Goal: Task Accomplishment & Management: Manage account settings

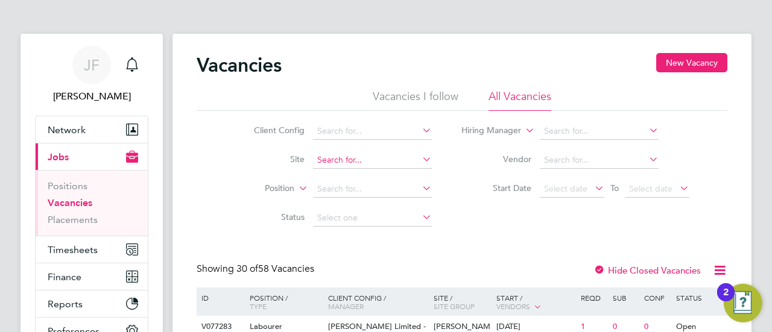
click at [336, 159] on input at bounding box center [372, 160] width 119 height 17
type input "HOPFI"
click at [71, 247] on span "Timesheets" at bounding box center [73, 249] width 50 height 11
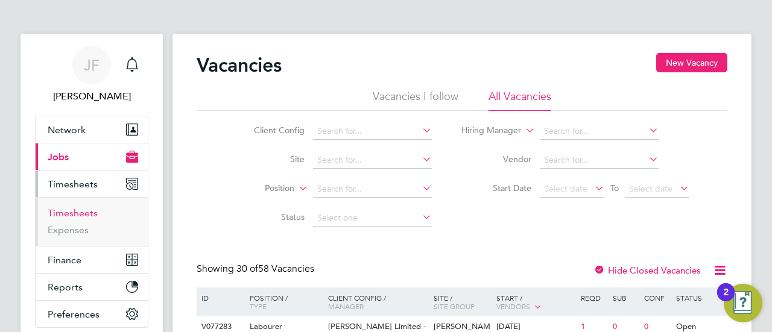
click at [72, 210] on link "Timesheets" at bounding box center [73, 212] width 50 height 11
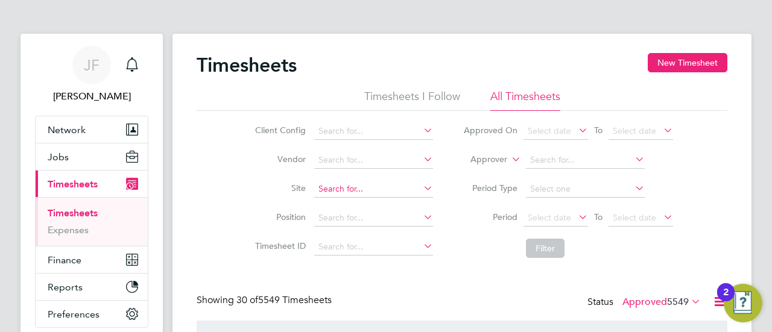
click at [330, 186] on input at bounding box center [373, 189] width 119 height 17
type input "H"
click at [327, 218] on input at bounding box center [373, 218] width 119 height 17
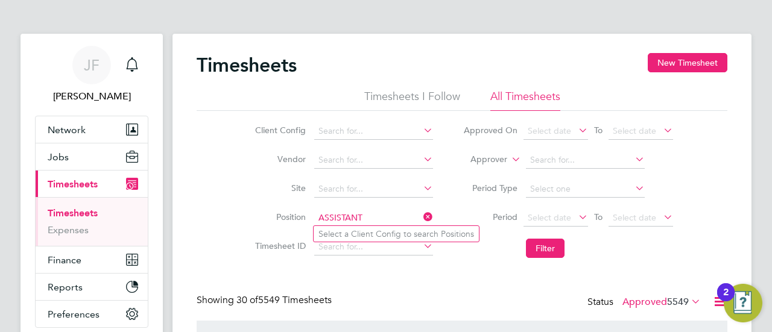
type input "ASSISTANT"
click at [448, 181] on li "Period Type" at bounding box center [568, 189] width 240 height 29
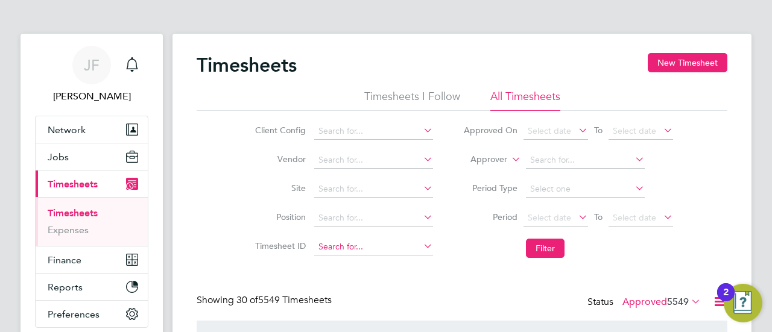
click at [324, 243] on input at bounding box center [373, 247] width 119 height 17
click at [354, 264] on b "1801704" at bounding box center [345, 263] width 34 height 10
type input "TS1801704"
click at [543, 249] on button "Filter" at bounding box center [545, 248] width 39 height 19
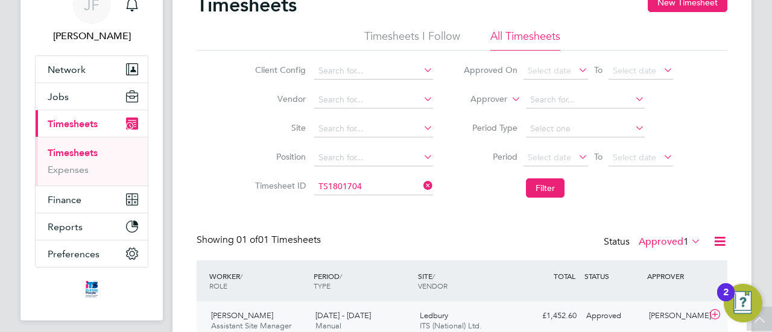
scroll to position [112, 0]
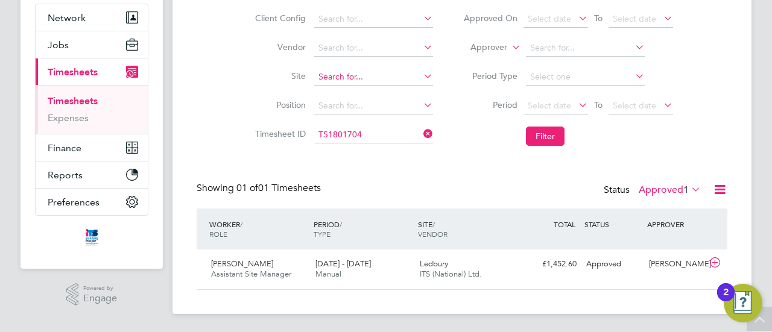
click at [354, 74] on input at bounding box center [373, 77] width 119 height 17
click at [326, 88] on b "Ledb" at bounding box center [328, 93] width 20 height 10
type input "Ledbury"
click at [421, 131] on icon at bounding box center [421, 133] width 0 height 17
click at [530, 130] on button "Filter" at bounding box center [545, 136] width 39 height 19
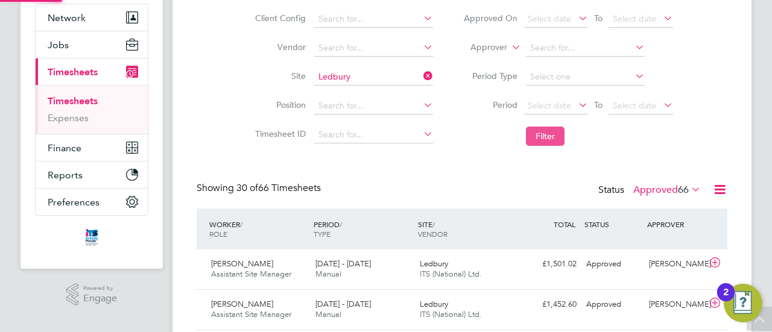
scroll to position [30, 104]
click at [270, 271] on span "Assistant Site Manager" at bounding box center [251, 274] width 80 height 10
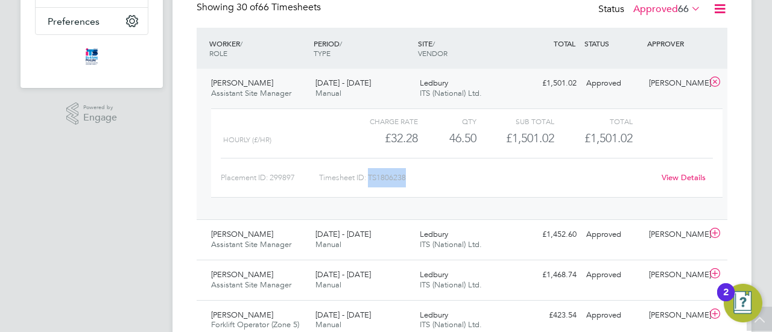
drag, startPoint x: 369, startPoint y: 175, endPoint x: 411, endPoint y: 175, distance: 42.2
click at [411, 175] on div "Timesheet ID: TS1806238" at bounding box center [486, 177] width 335 height 19
copy div "TS1806238"
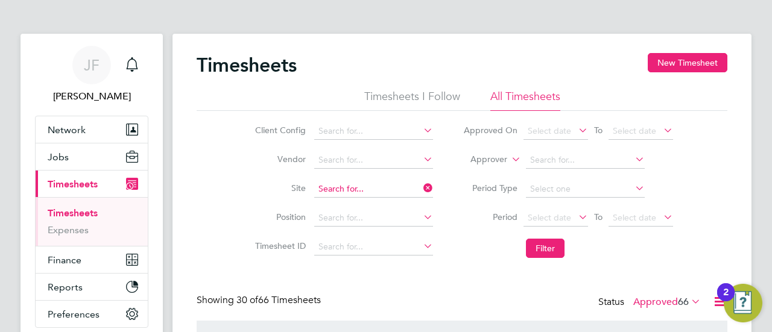
click at [358, 185] on input at bounding box center [373, 189] width 119 height 17
type input "B"
click at [345, 186] on input at bounding box center [373, 189] width 119 height 17
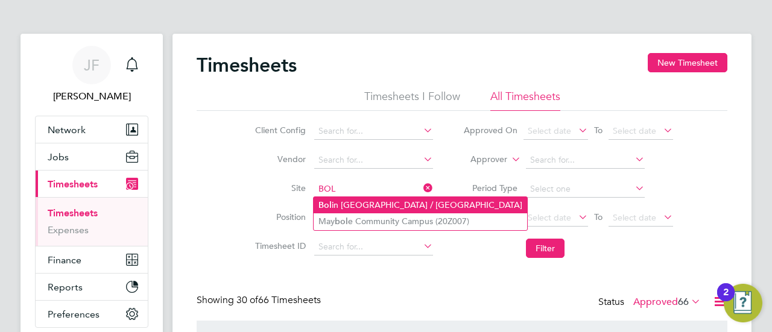
click at [363, 201] on li "Bol in Grange / [GEOGRAPHIC_DATA]" at bounding box center [419, 205] width 213 height 16
type input "[PERSON_NAME] Grange / [GEOGRAPHIC_DATA]"
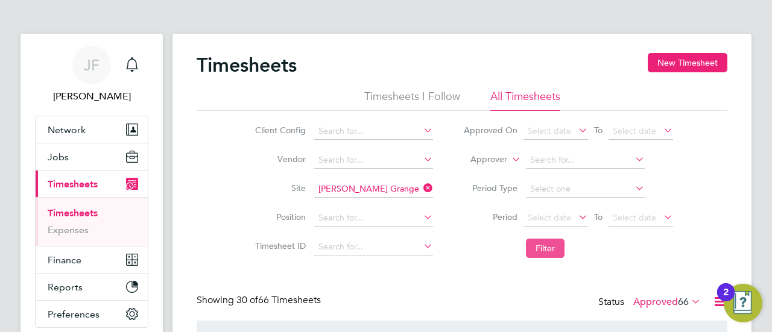
click at [549, 247] on button "Filter" at bounding box center [545, 248] width 39 height 19
drag, startPoint x: 556, startPoint y: 247, endPoint x: 539, endPoint y: 243, distance: 17.3
click at [556, 247] on button "Filter" at bounding box center [545, 248] width 39 height 19
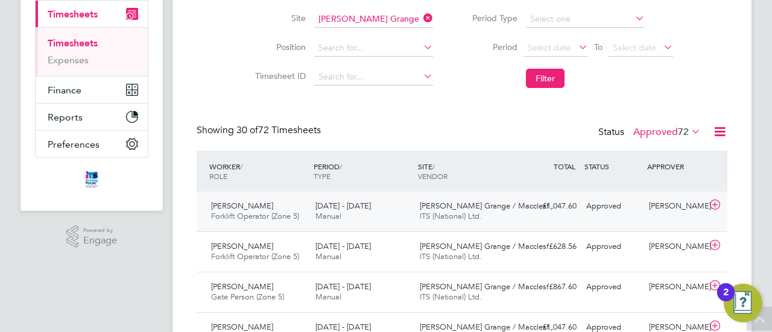
click at [332, 210] on div "[DATE] - [DATE] Manual" at bounding box center [362, 212] width 104 height 30
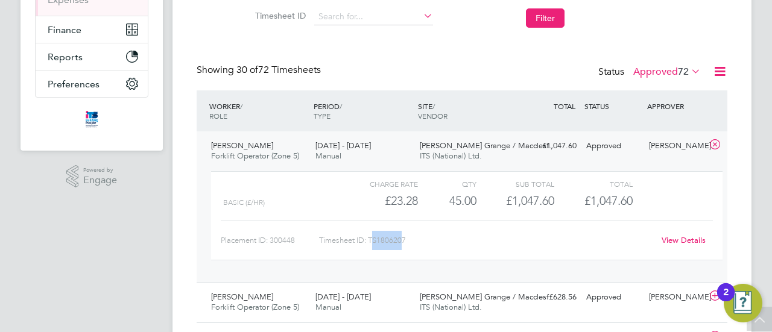
drag, startPoint x: 374, startPoint y: 238, endPoint x: 403, endPoint y: 241, distance: 29.0
click at [403, 241] on div "Timesheet ID: TS1806207" at bounding box center [486, 240] width 335 height 19
click at [438, 239] on div "Timesheet ID: TS1806207" at bounding box center [486, 240] width 335 height 19
drag, startPoint x: 369, startPoint y: 238, endPoint x: 409, endPoint y: 240, distance: 39.8
click at [409, 240] on div "Timesheet ID: TS1806207" at bounding box center [486, 240] width 335 height 19
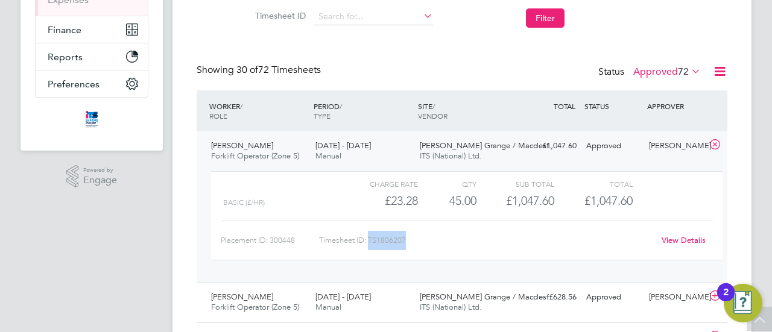
copy div "TS1806207"
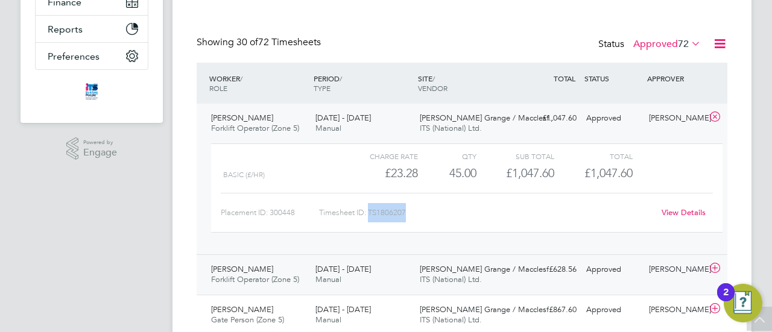
click at [256, 277] on span "Forklift Operator (Zone 5)" at bounding box center [255, 279] width 88 height 10
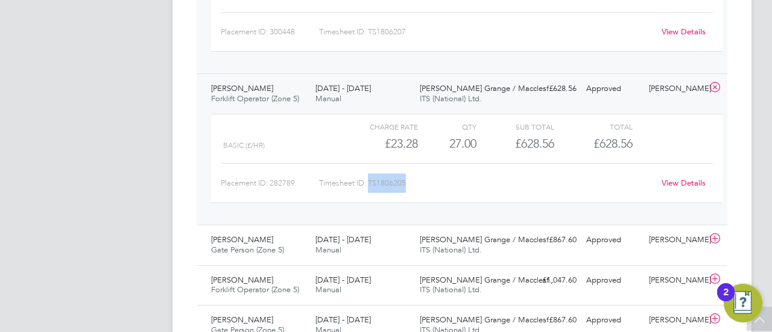
drag, startPoint x: 370, startPoint y: 181, endPoint x: 409, endPoint y: 183, distance: 39.2
click at [409, 183] on div "Timesheet ID: TS1806205" at bounding box center [486, 183] width 335 height 19
copy div "TS1806205"
click at [276, 240] on div "[PERSON_NAME] Gate Person (Zone 5) [DATE] - [DATE]" at bounding box center [258, 245] width 104 height 30
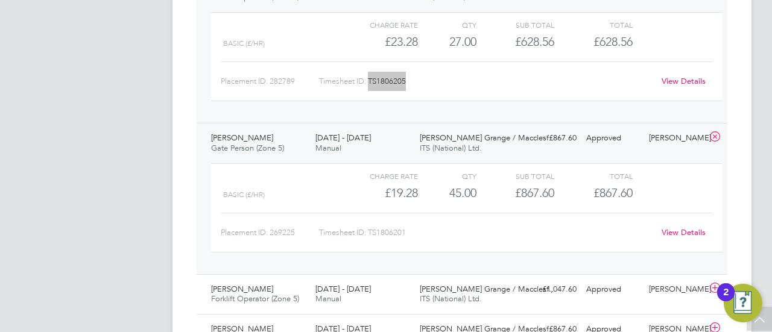
scroll to position [559, 0]
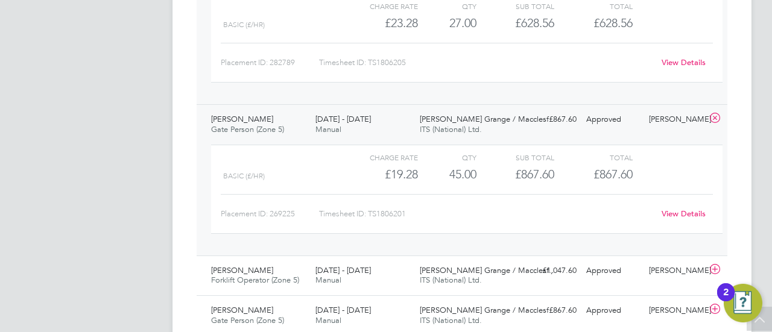
click at [373, 213] on div "Timesheet ID: TS1806201" at bounding box center [486, 213] width 335 height 19
copy div "LO3032255 Ipsu Dolorsi Ametcons Adipi Elitsedd Eiusmodt (Inci 0) 01 - 90 Utl 82…"
drag, startPoint x: 374, startPoint y: 211, endPoint x: 394, endPoint y: 214, distance: 20.1
click at [374, 211] on div "Timesheet ID: TS1806201" at bounding box center [486, 213] width 335 height 19
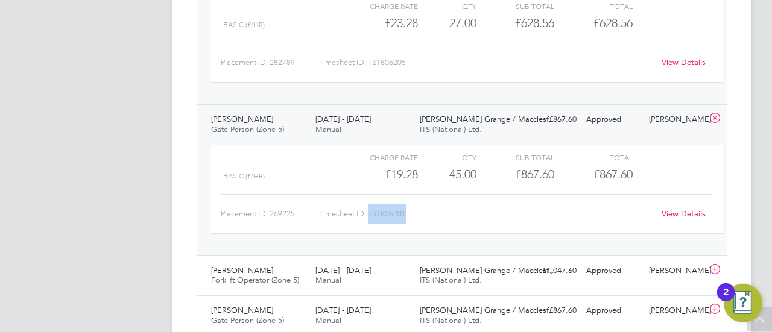
drag, startPoint x: 369, startPoint y: 210, endPoint x: 406, endPoint y: 210, distance: 37.4
click at [406, 210] on div "Timesheet ID: TS1806201" at bounding box center [486, 213] width 335 height 19
copy div "TS1806201"
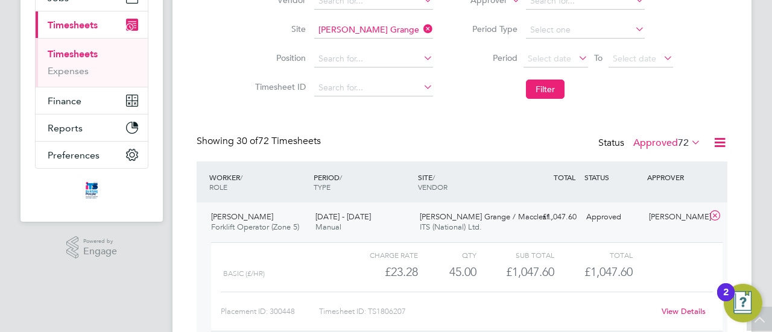
scroll to position [77, 0]
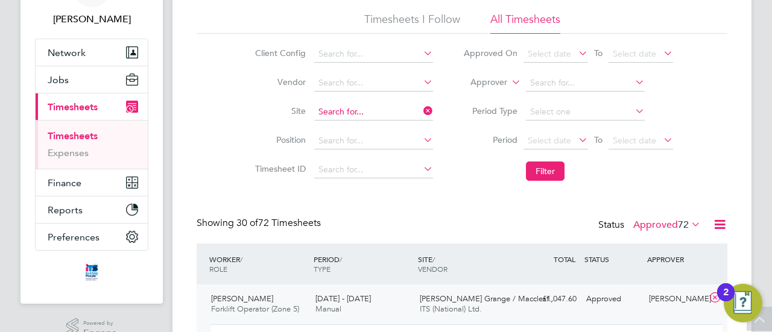
click at [374, 107] on input at bounding box center [373, 112] width 119 height 17
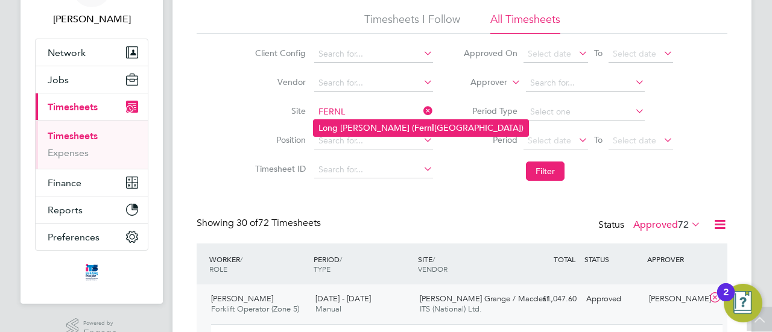
click at [369, 127] on li "Long [PERSON_NAME] ( [GEOGRAPHIC_DATA])" at bounding box center [420, 128] width 215 height 16
type input "Long [PERSON_NAME] ([GEOGRAPHIC_DATA])"
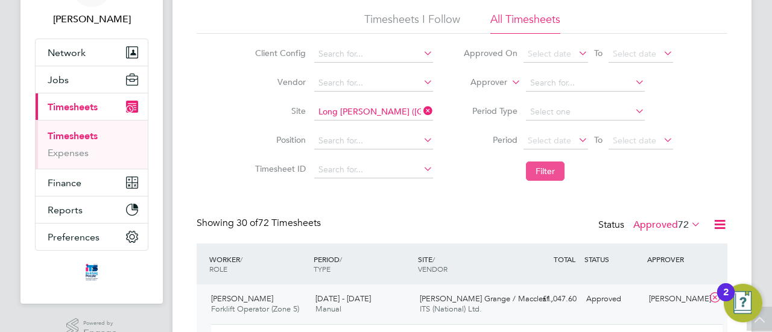
click at [543, 173] on button "Filter" at bounding box center [545, 171] width 39 height 19
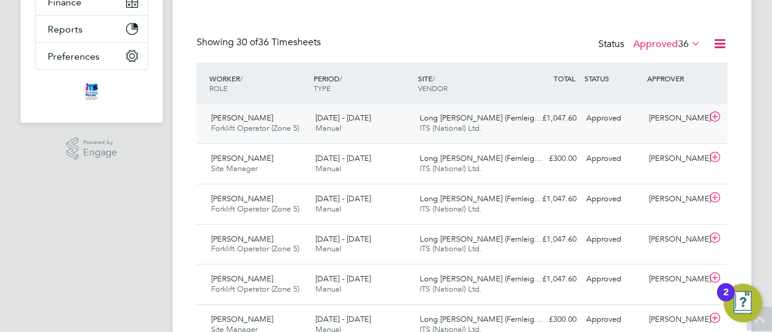
click at [253, 121] on span "[PERSON_NAME]" at bounding box center [242, 118] width 62 height 10
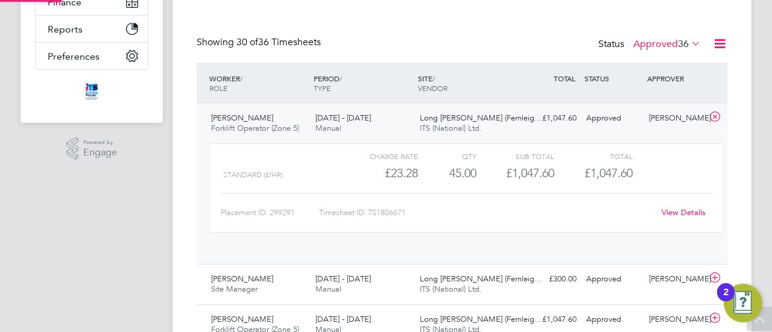
click at [253, 121] on span "[PERSON_NAME]" at bounding box center [242, 118] width 62 height 10
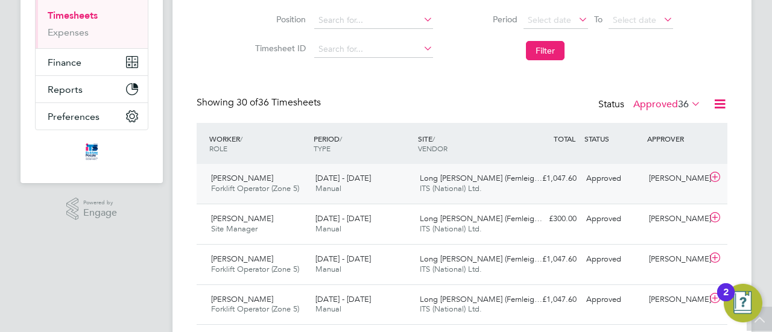
click at [344, 183] on div "[DATE] - [DATE] Manual" at bounding box center [362, 184] width 104 height 30
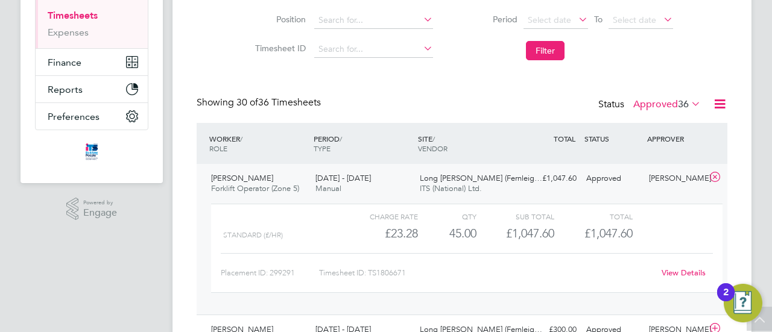
click at [383, 273] on div "Timesheet ID: TS1806671" at bounding box center [486, 272] width 335 height 19
drag, startPoint x: 370, startPoint y: 271, endPoint x: 401, endPoint y: 273, distance: 30.8
click at [406, 273] on div "Timesheet ID: TS1806671" at bounding box center [486, 272] width 335 height 19
copy div "TS1806671"
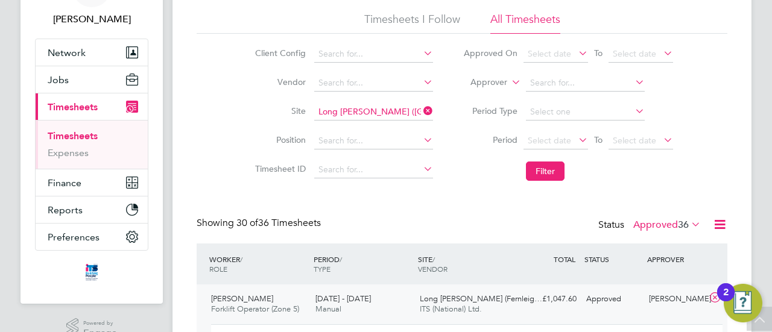
click at [669, 224] on label "Approved 36" at bounding box center [667, 225] width 68 height 12
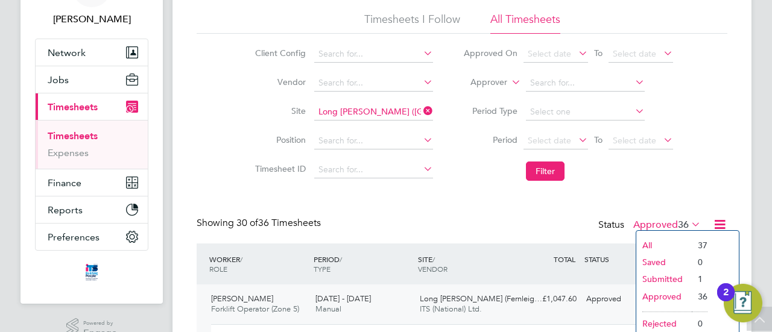
click at [663, 274] on li "Submitted" at bounding box center [663, 279] width 55 height 17
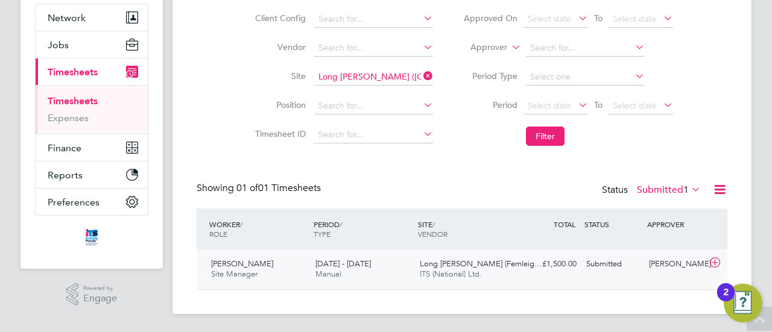
click at [440, 277] on span "ITS (National) Ltd." at bounding box center [451, 274] width 62 height 10
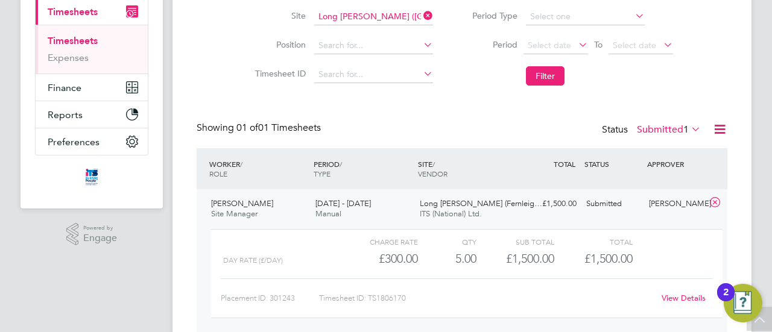
scroll to position [170, 0]
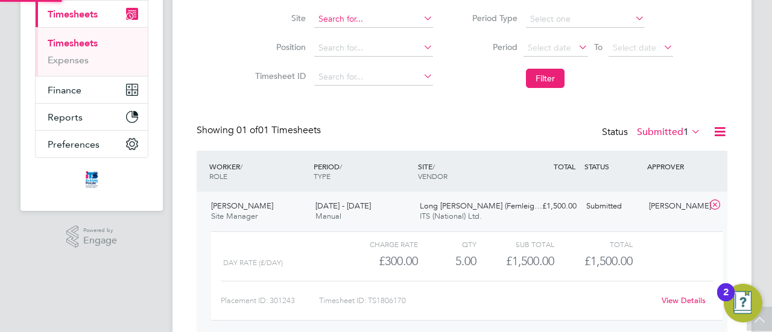
click at [391, 14] on input at bounding box center [373, 19] width 119 height 17
click at [340, 15] on input "LANFLEY" at bounding box center [373, 19] width 119 height 17
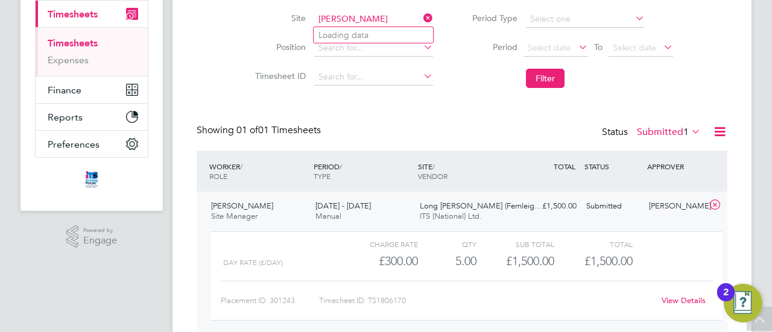
type input "[PERSON_NAME]"
click at [365, 17] on input at bounding box center [373, 19] width 119 height 17
click at [357, 33] on li "Lang ley Park ([GEOGRAPHIC_DATA])" at bounding box center [413, 35] width 200 height 16
type input "[PERSON_NAME][GEOGRAPHIC_DATA] ([GEOGRAPHIC_DATA])"
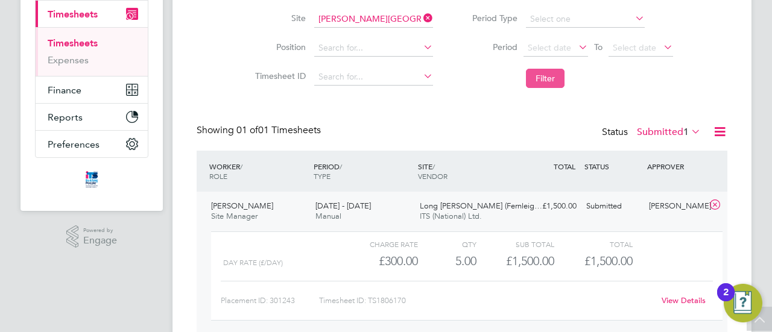
click at [547, 81] on button "Filter" at bounding box center [545, 78] width 39 height 19
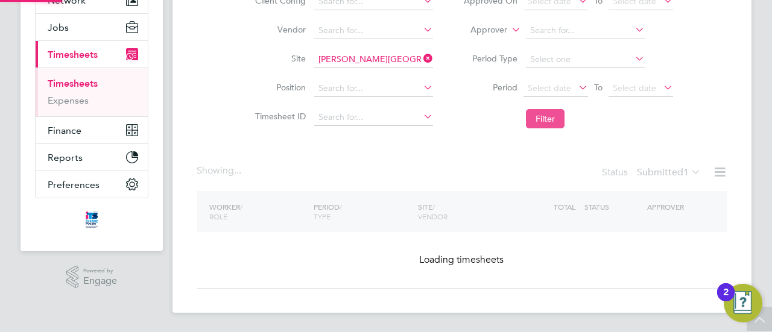
scroll to position [128, 0]
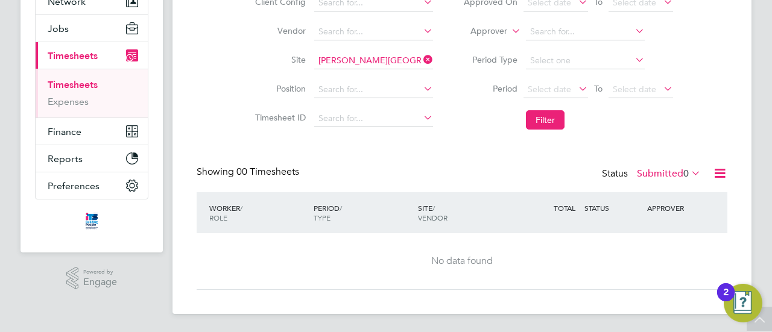
click at [660, 171] on label "Submitted 0" at bounding box center [669, 174] width 64 height 12
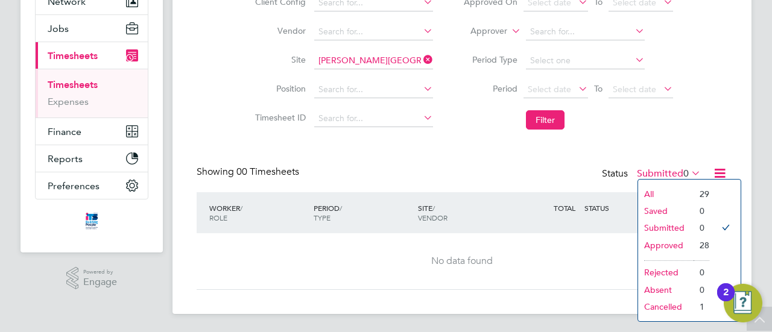
click at [667, 240] on li "Approved" at bounding box center [665, 245] width 55 height 17
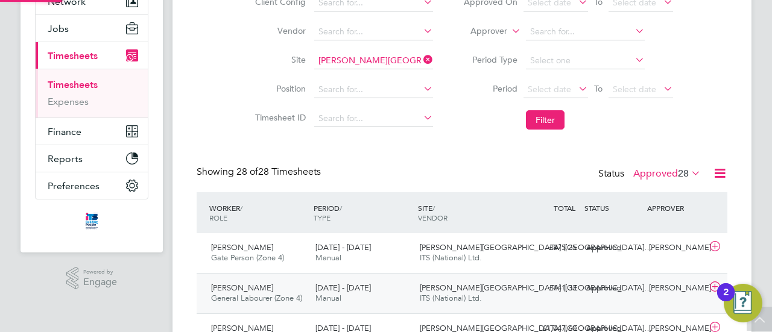
scroll to position [30, 104]
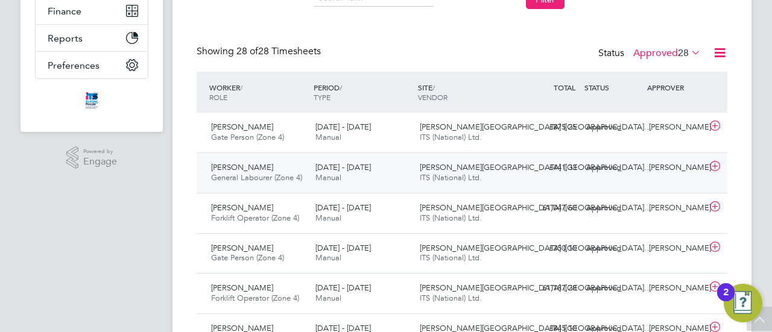
click at [250, 172] on span "General Labourer (Zone 4)" at bounding box center [256, 177] width 91 height 10
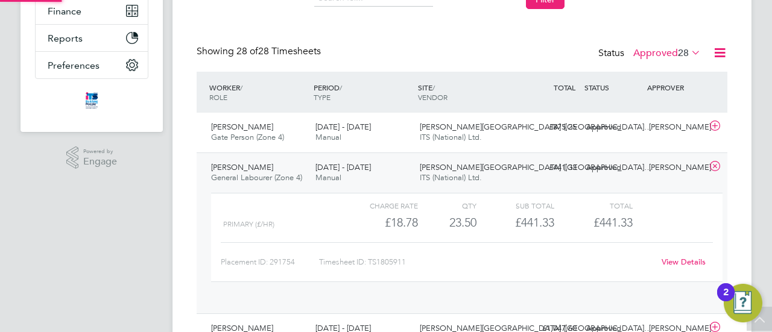
click at [250, 172] on span "General Labourer (Zone 4)" at bounding box center [256, 177] width 91 height 10
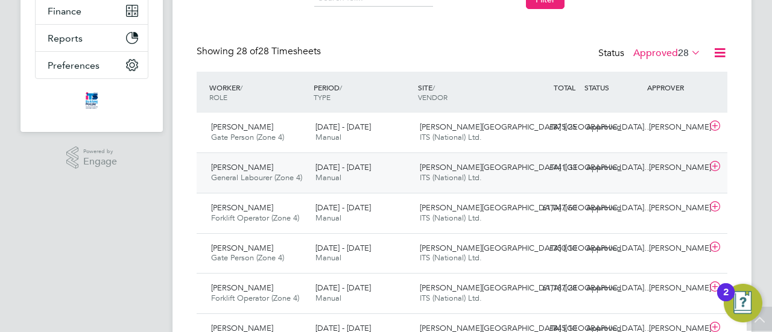
click at [485, 169] on span "[PERSON_NAME][GEOGRAPHIC_DATA] ([GEOGRAPHIC_DATA]…" at bounding box center [536, 167] width 232 height 10
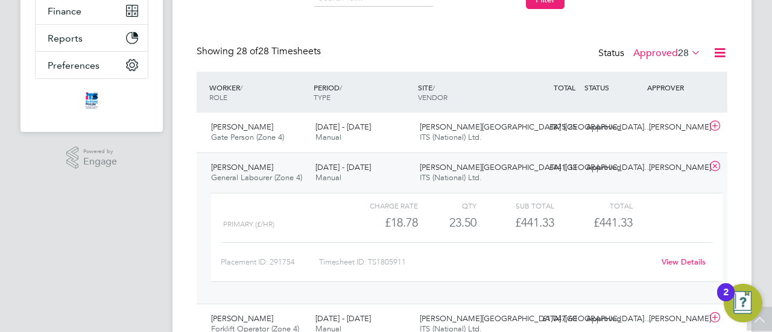
click at [379, 254] on div "Timesheet ID: TS1805911" at bounding box center [486, 262] width 335 height 19
drag, startPoint x: 370, startPoint y: 261, endPoint x: 408, endPoint y: 263, distance: 38.7
click at [408, 263] on div "Timesheet ID: TS1805911" at bounding box center [486, 262] width 335 height 19
copy div "TS1805911"
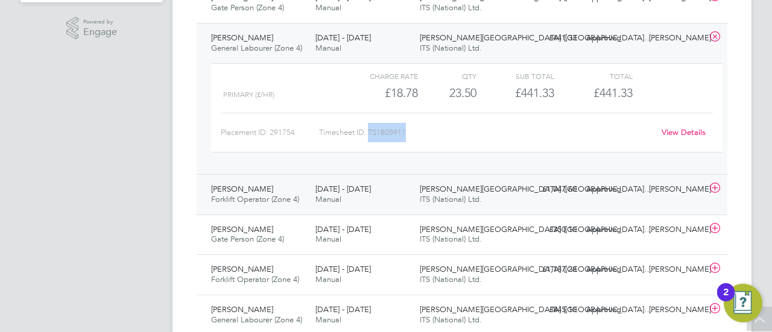
click at [283, 192] on div "[PERSON_NAME] Forklift Operator (Zone 4) [DATE] - [DATE]" at bounding box center [258, 195] width 104 height 30
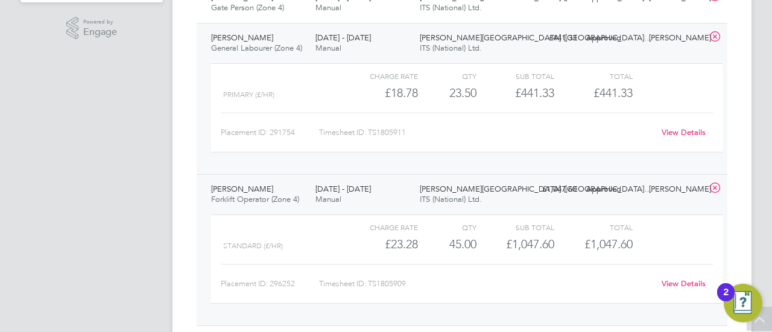
click at [383, 279] on div "Timesheet ID: TS1805909" at bounding box center [486, 283] width 335 height 19
drag, startPoint x: 370, startPoint y: 280, endPoint x: 411, endPoint y: 280, distance: 40.4
click at [411, 280] on div "Timesheet ID: TS1805909" at bounding box center [486, 283] width 335 height 19
copy div "TS1805909"
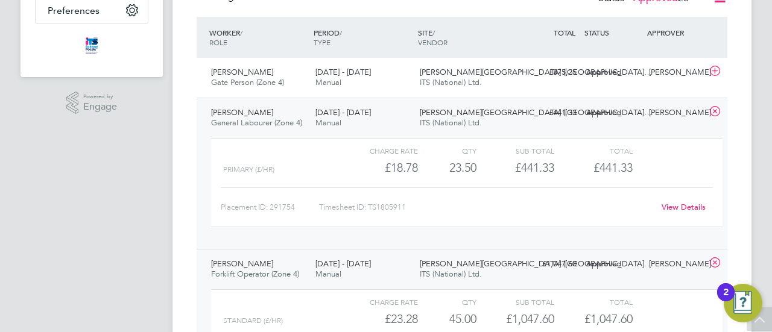
scroll to position [198, 0]
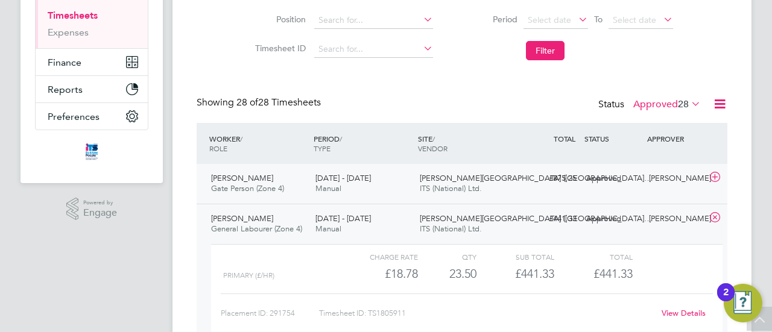
click at [365, 186] on div "[DATE] - [DATE] Manual" at bounding box center [362, 184] width 104 height 30
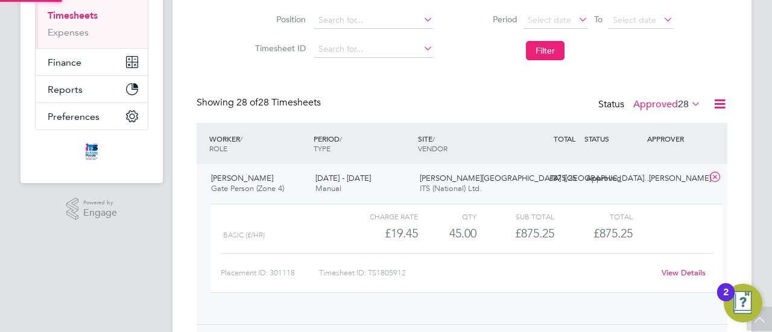
scroll to position [20, 118]
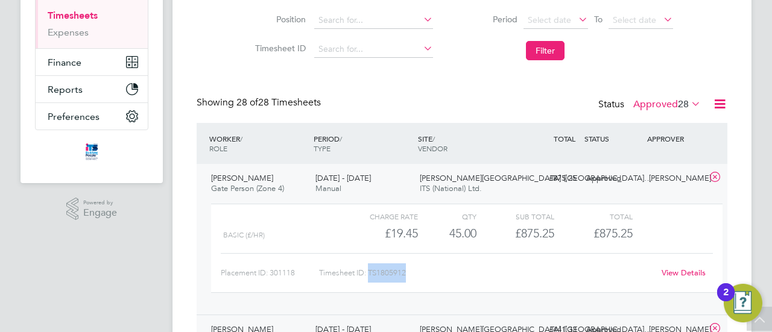
drag, startPoint x: 369, startPoint y: 271, endPoint x: 401, endPoint y: 274, distance: 32.1
click at [416, 276] on div "Timesheet ID: TS1805912" at bounding box center [486, 272] width 335 height 19
copy div "TS1805912"
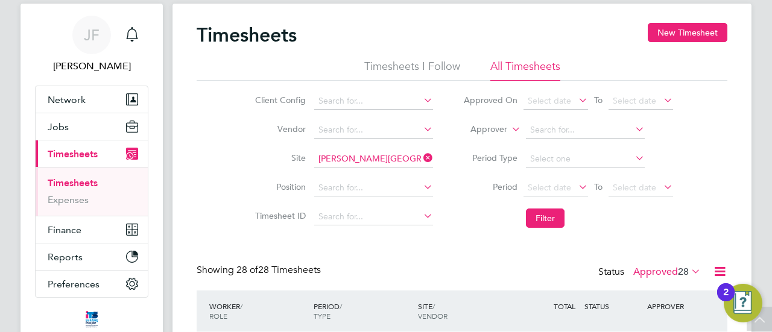
scroll to position [0, 0]
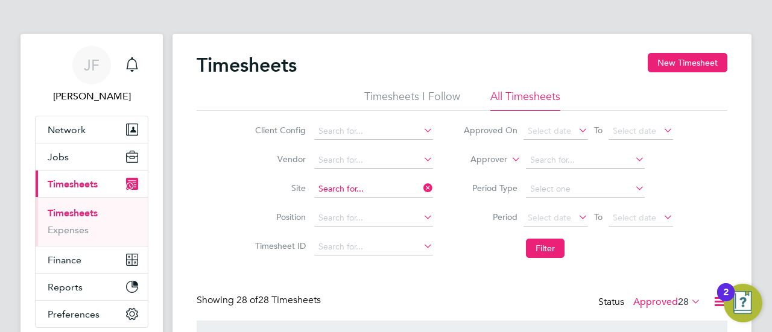
click at [374, 187] on input at bounding box center [373, 189] width 119 height 17
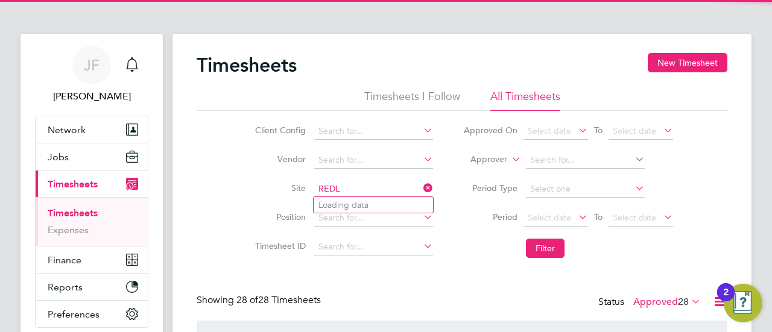
type input "REDL"
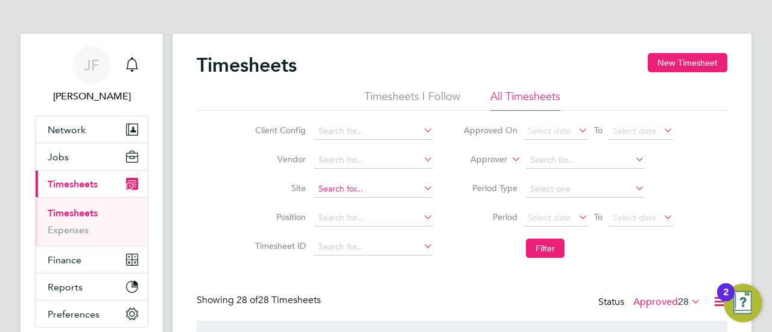
click at [335, 187] on input at bounding box center [373, 189] width 119 height 17
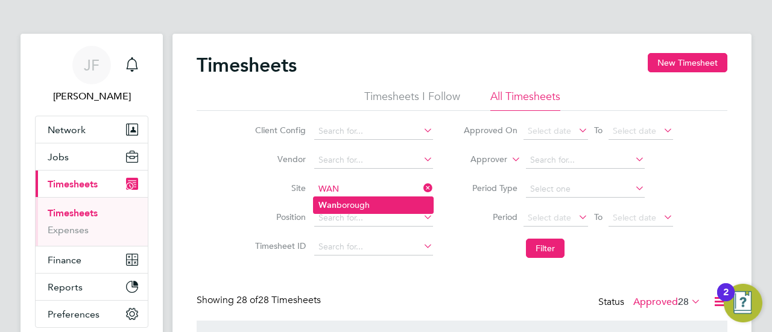
click at [348, 203] on li "Wan borough" at bounding box center [372, 205] width 119 height 16
type input "[GEOGRAPHIC_DATA]"
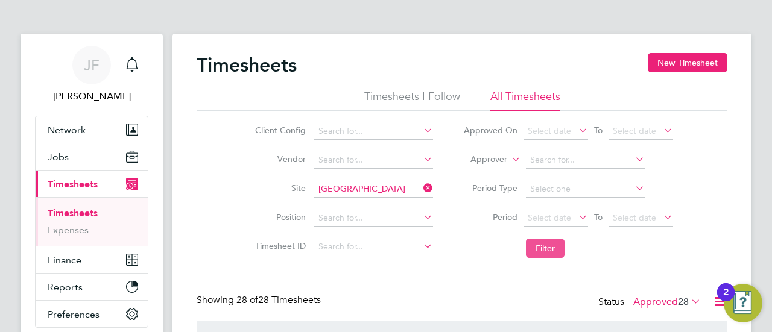
click at [549, 248] on button "Filter" at bounding box center [545, 248] width 39 height 19
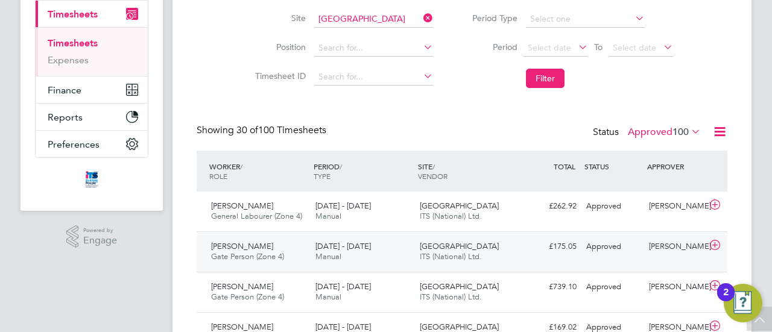
click at [248, 247] on span "[PERSON_NAME]" at bounding box center [242, 246] width 62 height 10
click at [252, 246] on span "[PERSON_NAME]" at bounding box center [242, 246] width 62 height 10
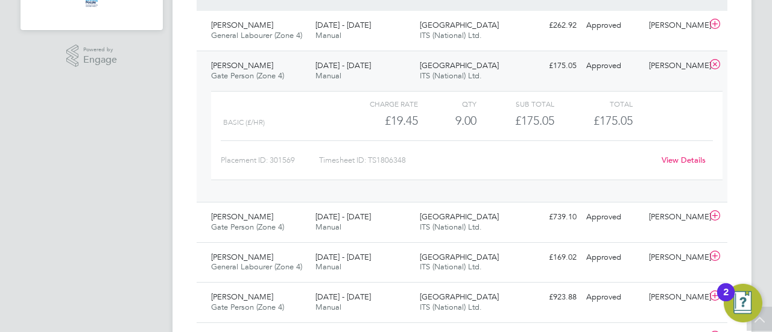
click at [379, 156] on div "Timesheet ID: TS1806348" at bounding box center [486, 160] width 335 height 19
drag, startPoint x: 371, startPoint y: 159, endPoint x: 415, endPoint y: 160, distance: 44.0
click at [415, 160] on div "Timesheet ID: TS1806348" at bounding box center [486, 160] width 335 height 19
copy div "TS1806348"
click at [256, 222] on span "Gate Person (Zone 4)" at bounding box center [247, 227] width 73 height 10
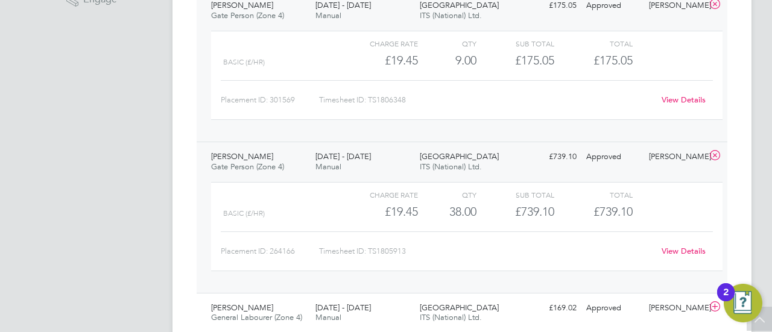
click at [384, 255] on div "Timesheet ID: TS1805913" at bounding box center [486, 251] width 335 height 19
drag, startPoint x: 371, startPoint y: 250, endPoint x: 406, endPoint y: 251, distance: 35.0
click at [415, 250] on div "Timesheet ID: TS1805913" at bounding box center [486, 251] width 335 height 19
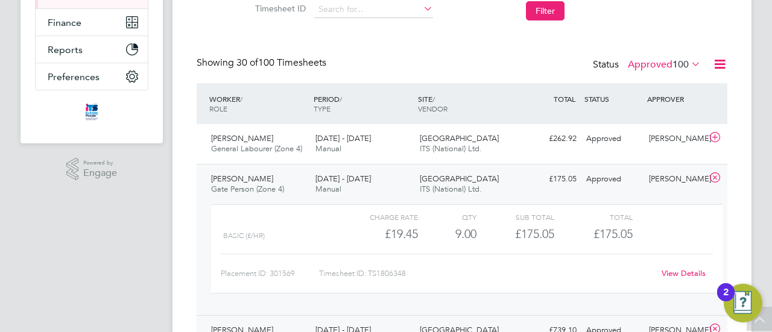
scroll to position [230, 0]
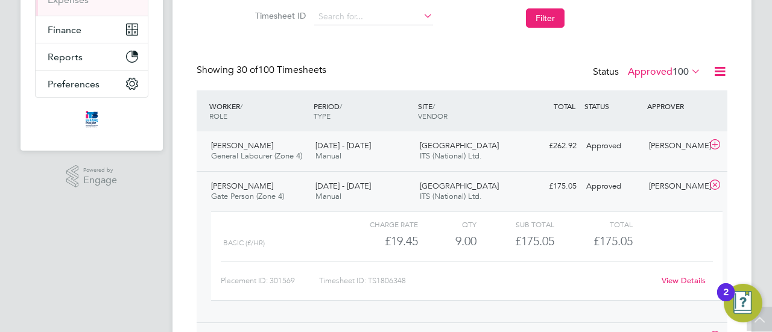
click at [270, 146] on div "[PERSON_NAME] General Labourer (Zone 4) [DATE] - [DATE]" at bounding box center [258, 151] width 104 height 30
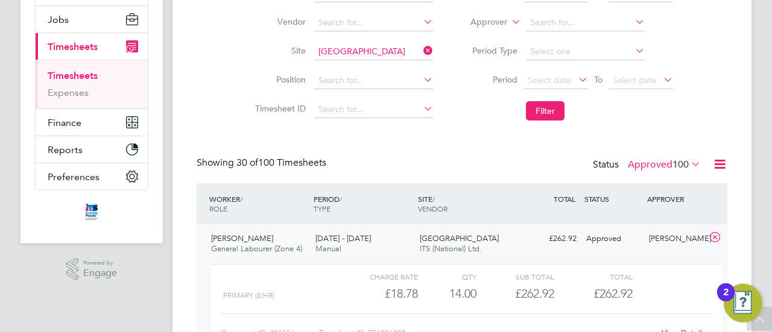
scroll to position [198, 0]
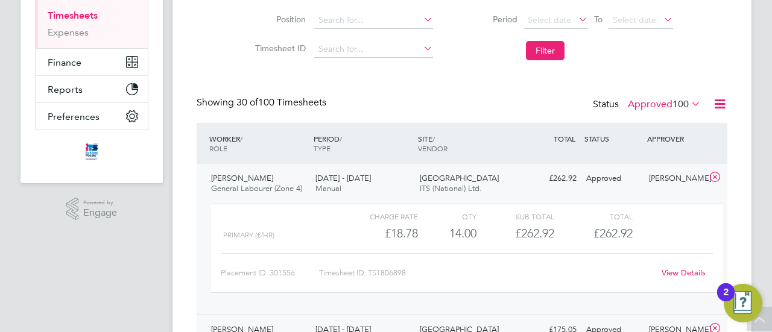
click at [404, 273] on div "Timesheet ID: TS1806898" at bounding box center [486, 272] width 335 height 19
drag, startPoint x: 369, startPoint y: 271, endPoint x: 412, endPoint y: 269, distance: 42.8
click at [412, 269] on div "Timesheet ID: TS1806898" at bounding box center [486, 272] width 335 height 19
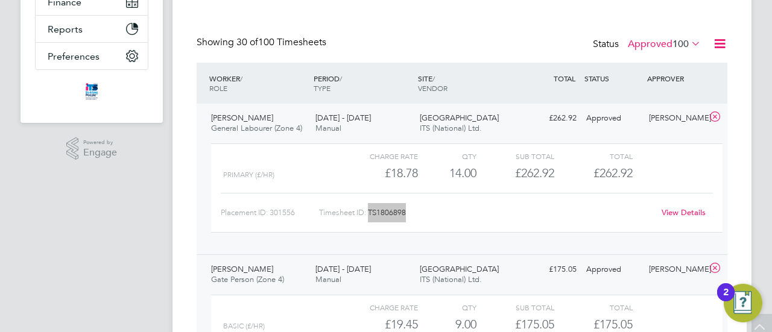
scroll to position [17, 0]
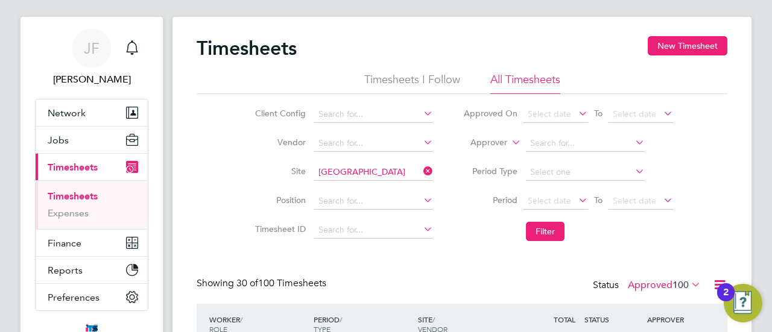
click at [210, 167] on div "Client Config Vendor Site [GEOGRAPHIC_DATA] Position Timesheet ID Approved On S…" at bounding box center [462, 170] width 531 height 153
click at [373, 174] on input at bounding box center [373, 172] width 119 height 17
click at [336, 169] on input at bounding box center [373, 172] width 119 height 17
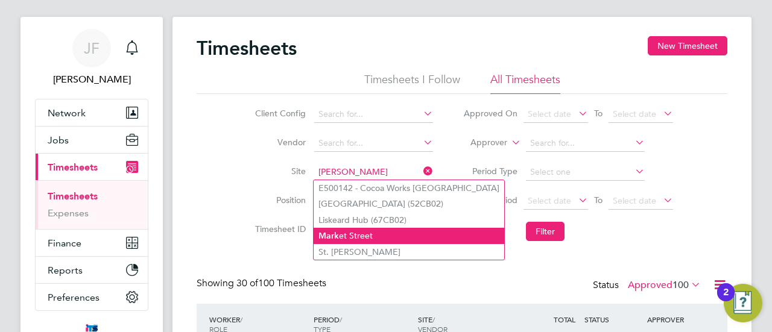
click at [352, 233] on li "Mark et Street" at bounding box center [408, 236] width 191 height 16
type input "[GEOGRAPHIC_DATA]"
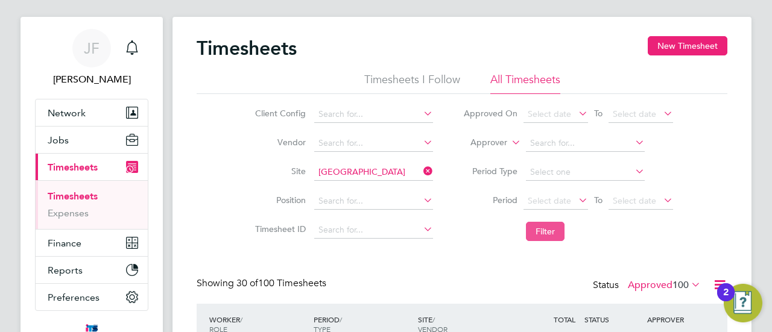
click at [554, 232] on button "Filter" at bounding box center [545, 231] width 39 height 19
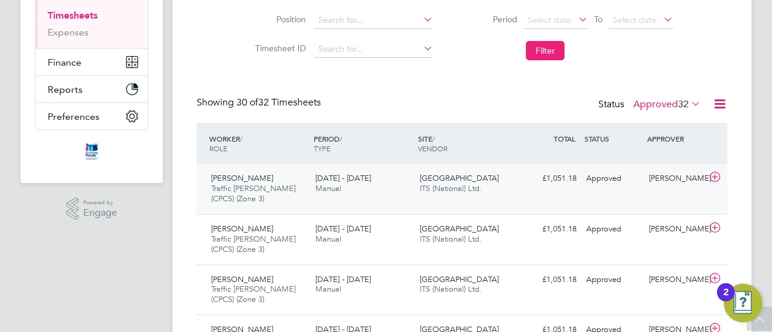
click at [377, 190] on div "[DATE] - [DATE] Manual" at bounding box center [362, 184] width 104 height 30
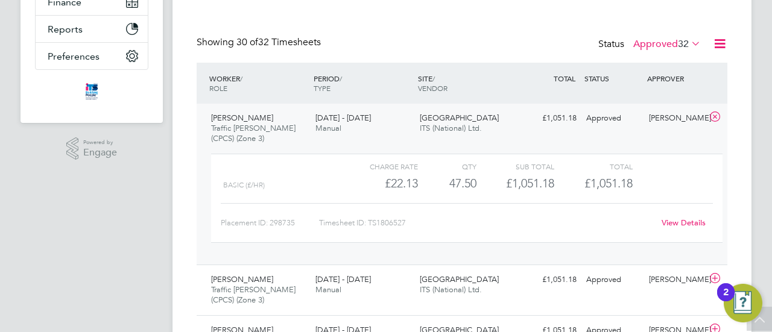
click at [370, 216] on div "Timesheet ID: TS1806527" at bounding box center [486, 222] width 335 height 19
drag, startPoint x: 370, startPoint y: 221, endPoint x: 395, endPoint y: 222, distance: 24.7
click at [412, 221] on div "Timesheet ID: TS1806527" at bounding box center [486, 222] width 335 height 19
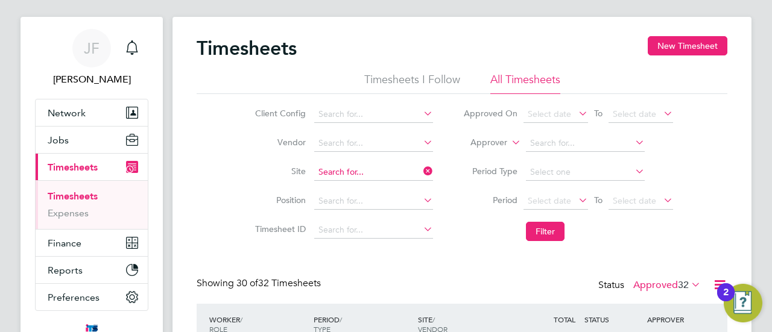
click at [389, 168] on input at bounding box center [373, 172] width 119 height 17
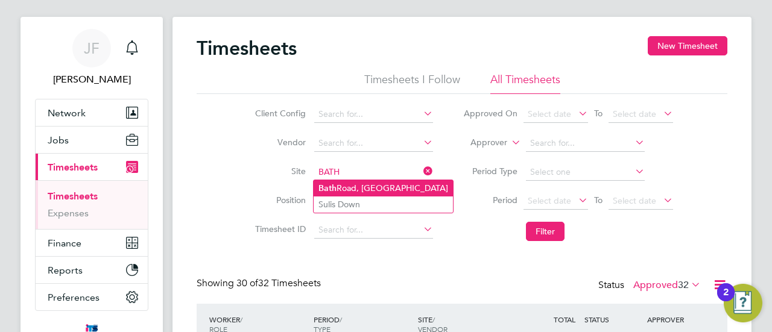
click at [363, 183] on li "[GEOGRAPHIC_DATA]" at bounding box center [382, 188] width 139 height 16
type input "[GEOGRAPHIC_DATA]"
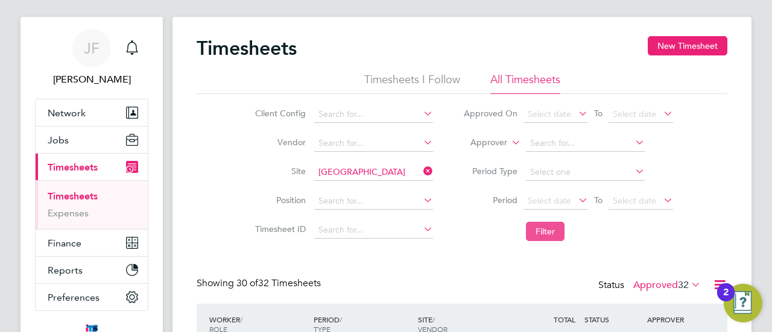
click at [553, 229] on button "Filter" at bounding box center [545, 231] width 39 height 19
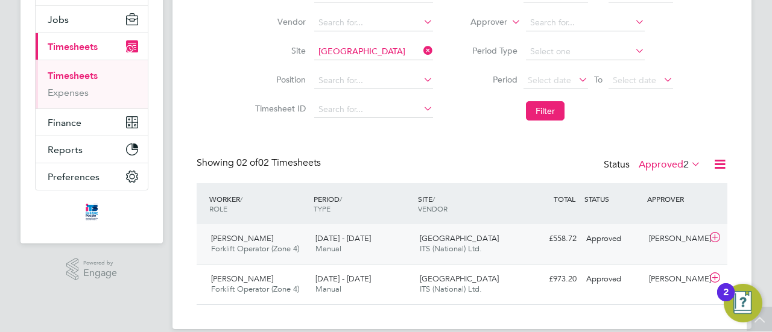
click at [293, 243] on div "[PERSON_NAME] Forklift Operator (Zone 4) [DATE] - [DATE]" at bounding box center [258, 244] width 104 height 30
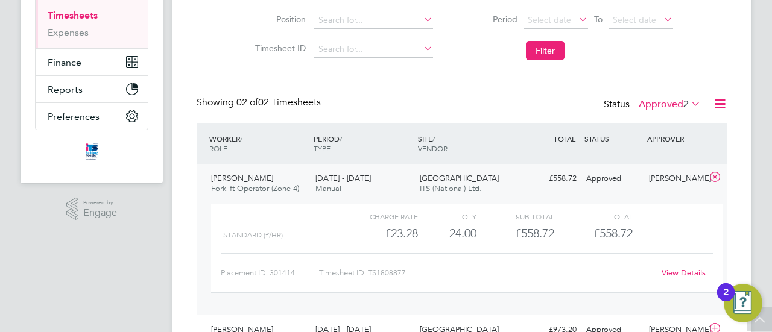
click at [390, 271] on div "Timesheet ID: TS1808877" at bounding box center [486, 272] width 335 height 19
drag, startPoint x: 368, startPoint y: 271, endPoint x: 412, endPoint y: 268, distance: 44.7
click at [412, 268] on div "Timesheet ID: TS1808877" at bounding box center [486, 272] width 335 height 19
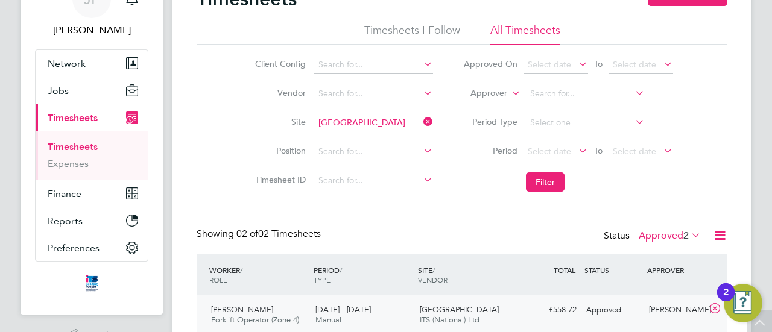
scroll to position [0, 0]
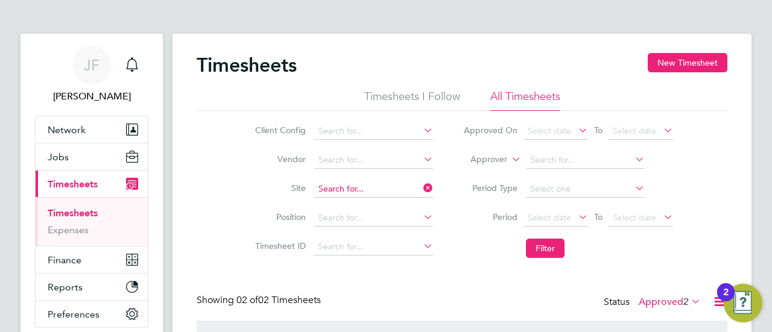
click at [398, 186] on input at bounding box center [373, 189] width 119 height 17
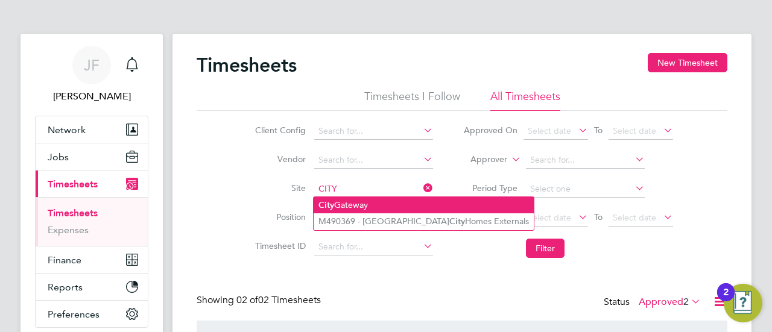
click at [352, 200] on li "City Gateway" at bounding box center [423, 205] width 220 height 16
type input "City Gateway"
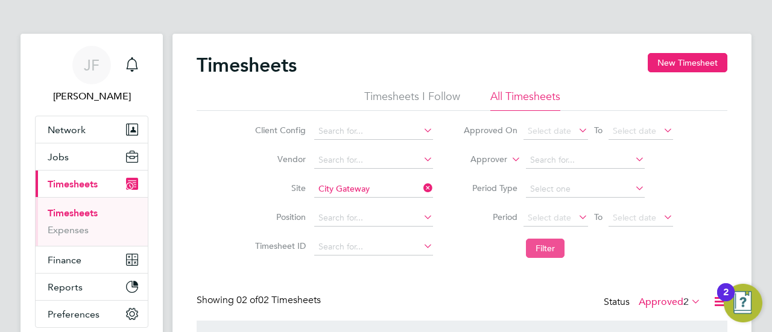
click at [538, 248] on button "Filter" at bounding box center [545, 248] width 39 height 19
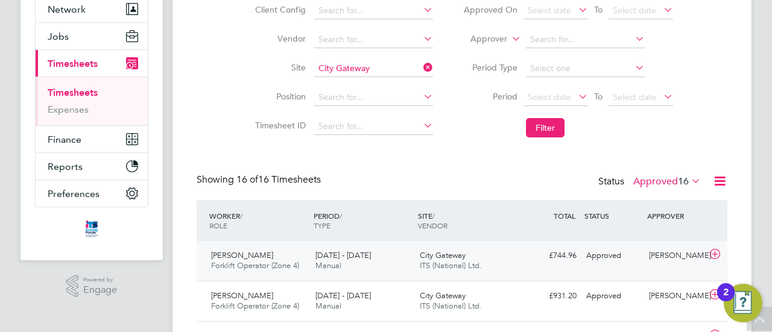
click at [383, 261] on div "[DATE] - [DATE] Manual" at bounding box center [362, 261] width 104 height 30
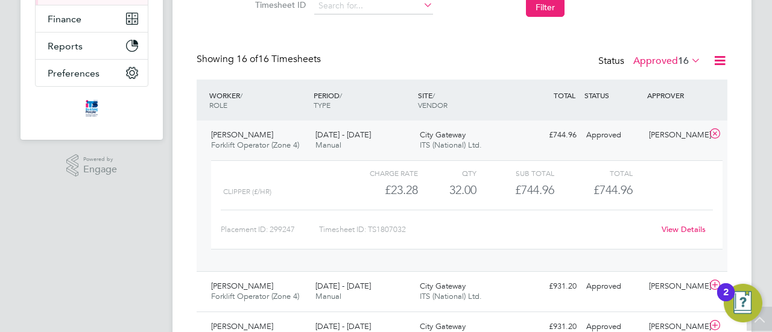
click at [402, 235] on div "Timesheet ID: TS1807032" at bounding box center [486, 229] width 335 height 19
drag, startPoint x: 373, startPoint y: 226, endPoint x: 410, endPoint y: 227, distance: 37.4
click at [410, 227] on div "Timesheet ID: TS1807032" at bounding box center [486, 229] width 335 height 19
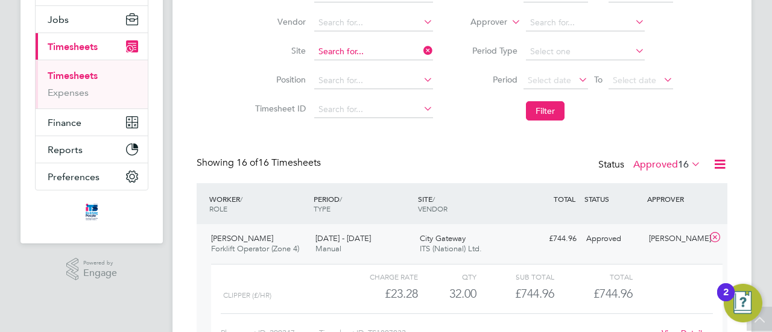
click at [376, 50] on input at bounding box center [373, 51] width 119 height 17
click at [386, 68] on li "[GEOGRAPHIC_DATA]" at bounding box center [372, 68] width 119 height 16
type input "[GEOGRAPHIC_DATA]"
click at [547, 112] on button "Filter" at bounding box center [545, 110] width 39 height 19
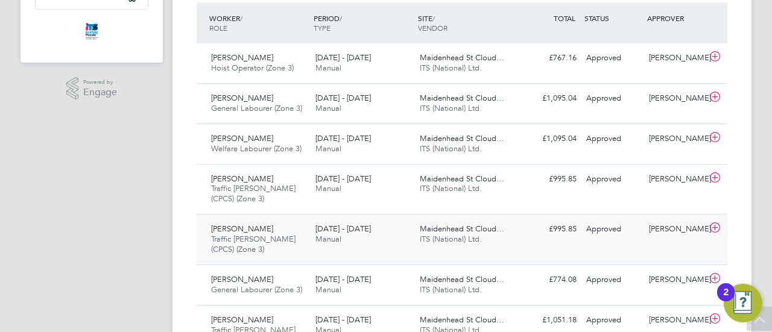
click at [351, 232] on span "[DATE] - [DATE]" at bounding box center [342, 229] width 55 height 10
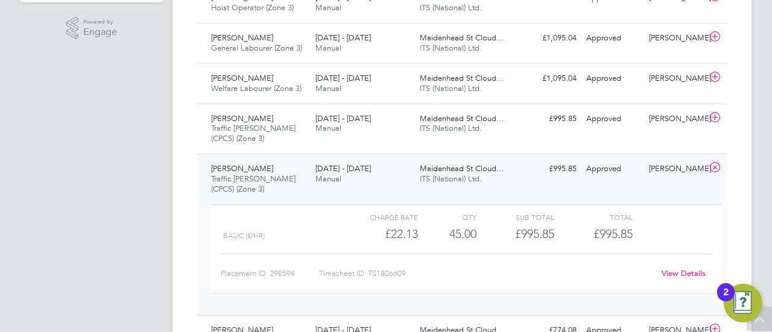
click at [387, 271] on div "Timesheet ID: TS1806609" at bounding box center [486, 273] width 335 height 19
drag, startPoint x: 370, startPoint y: 271, endPoint x: 421, endPoint y: 273, distance: 51.9
click at [421, 273] on div "Timesheet ID: TS1806609" at bounding box center [486, 273] width 335 height 19
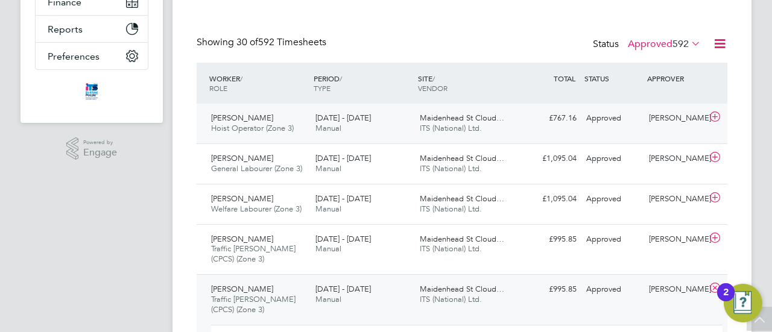
click at [251, 123] on span "Hoist Operator (Zone 3)" at bounding box center [252, 128] width 83 height 10
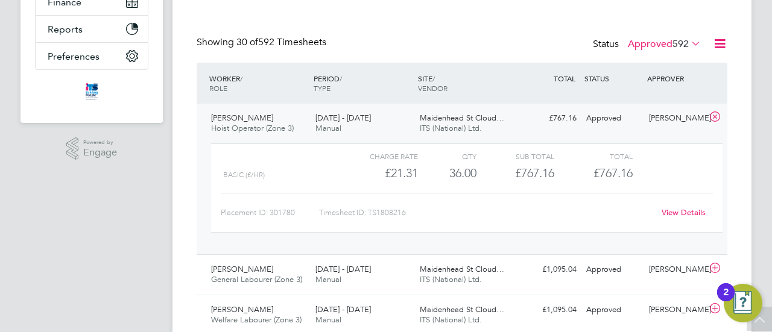
click at [388, 209] on div "Timesheet ID: TS1808216" at bounding box center [486, 212] width 335 height 19
drag, startPoint x: 370, startPoint y: 210, endPoint x: 409, endPoint y: 215, distance: 39.5
click at [409, 215] on div "Timesheet ID: TS1808216" at bounding box center [486, 212] width 335 height 19
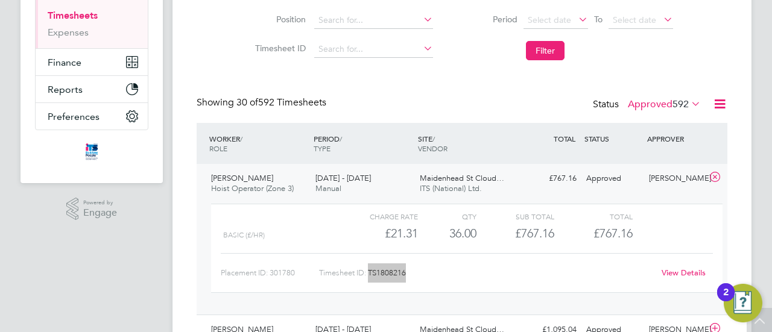
scroll to position [17, 0]
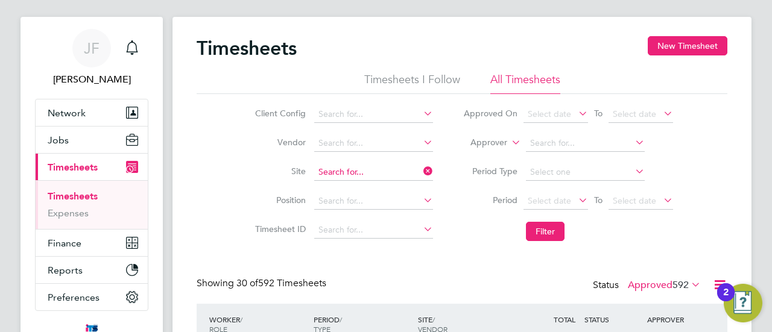
click at [390, 172] on input at bounding box center [373, 172] width 119 height 17
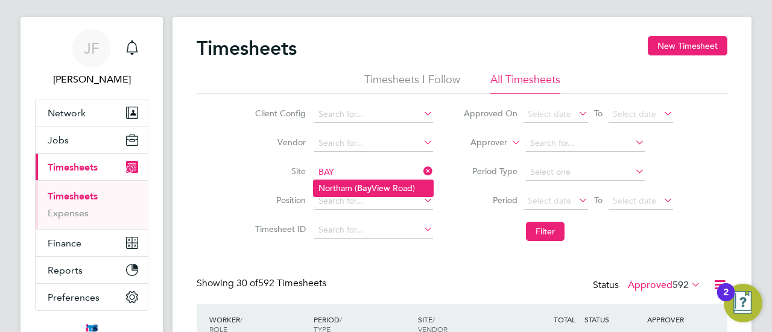
click at [346, 185] on li "Northam ( [GEOGRAPHIC_DATA])" at bounding box center [372, 188] width 119 height 16
type input "Northam ([GEOGRAPHIC_DATA])"
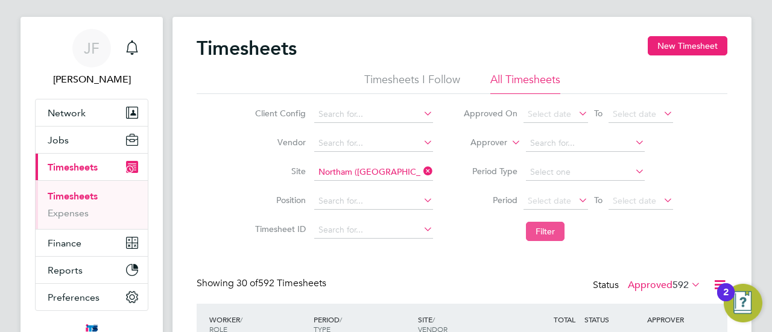
click at [545, 235] on button "Filter" at bounding box center [545, 231] width 39 height 19
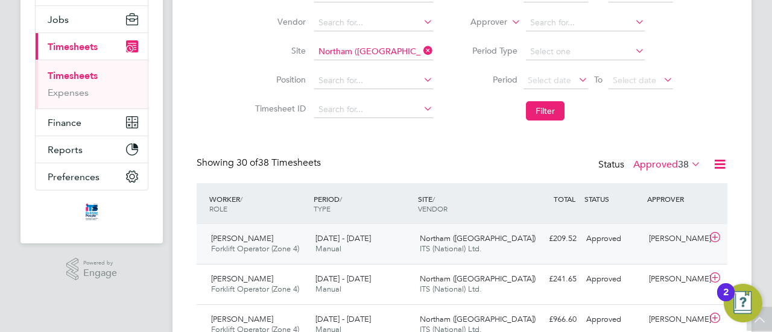
click at [301, 247] on div "[PERSON_NAME] Forklift Operator (Zone 4) [DATE] - [DATE]" at bounding box center [258, 244] width 104 height 30
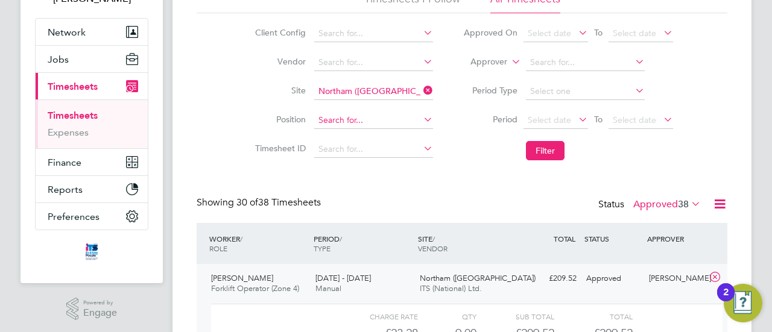
scroll to position [137, 0]
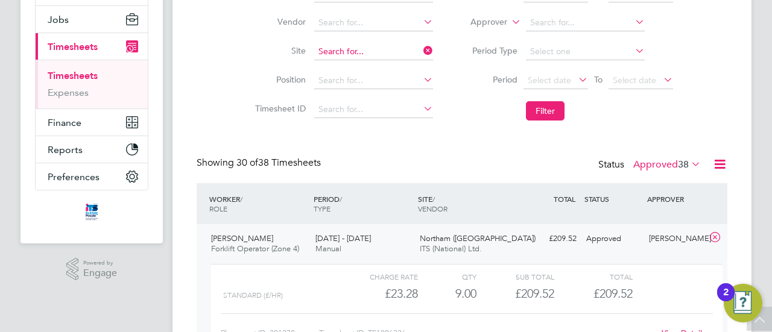
click at [382, 54] on input at bounding box center [373, 51] width 119 height 17
type input "FOUN"
click at [330, 55] on input at bounding box center [373, 51] width 119 height 17
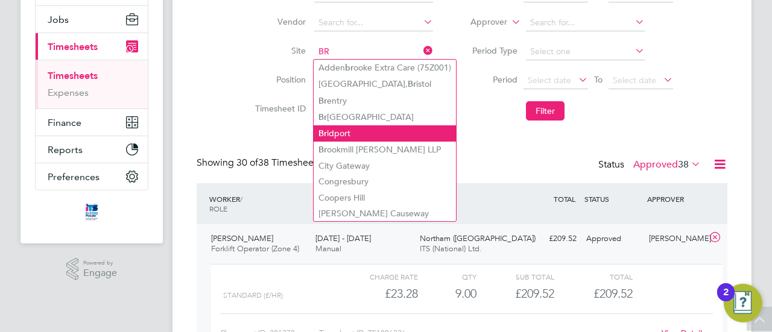
click at [341, 131] on li "Br idport" at bounding box center [384, 133] width 142 height 16
type input "Bridport"
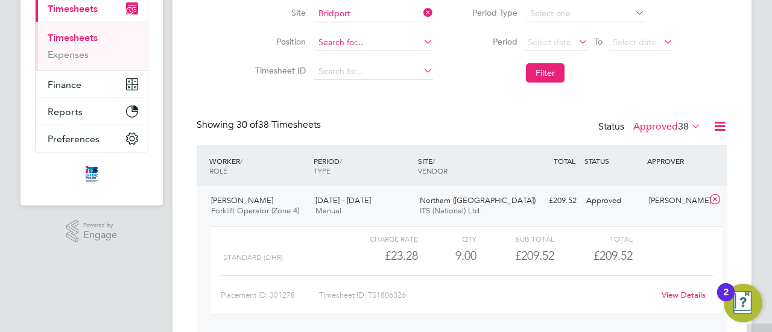
scroll to position [181, 0]
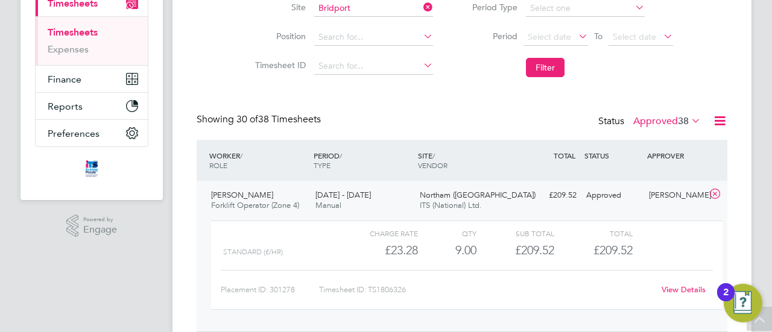
click at [719, 194] on icon at bounding box center [714, 194] width 15 height 10
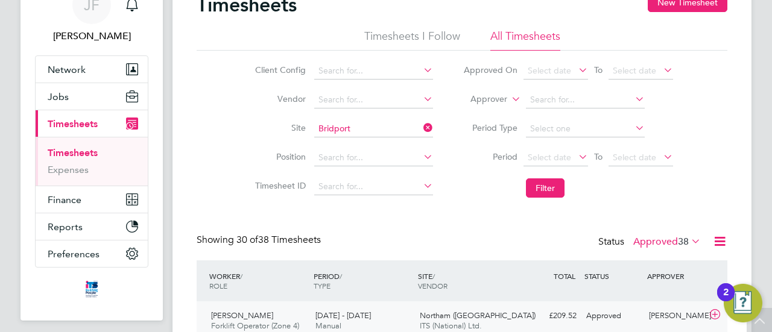
scroll to position [0, 0]
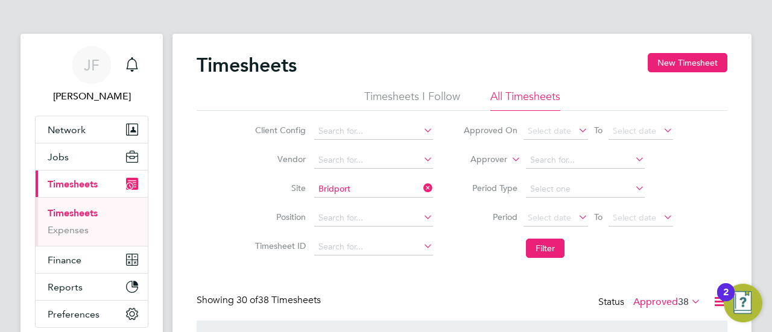
click at [421, 188] on icon at bounding box center [421, 188] width 0 height 17
click at [539, 246] on button "Filter" at bounding box center [545, 248] width 39 height 19
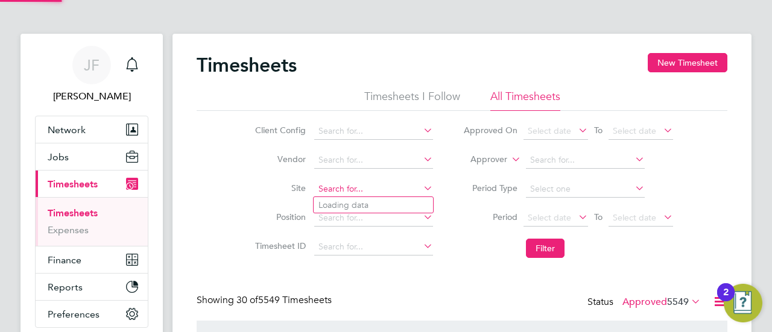
click at [348, 187] on input at bounding box center [373, 189] width 119 height 17
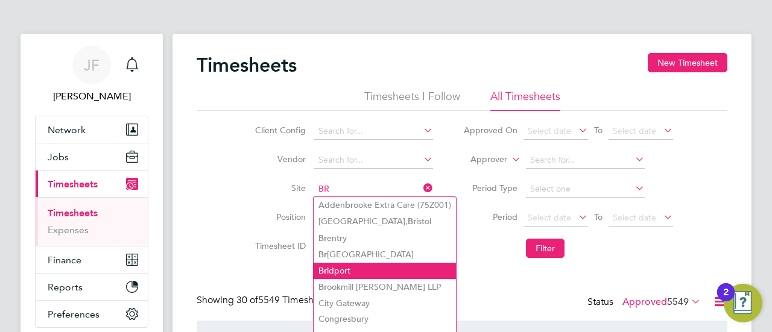
click at [342, 268] on li "Br idport" at bounding box center [384, 271] width 142 height 16
type input "Bridport"
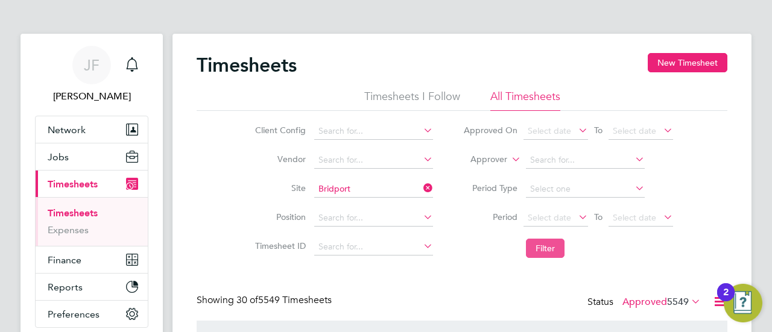
click at [548, 246] on button "Filter" at bounding box center [545, 248] width 39 height 19
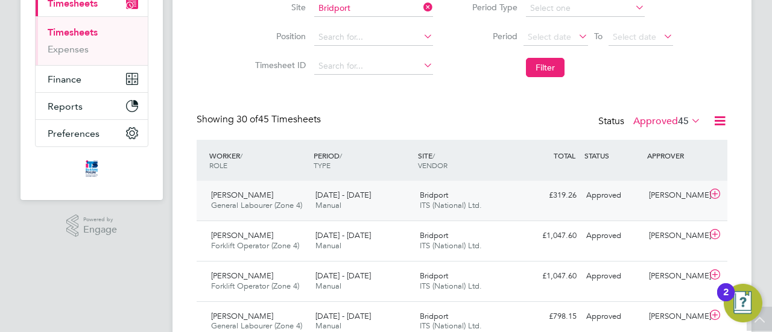
click at [351, 198] on span "[DATE] - [DATE]" at bounding box center [342, 195] width 55 height 10
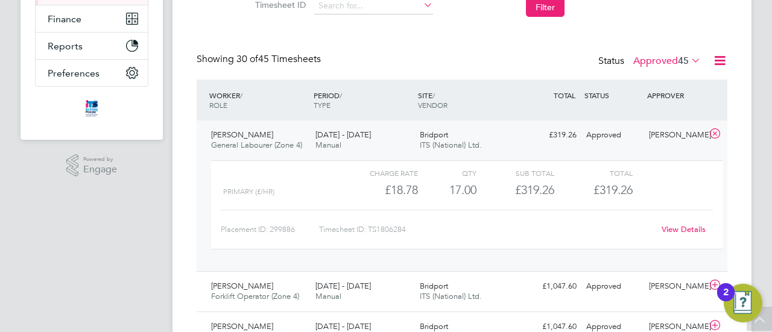
click at [377, 231] on div "Timesheet ID: TS1806284" at bounding box center [486, 229] width 335 height 19
drag, startPoint x: 370, startPoint y: 227, endPoint x: 411, endPoint y: 227, distance: 41.0
click at [411, 227] on div "Timesheet ID: TS1806284" at bounding box center [486, 229] width 335 height 19
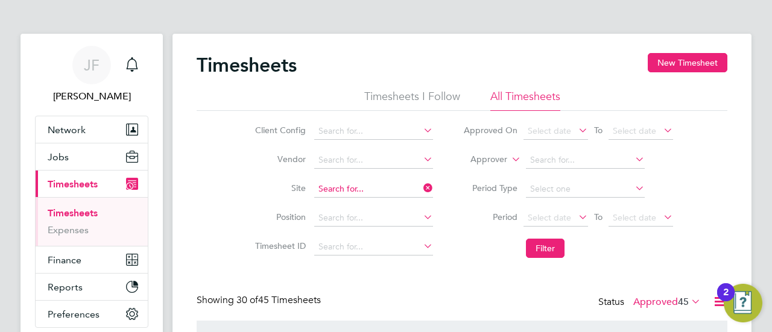
click at [373, 184] on input at bounding box center [373, 189] width 119 height 17
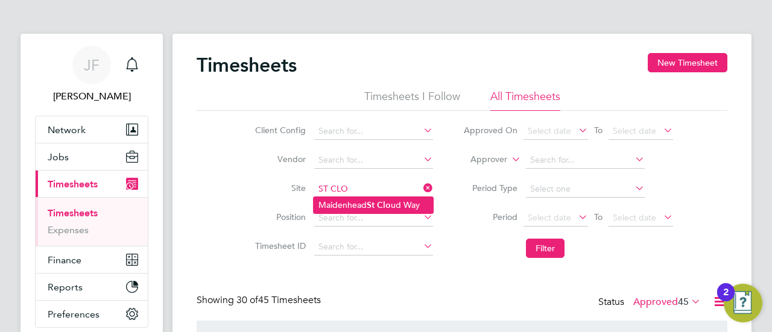
click at [359, 202] on li "Maidenhead St Clo ud Way" at bounding box center [372, 205] width 119 height 16
type input "[GEOGRAPHIC_DATA]"
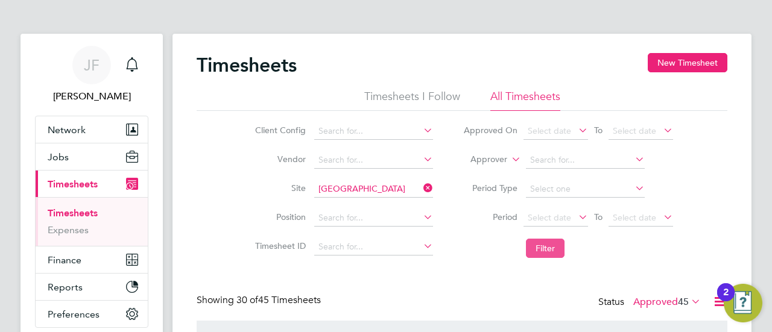
click at [544, 241] on button "Filter" at bounding box center [545, 248] width 39 height 19
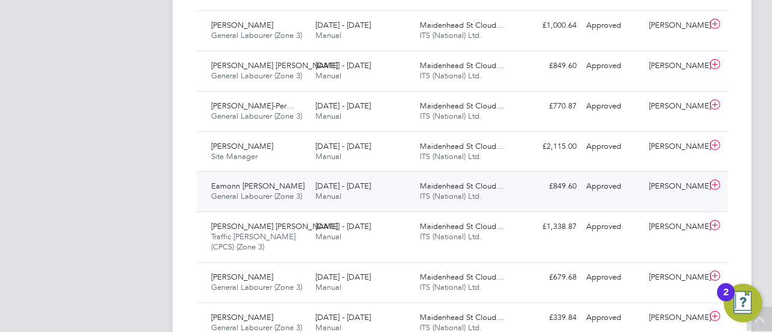
click at [336, 181] on span "[DATE] - [DATE]" at bounding box center [342, 186] width 55 height 10
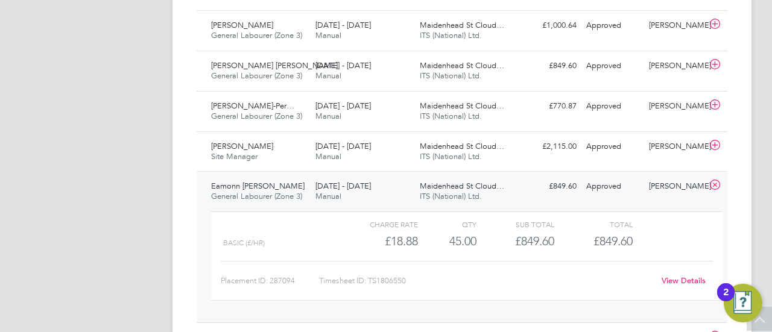
click at [391, 282] on div "Timesheet ID: TS1806550" at bounding box center [486, 280] width 335 height 19
drag, startPoint x: 370, startPoint y: 278, endPoint x: 412, endPoint y: 279, distance: 41.6
click at [412, 279] on div "Timesheet ID: TS1806550" at bounding box center [486, 280] width 335 height 19
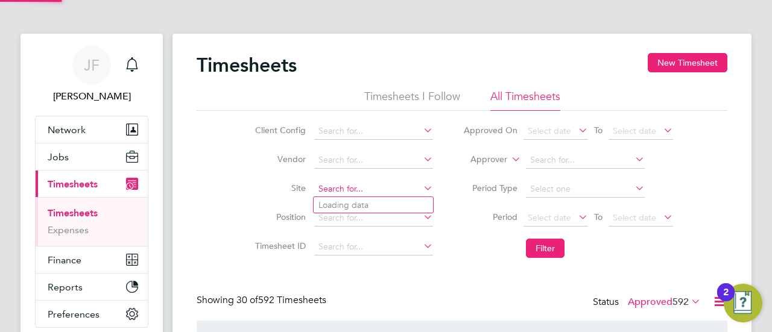
click at [374, 189] on input at bounding box center [373, 189] width 119 height 17
type input "P"
type input "THE PA"
click at [365, 186] on input at bounding box center [373, 189] width 119 height 17
click at [332, 199] on li "Bide ford" at bounding box center [381, 205] width 137 height 16
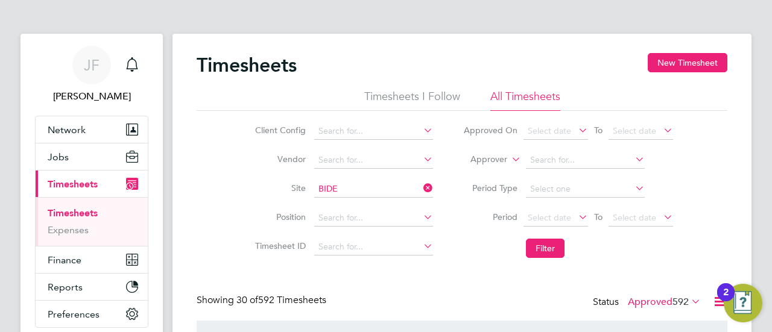
type input "Bideford"
click at [558, 245] on button "Filter" at bounding box center [545, 248] width 39 height 19
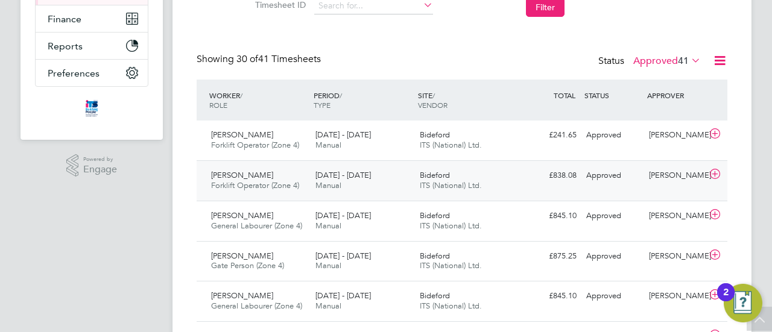
click at [283, 180] on span "Forklift Operator (Zone 4)" at bounding box center [255, 185] width 88 height 10
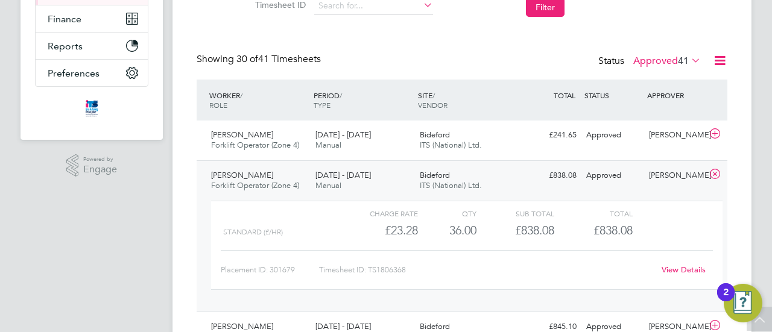
click at [391, 268] on div "Timesheet ID: TS1806368" at bounding box center [486, 269] width 335 height 19
drag, startPoint x: 369, startPoint y: 267, endPoint x: 389, endPoint y: 269, distance: 20.6
click at [412, 268] on div "Timesheet ID: TS1806368" at bounding box center [486, 269] width 335 height 19
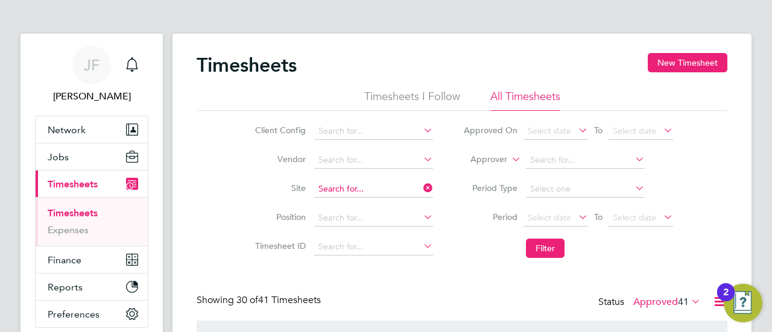
click at [351, 187] on input at bounding box center [373, 189] width 119 height 17
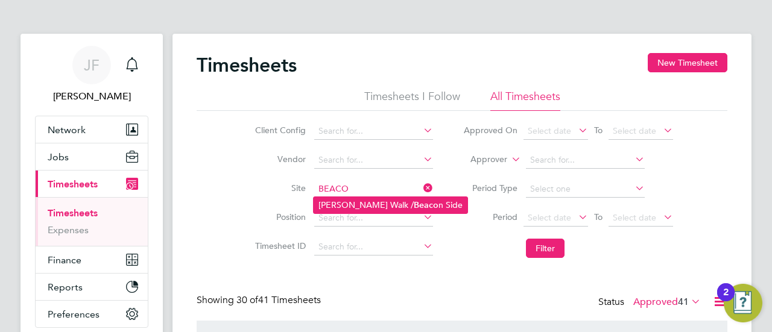
click at [374, 201] on li "[PERSON_NAME] Walk / Beaco n Side" at bounding box center [390, 205] width 154 height 16
type input "[PERSON_NAME] Walk / Beacon Side"
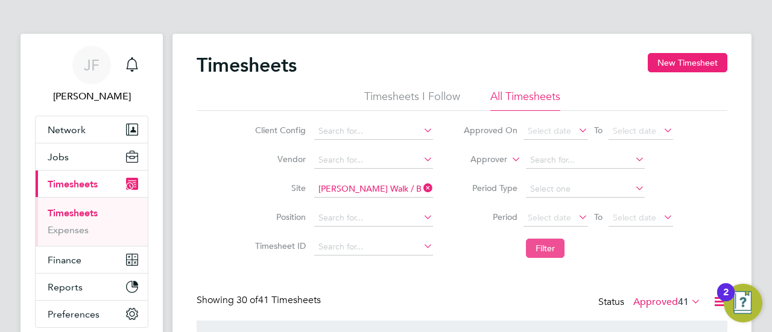
click at [542, 247] on button "Filter" at bounding box center [545, 248] width 39 height 19
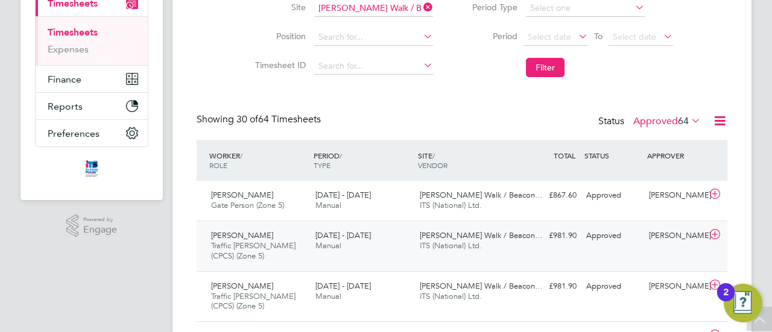
click at [379, 235] on div "[DATE] - [DATE] Manual" at bounding box center [362, 241] width 104 height 30
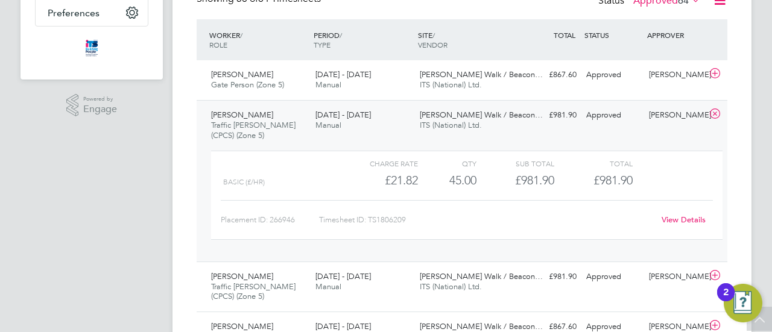
click at [385, 221] on div "Timesheet ID: TS1806209" at bounding box center [486, 219] width 335 height 19
drag, startPoint x: 371, startPoint y: 219, endPoint x: 412, endPoint y: 220, distance: 41.0
click at [412, 220] on div "Timesheet ID: TS1806209" at bounding box center [486, 219] width 335 height 19
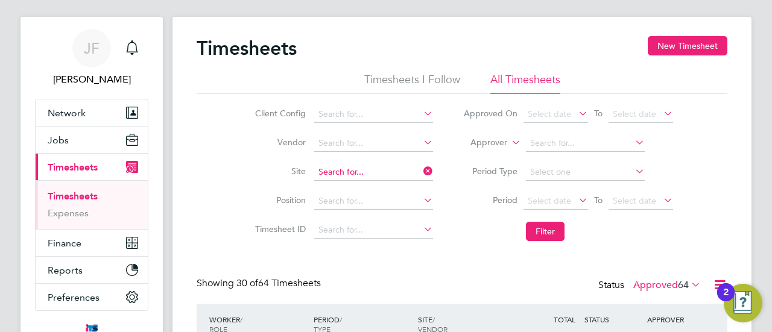
click at [367, 169] on input at bounding box center [373, 172] width 119 height 17
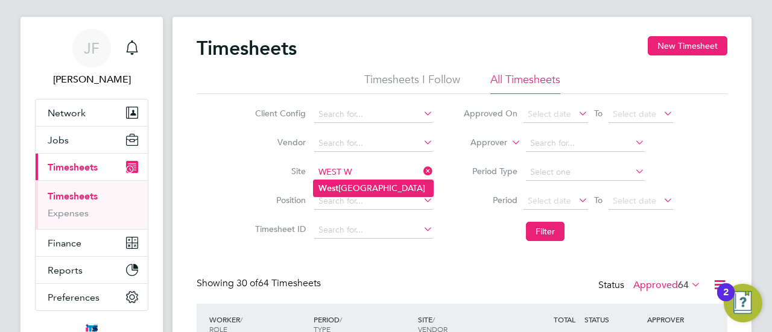
click at [369, 189] on li "W est [GEOGRAPHIC_DATA]" at bounding box center [372, 188] width 119 height 16
type input "[GEOGRAPHIC_DATA]"
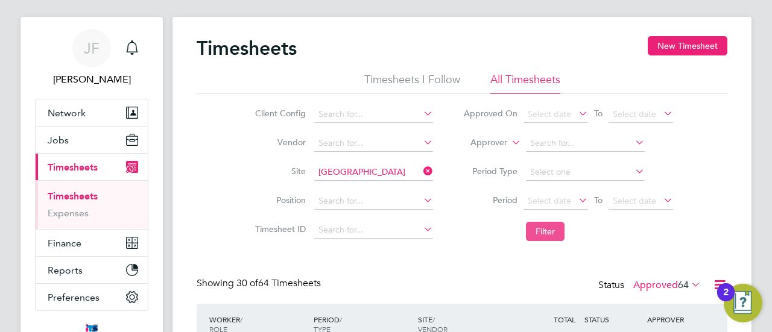
click at [539, 230] on button "Filter" at bounding box center [545, 231] width 39 height 19
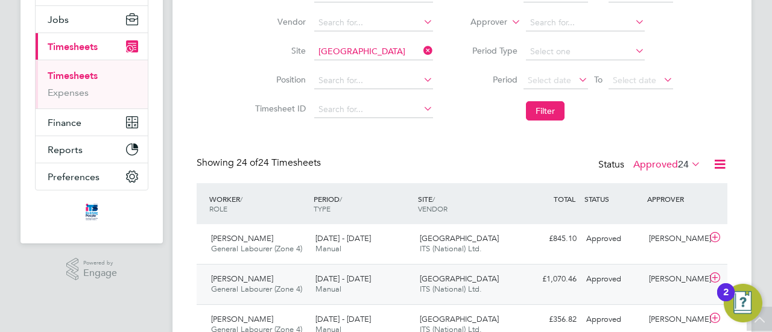
click at [294, 278] on div "[PERSON_NAME] General Labourer (Zone 4) [DATE] - [DATE]" at bounding box center [258, 284] width 104 height 30
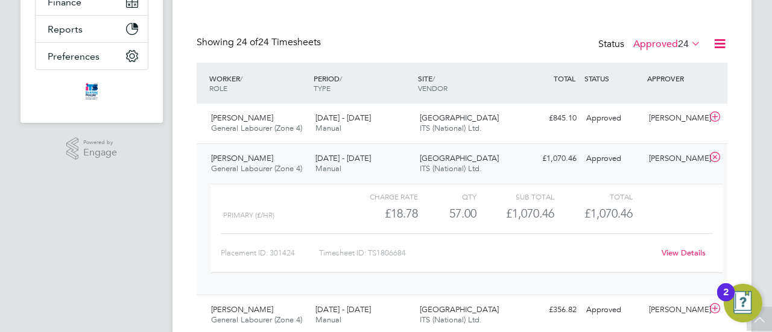
click at [402, 255] on div "Timesheet ID: TS1806684" at bounding box center [486, 253] width 335 height 19
drag, startPoint x: 370, startPoint y: 250, endPoint x: 412, endPoint y: 253, distance: 42.9
click at [412, 253] on div "Timesheet ID: TS1806684" at bounding box center [486, 253] width 335 height 19
click at [476, 235] on div "Placement ID: 301424 Timesheet ID: TS1806684 View Details" at bounding box center [467, 248] width 492 height 30
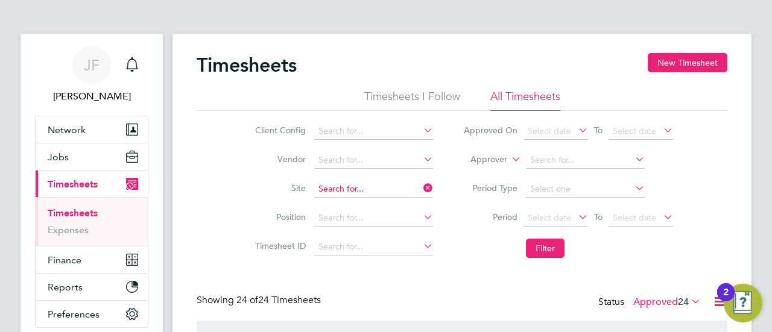
click at [377, 184] on input at bounding box center [373, 189] width 119 height 17
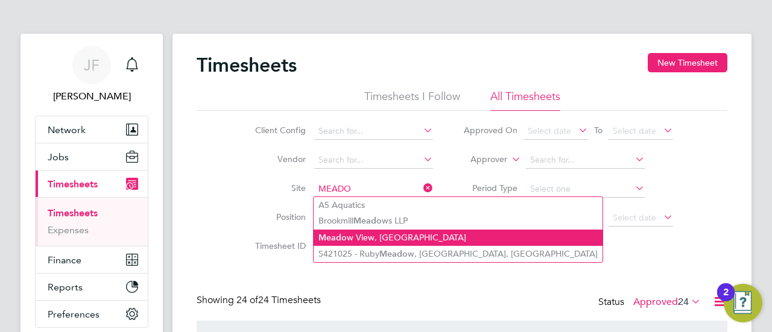
click at [394, 236] on li "Meado w View, [GEOGRAPHIC_DATA]" at bounding box center [457, 238] width 289 height 16
type input "[GEOGRAPHIC_DATA], [GEOGRAPHIC_DATA]"
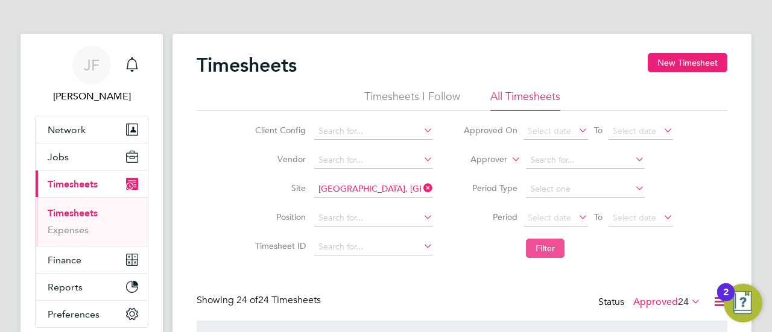
click at [541, 244] on button "Filter" at bounding box center [545, 248] width 39 height 19
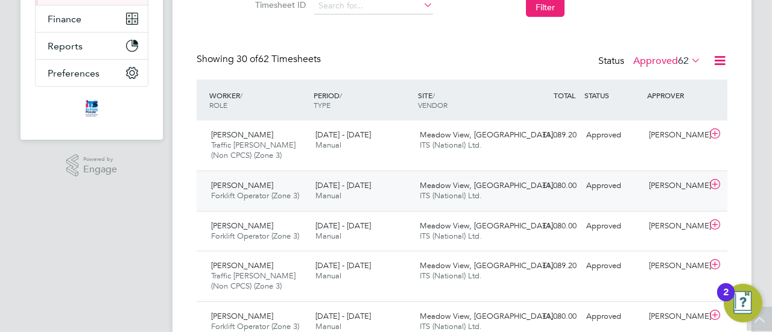
click at [399, 194] on div "[DATE] - [DATE] Manual" at bounding box center [362, 191] width 104 height 30
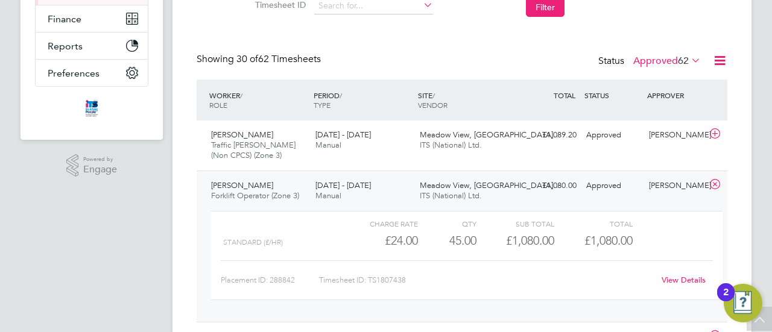
click at [380, 280] on div "Timesheet ID: TS1807438" at bounding box center [486, 280] width 335 height 19
drag, startPoint x: 370, startPoint y: 279, endPoint x: 409, endPoint y: 279, distance: 38.6
click at [409, 279] on div "Timesheet ID: TS1807438" at bounding box center [486, 280] width 335 height 19
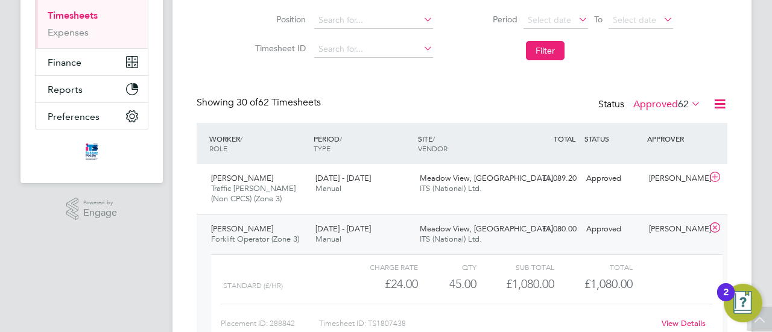
click at [329, 282] on div "Standard (£/HR)" at bounding box center [281, 286] width 117 height 20
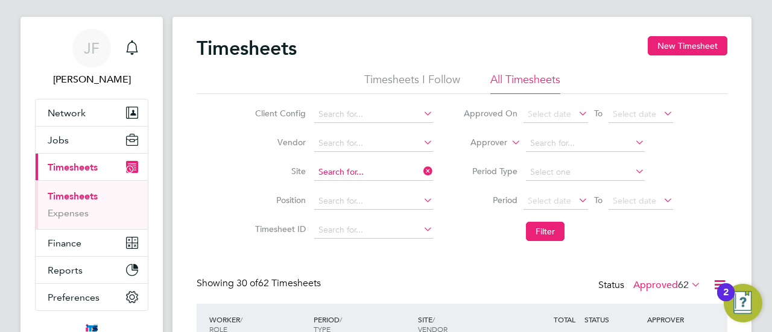
click at [380, 167] on input at bounding box center [373, 172] width 119 height 17
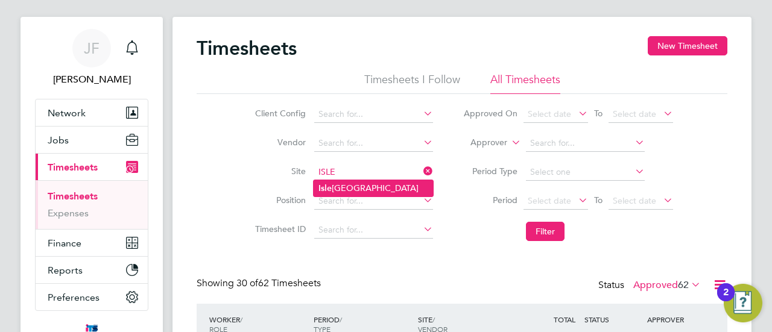
click at [367, 183] on li "[GEOGRAPHIC_DATA]" at bounding box center [372, 188] width 119 height 16
type input "[GEOGRAPHIC_DATA]"
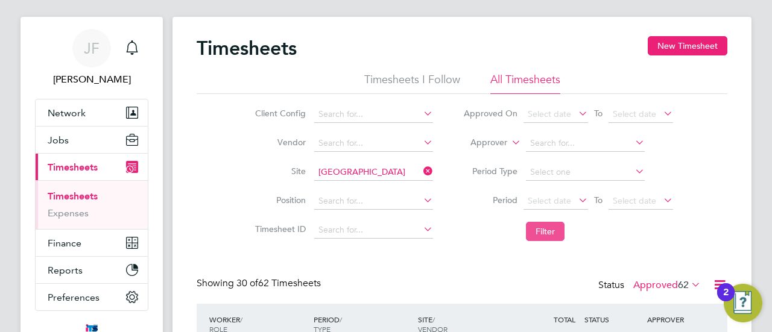
click at [543, 230] on button "Filter" at bounding box center [545, 231] width 39 height 19
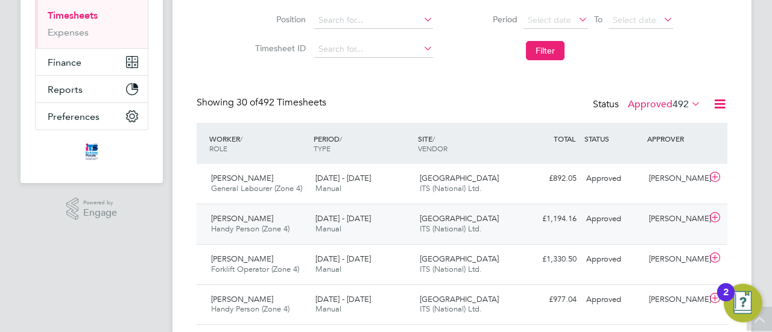
click at [326, 221] on span "[DATE] - [DATE]" at bounding box center [342, 218] width 55 height 10
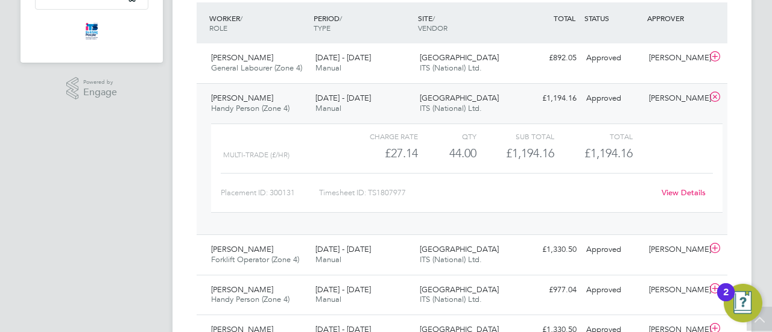
click at [406, 192] on div "Timesheet ID: TS1807977" at bounding box center [486, 192] width 335 height 19
drag, startPoint x: 371, startPoint y: 191, endPoint x: 408, endPoint y: 191, distance: 36.8
click at [408, 191] on div "Timesheet ID: TS1807977" at bounding box center [486, 192] width 335 height 19
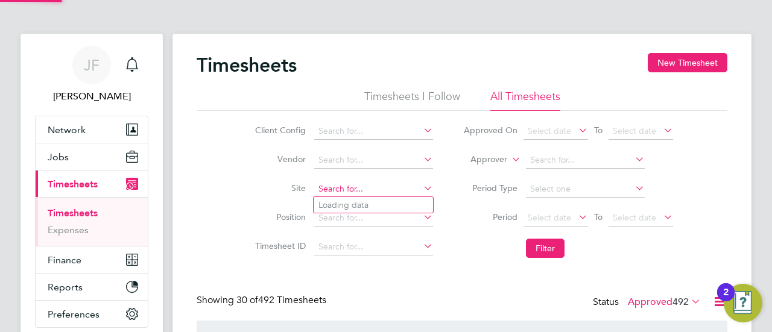
click at [375, 185] on input at bounding box center [373, 189] width 119 height 17
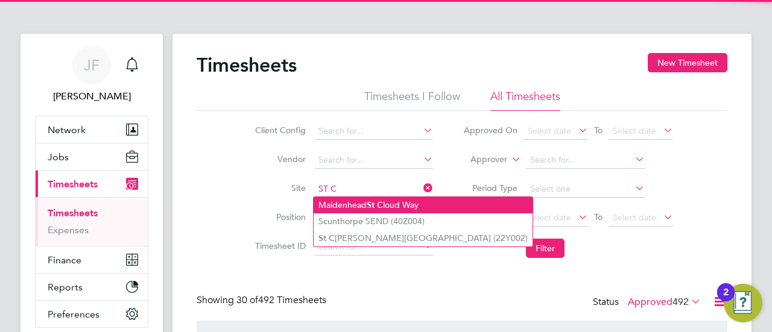
click at [364, 200] on li "Maidenhead St C loud Way" at bounding box center [422, 205] width 219 height 16
type input "[GEOGRAPHIC_DATA]"
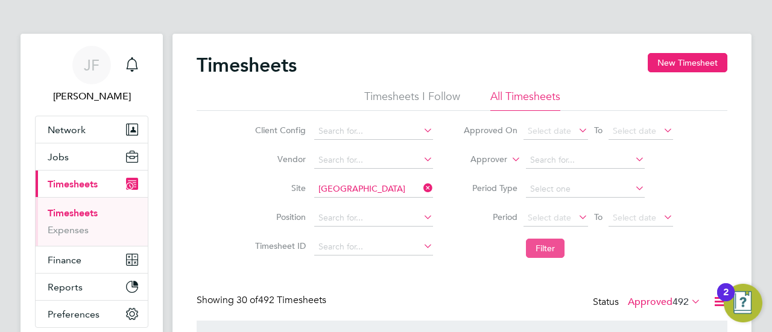
click at [559, 248] on button "Filter" at bounding box center [545, 248] width 39 height 19
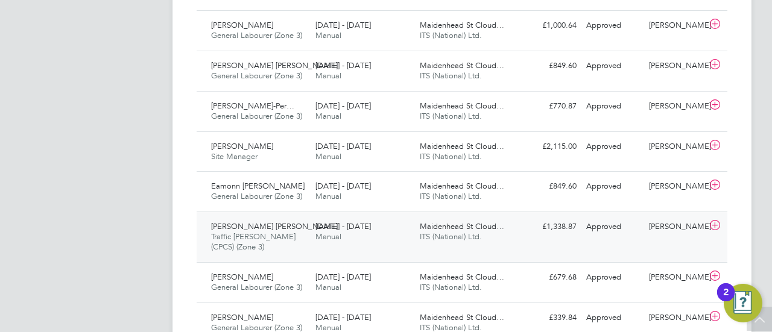
click at [259, 224] on span "[PERSON_NAME] [PERSON_NAME]" at bounding box center [274, 226] width 127 height 10
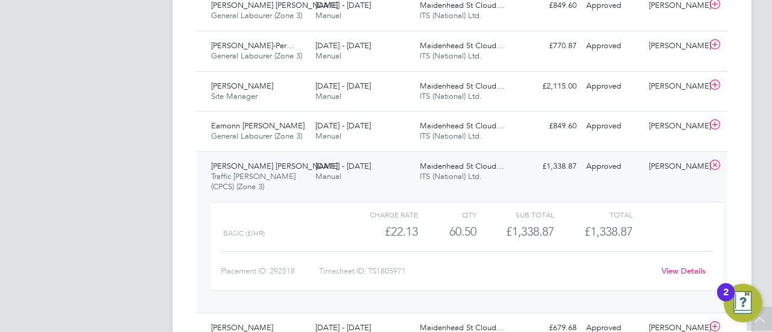
click at [410, 271] on div "Timesheet ID: TS1805971" at bounding box center [486, 271] width 335 height 19
drag, startPoint x: 371, startPoint y: 267, endPoint x: 412, endPoint y: 268, distance: 41.0
click at [412, 268] on div "Timesheet ID: TS1805971" at bounding box center [486, 271] width 335 height 19
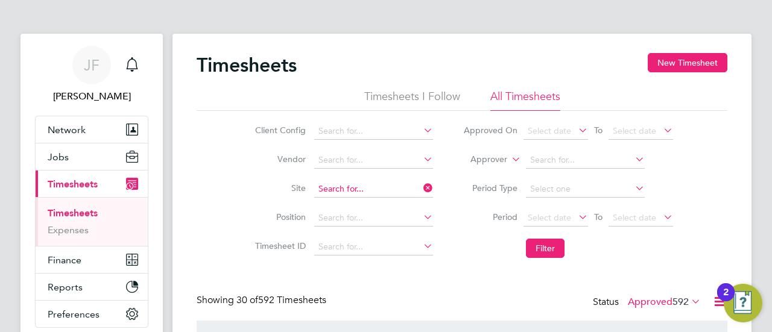
click at [382, 186] on input at bounding box center [373, 189] width 119 height 17
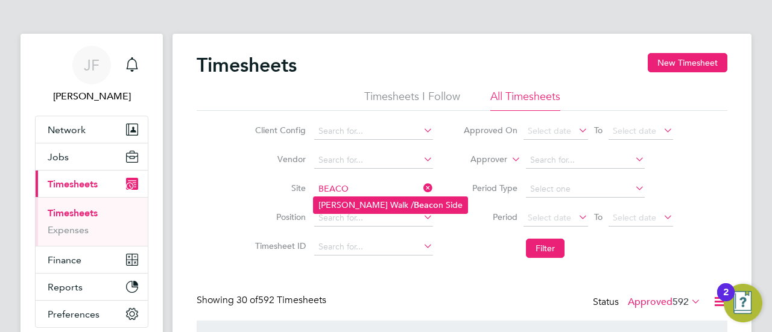
click at [414, 200] on b "Beaco" at bounding box center [426, 205] width 25 height 10
type input "[PERSON_NAME] Walk / Beacon Side"
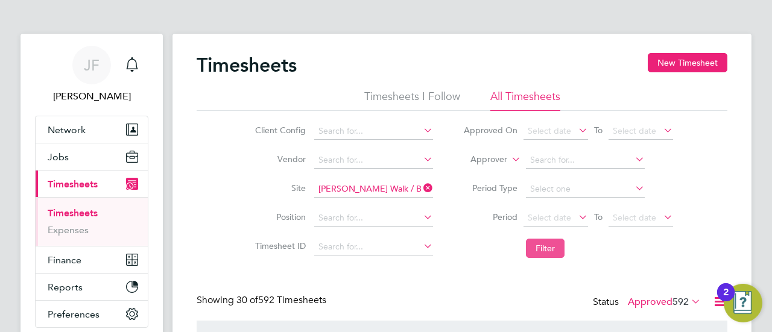
click at [549, 246] on button "Filter" at bounding box center [545, 248] width 39 height 19
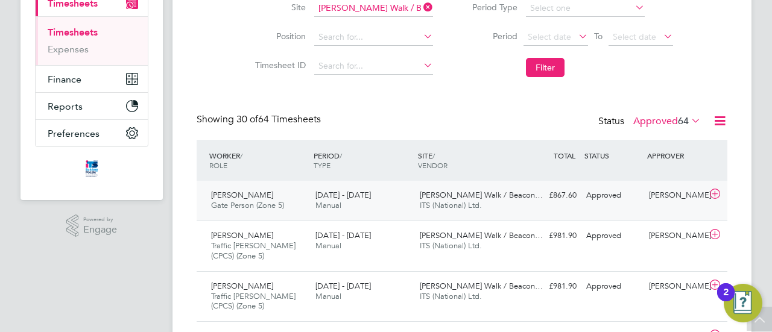
click at [267, 197] on div "[PERSON_NAME] Gate Person (Zone 5) [DATE] - [DATE]" at bounding box center [258, 201] width 104 height 30
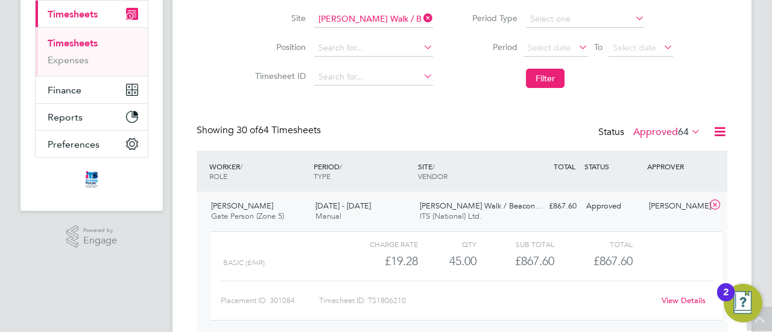
drag, startPoint x: 461, startPoint y: 278, endPoint x: 435, endPoint y: 286, distance: 27.1
click at [461, 278] on div "Charge rate QTY Sub Total Total Basic (£/HR) £19.28 45 45.00 45 £867.60 £867.60…" at bounding box center [466, 276] width 511 height 89
drag, startPoint x: 369, startPoint y: 301, endPoint x: 394, endPoint y: 299, distance: 25.4
click at [409, 298] on div "Timesheet ID: TS1806210" at bounding box center [486, 300] width 335 height 19
click at [385, 21] on input at bounding box center [373, 19] width 119 height 17
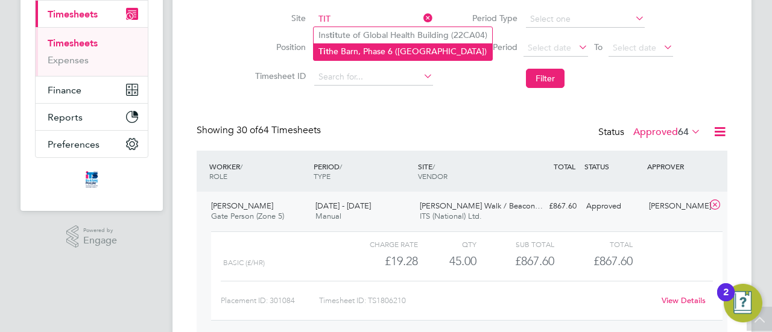
click at [369, 52] on li "Tit he Barn, Phase 6 ([GEOGRAPHIC_DATA])" at bounding box center [402, 51] width 178 height 16
type input "Tithe Barn, Phase 6 ([GEOGRAPHIC_DATA])"
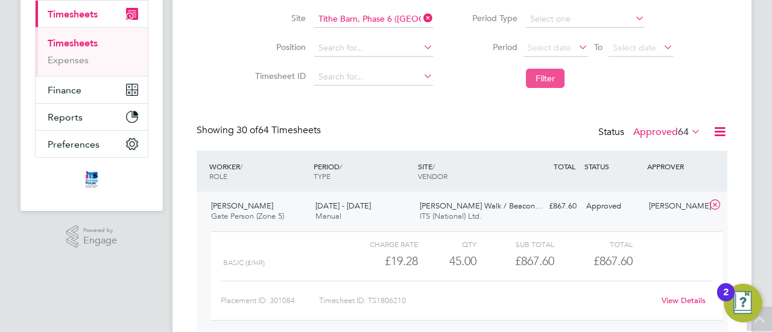
click at [556, 79] on button "Filter" at bounding box center [545, 78] width 39 height 19
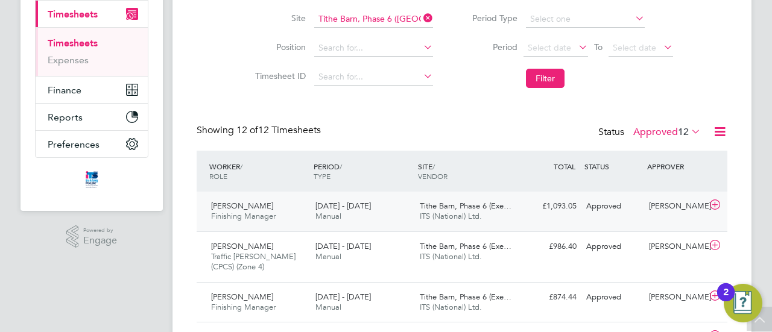
click at [268, 209] on span "[PERSON_NAME]" at bounding box center [242, 206] width 62 height 10
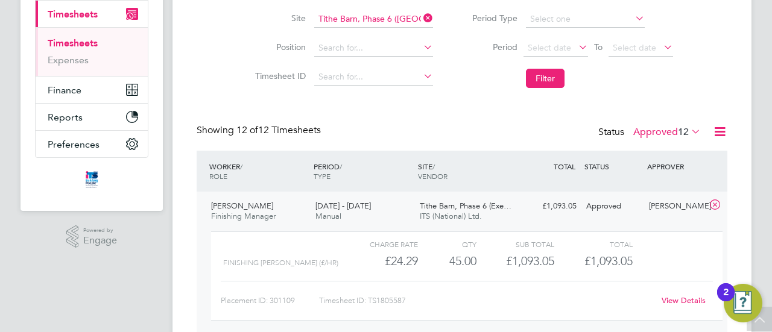
drag, startPoint x: 410, startPoint y: 298, endPoint x: 402, endPoint y: 298, distance: 7.8
click at [410, 298] on div "Timesheet ID: TS1805587" at bounding box center [486, 300] width 335 height 19
drag, startPoint x: 370, startPoint y: 300, endPoint x: 408, endPoint y: 301, distance: 37.4
click at [408, 301] on div "Timesheet ID: TS1805587" at bounding box center [486, 300] width 335 height 19
click at [344, 17] on input at bounding box center [373, 19] width 119 height 17
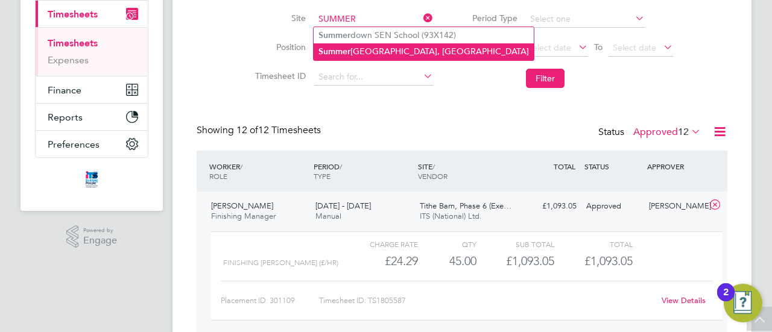
click at [360, 49] on li "[GEOGRAPHIC_DATA], [GEOGRAPHIC_DATA]" at bounding box center [423, 51] width 220 height 16
type input "[GEOGRAPHIC_DATA], [GEOGRAPHIC_DATA]"
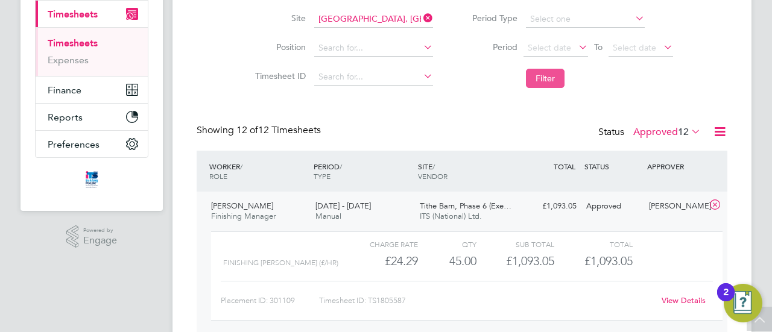
click at [556, 75] on button "Filter" at bounding box center [545, 78] width 39 height 19
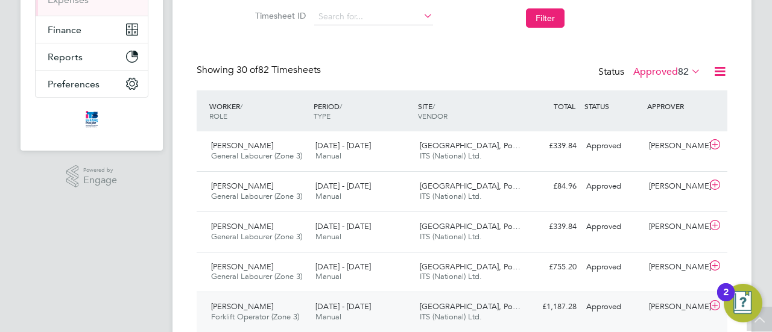
click at [282, 302] on div "[PERSON_NAME] Forklift Operator (Zone 3) [DATE] - [DATE]" at bounding box center [258, 312] width 104 height 30
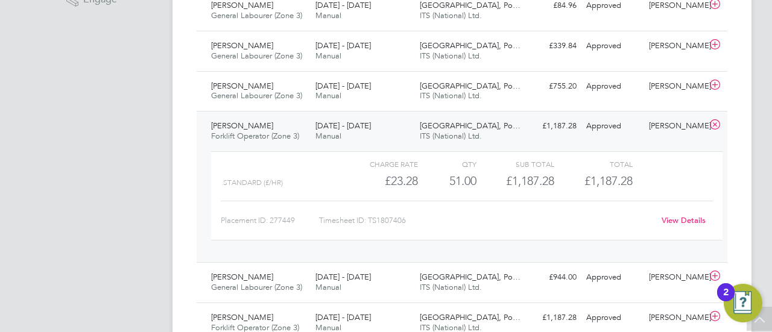
click at [386, 222] on div "Timesheet ID: TS1807406" at bounding box center [486, 220] width 335 height 19
drag, startPoint x: 370, startPoint y: 219, endPoint x: 402, endPoint y: 223, distance: 31.6
click at [406, 221] on div "Timesheet ID: TS1807406" at bounding box center [486, 220] width 335 height 19
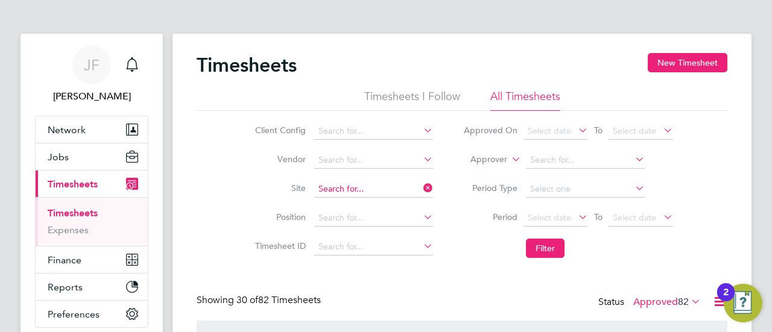
click at [376, 184] on input at bounding box center [373, 189] width 119 height 17
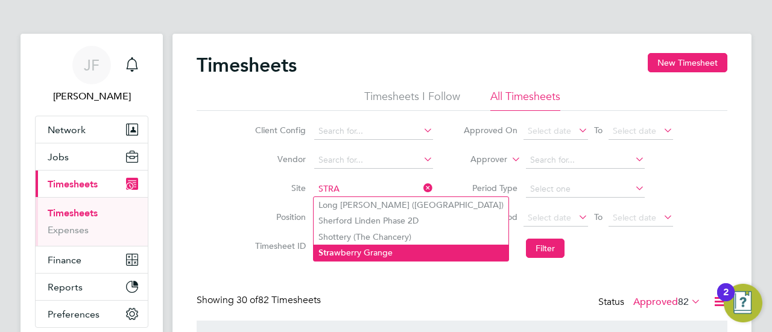
click at [359, 252] on li "Stra wberry Grange" at bounding box center [410, 253] width 195 height 16
type input "Strawberry Grange"
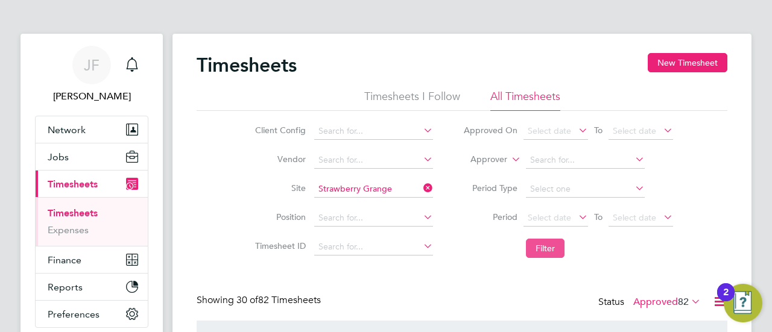
click at [543, 251] on button "Filter" at bounding box center [545, 248] width 39 height 19
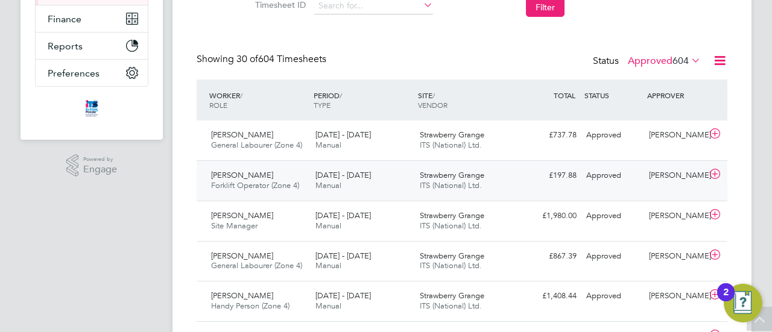
click at [377, 177] on div "[DATE] - [DATE] Manual" at bounding box center [362, 181] width 104 height 30
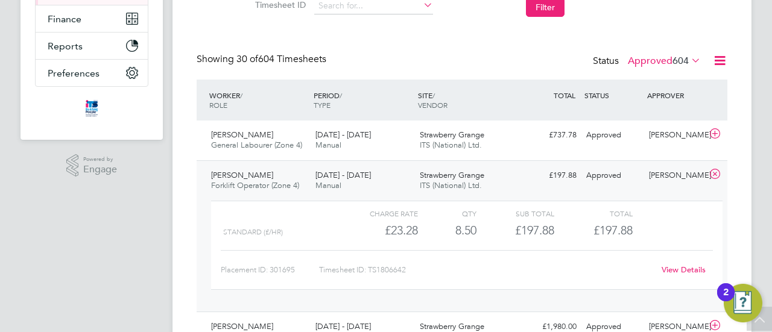
click at [386, 267] on div "Timesheet ID: TS1806642" at bounding box center [486, 269] width 335 height 19
drag, startPoint x: 369, startPoint y: 268, endPoint x: 409, endPoint y: 268, distance: 40.4
click at [409, 268] on div "Timesheet ID: TS1806642" at bounding box center [486, 269] width 335 height 19
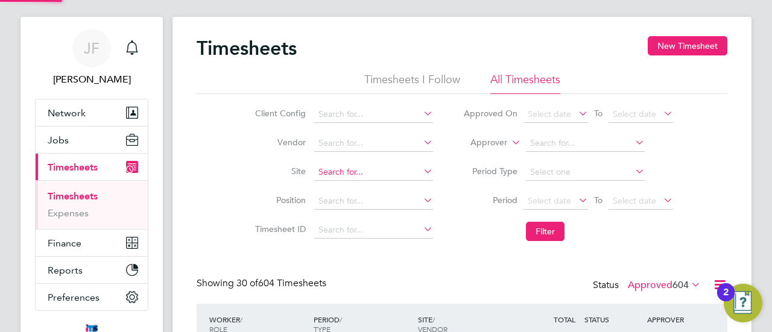
click at [394, 171] on input at bounding box center [373, 172] width 119 height 17
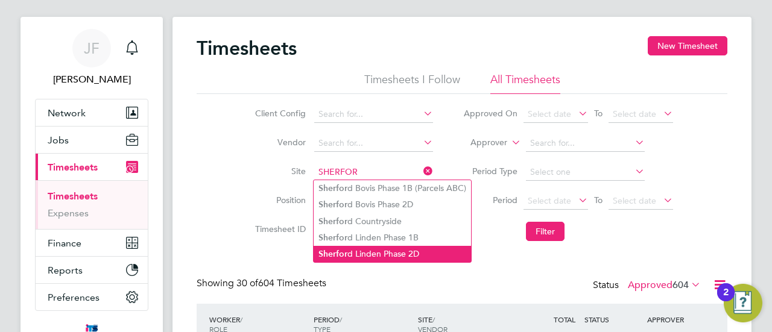
click at [383, 248] on li "Sherfor d Linden Phase 2D" at bounding box center [391, 254] width 157 height 16
type input "Sherford Linden Phase 2D"
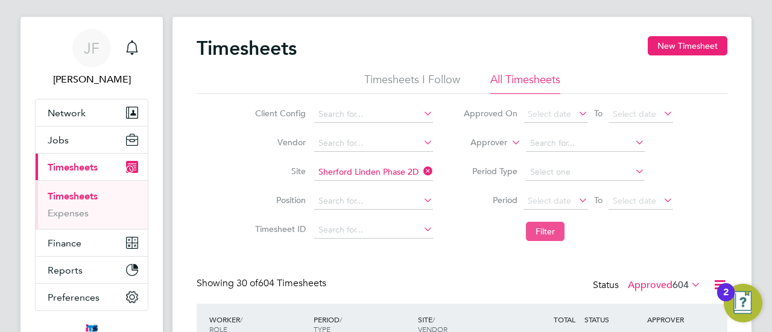
click at [542, 227] on button "Filter" at bounding box center [545, 231] width 39 height 19
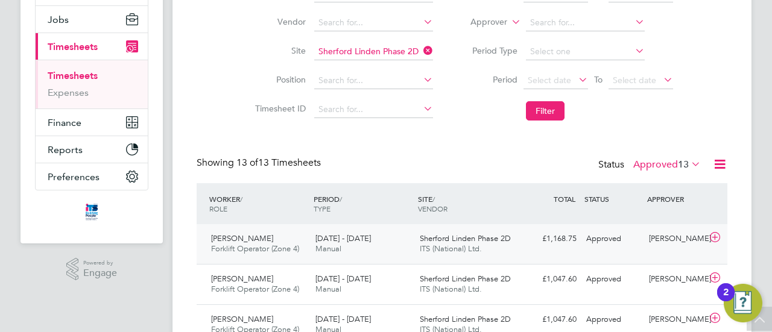
click at [259, 244] on span "Forklift Operator (Zone 4)" at bounding box center [255, 249] width 88 height 10
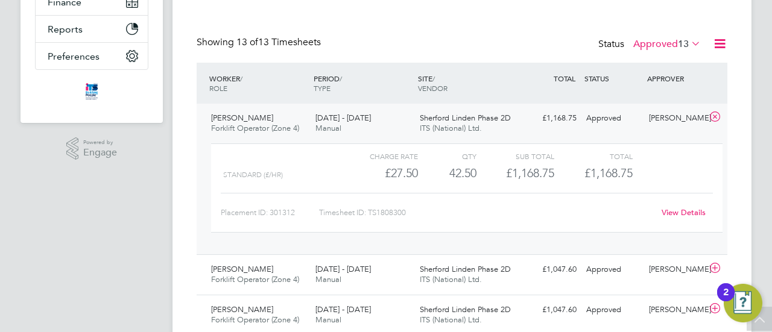
click at [379, 214] on div "Timesheet ID: TS1808300" at bounding box center [486, 212] width 335 height 19
drag, startPoint x: 370, startPoint y: 210, endPoint x: 410, endPoint y: 209, distance: 39.8
click at [410, 209] on div "Timesheet ID: TS1808300" at bounding box center [486, 212] width 335 height 19
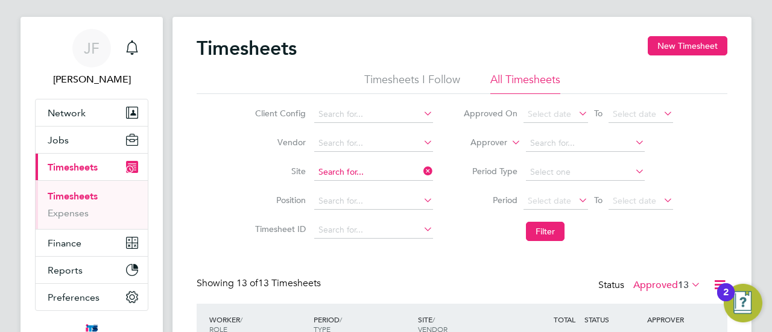
click at [367, 166] on input at bounding box center [373, 172] width 119 height 17
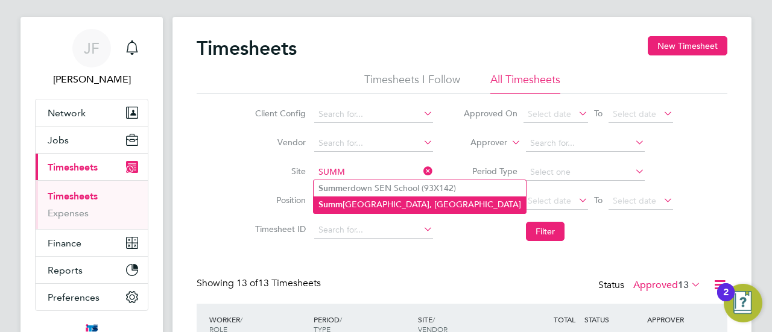
click at [365, 205] on li "Summ erhill Gardens, [GEOGRAPHIC_DATA]" at bounding box center [419, 205] width 212 height 16
type input "[GEOGRAPHIC_DATA], [GEOGRAPHIC_DATA]"
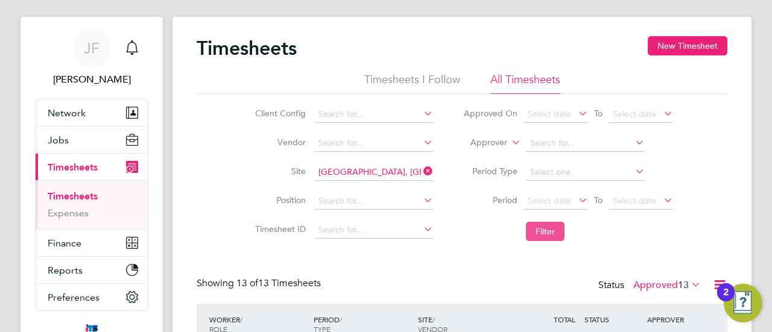
click at [551, 230] on button "Filter" at bounding box center [545, 231] width 39 height 19
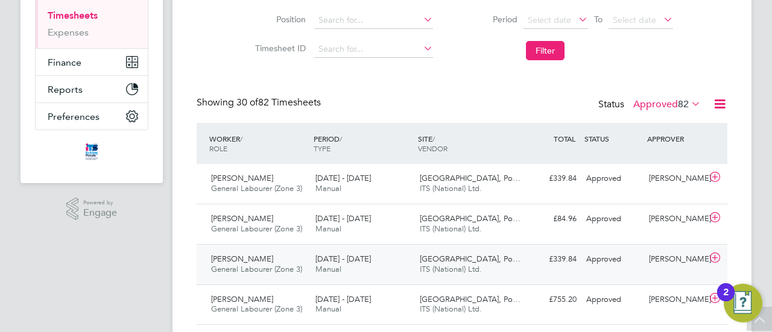
click at [281, 262] on div "[PERSON_NAME] General Labourer (Zone 3) [DATE] - [DATE]" at bounding box center [258, 265] width 104 height 30
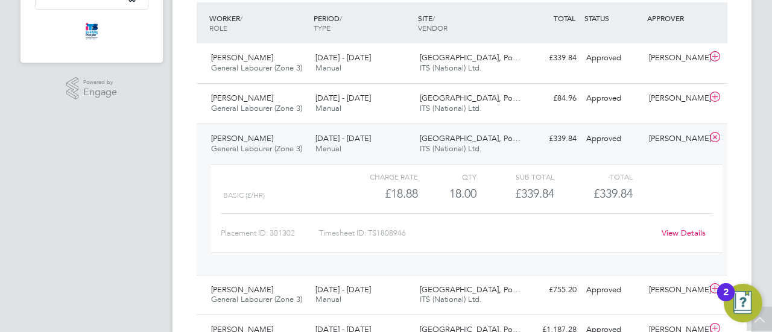
click at [377, 229] on div "Timesheet ID: TS1808946" at bounding box center [486, 233] width 335 height 19
drag, startPoint x: 371, startPoint y: 231, endPoint x: 412, endPoint y: 233, distance: 41.6
click at [412, 233] on div "Timesheet ID: TS1808946" at bounding box center [486, 233] width 335 height 19
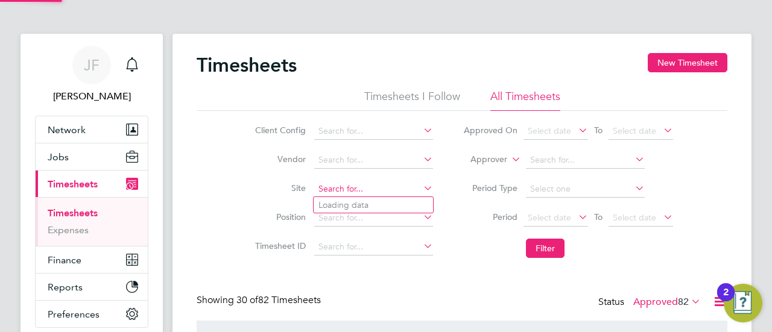
click at [361, 186] on input at bounding box center [373, 189] width 119 height 17
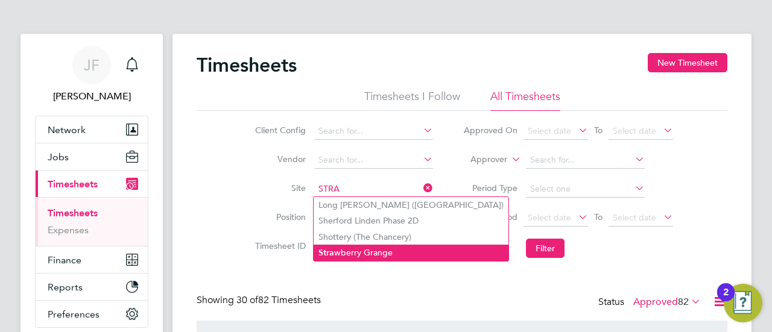
drag, startPoint x: 346, startPoint y: 254, endPoint x: 367, endPoint y: 251, distance: 20.6
click at [347, 253] on li "Stra wberry Grange" at bounding box center [410, 253] width 195 height 16
type input "Strawberry Grange"
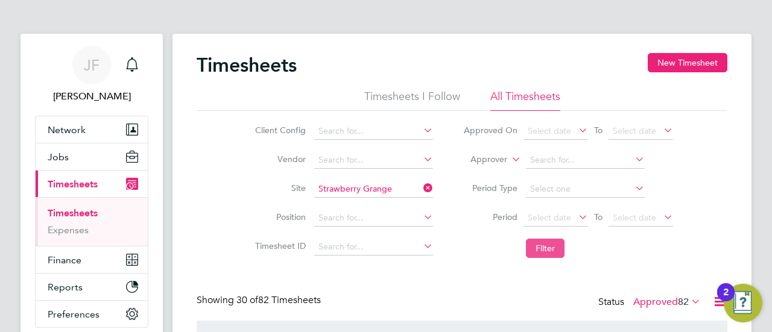
click at [549, 244] on button "Filter" at bounding box center [545, 248] width 39 height 19
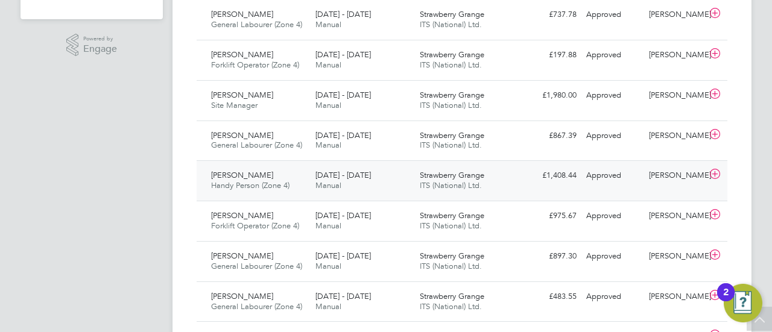
click at [259, 179] on span "[PERSON_NAME]" at bounding box center [242, 175] width 62 height 10
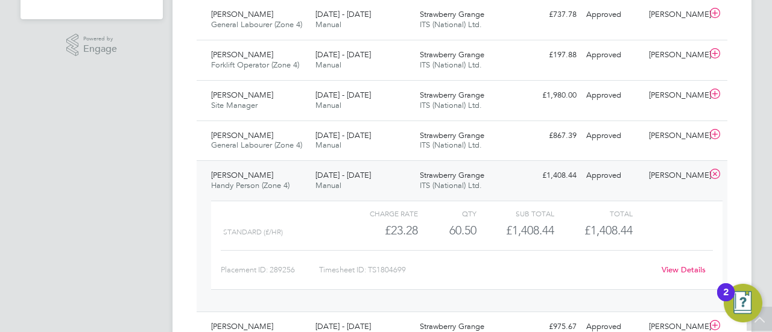
click at [380, 269] on div "Timesheet ID: TS1804699" at bounding box center [486, 269] width 335 height 19
drag, startPoint x: 370, startPoint y: 266, endPoint x: 410, endPoint y: 269, distance: 40.0
click at [414, 268] on div "Timesheet ID: TS1804699" at bounding box center [486, 269] width 335 height 19
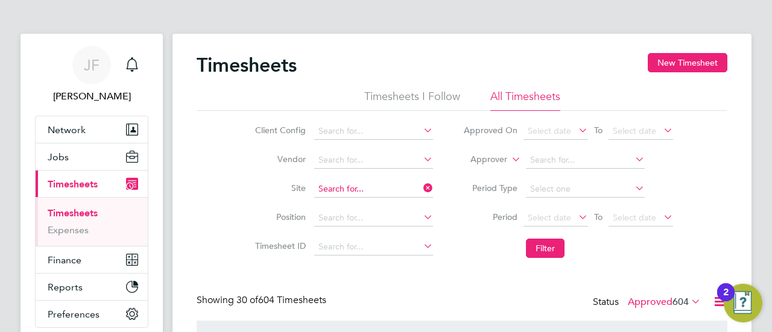
click at [362, 182] on input at bounding box center [373, 189] width 119 height 17
click at [365, 203] on li "[PERSON_NAME] e Barn, Phase 6 ([GEOGRAPHIC_DATA])" at bounding box center [429, 205] width 233 height 16
type input "Tithe Barn, Phase 6 ([GEOGRAPHIC_DATA])"
click at [537, 247] on button "Filter" at bounding box center [545, 248] width 39 height 19
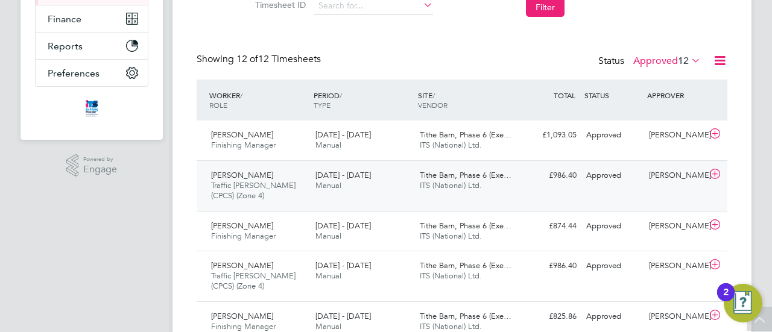
click at [363, 184] on div "[DATE] - [DATE] Manual" at bounding box center [362, 181] width 104 height 30
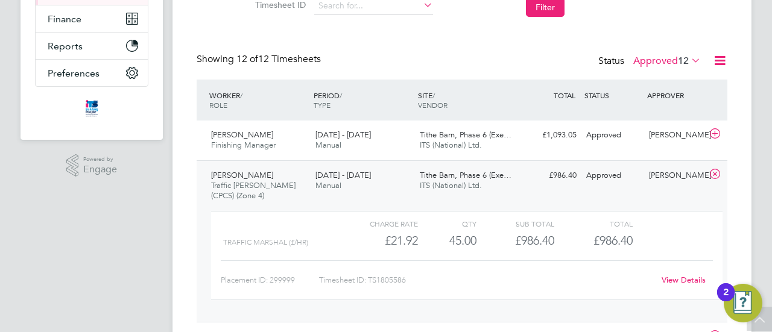
click at [409, 276] on div "Timesheet ID: TS1805586" at bounding box center [486, 280] width 335 height 19
drag, startPoint x: 383, startPoint y: 275, endPoint x: 419, endPoint y: 274, distance: 35.6
click at [419, 274] on div "Timesheet ID: TS1805586" at bounding box center [486, 280] width 335 height 19
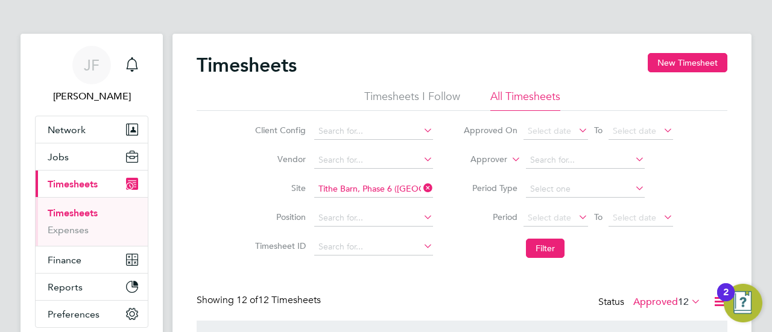
click at [376, 180] on li "Site [GEOGRAPHIC_DATA], Phase 6 ([GEOGRAPHIC_DATA])" at bounding box center [342, 189] width 212 height 29
click at [371, 184] on input at bounding box center [373, 189] width 119 height 17
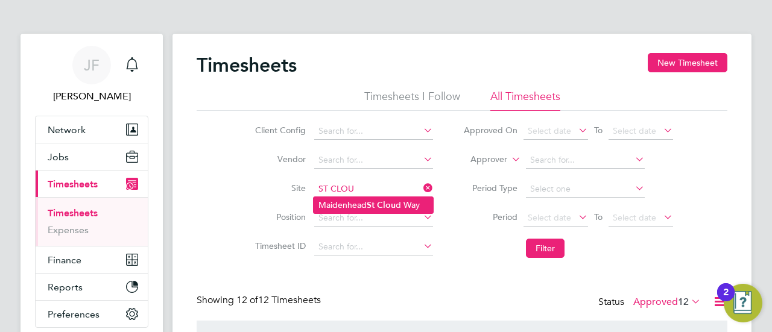
click at [362, 204] on li "Maidenhead St Clou d Way" at bounding box center [372, 205] width 119 height 16
type input "[GEOGRAPHIC_DATA]"
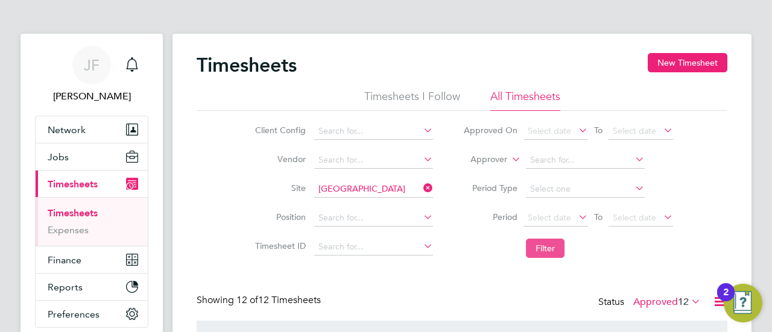
click at [538, 250] on button "Filter" at bounding box center [545, 248] width 39 height 19
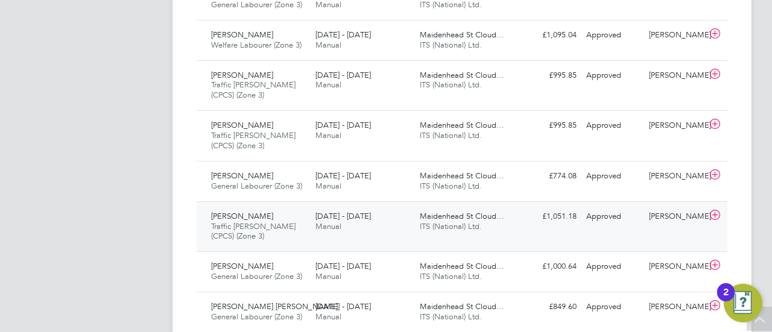
click at [248, 218] on span "[PERSON_NAME]" at bounding box center [242, 216] width 62 height 10
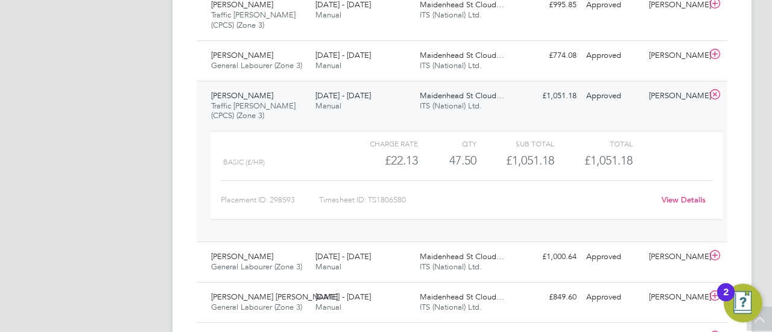
click at [396, 200] on div "Timesheet ID: TS1806580" at bounding box center [486, 200] width 335 height 19
drag, startPoint x: 369, startPoint y: 197, endPoint x: 408, endPoint y: 198, distance: 39.2
click at [408, 198] on div "Timesheet ID: TS1806580" at bounding box center [486, 200] width 335 height 19
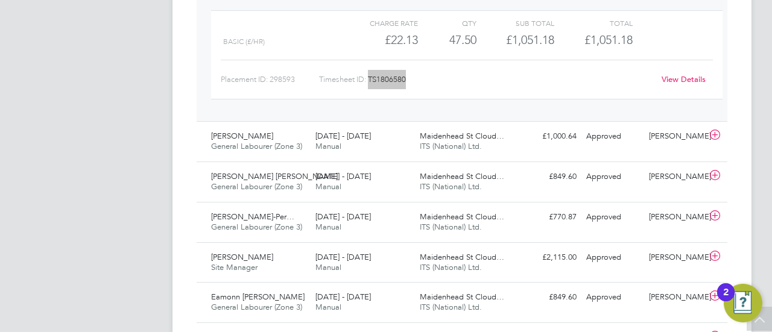
scroll to position [723, 0]
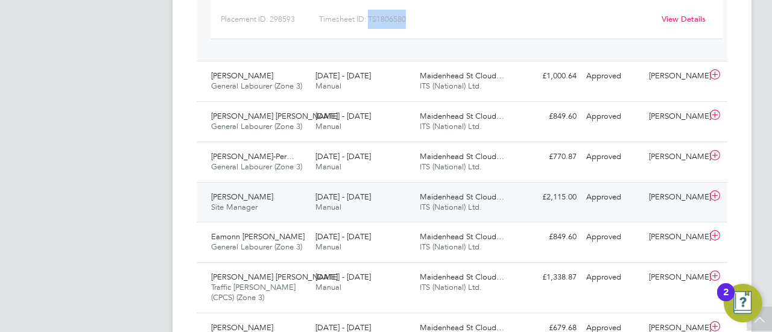
click at [247, 205] on span "Site Manager" at bounding box center [234, 207] width 46 height 10
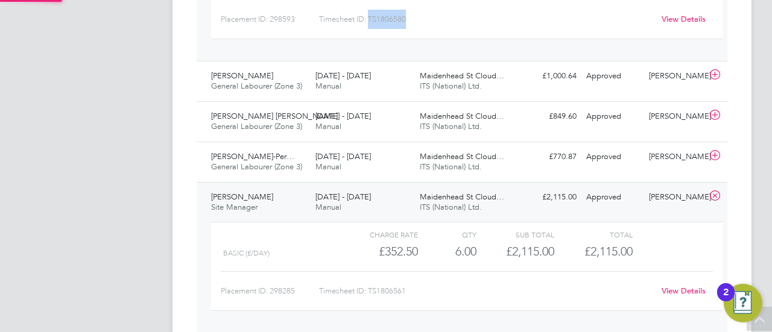
scroll to position [20, 118]
drag, startPoint x: 393, startPoint y: 290, endPoint x: 379, endPoint y: 289, distance: 13.9
click at [393, 290] on div "Timesheet ID: TS1806561" at bounding box center [486, 291] width 335 height 19
drag, startPoint x: 371, startPoint y: 288, endPoint x: 410, endPoint y: 291, distance: 38.7
click at [410, 291] on div "Timesheet ID: TS1806561" at bounding box center [486, 291] width 335 height 19
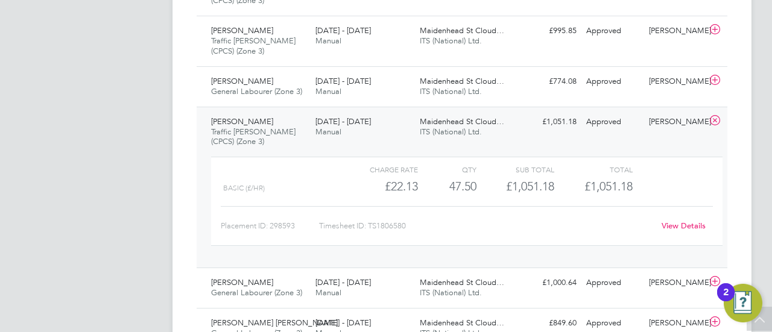
scroll to position [422, 0]
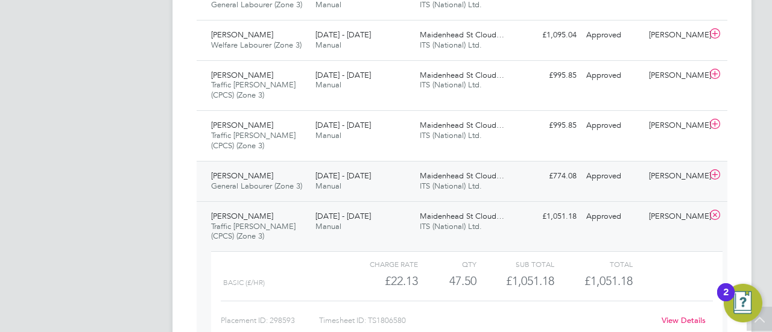
click at [250, 179] on span "[PERSON_NAME]" at bounding box center [242, 176] width 62 height 10
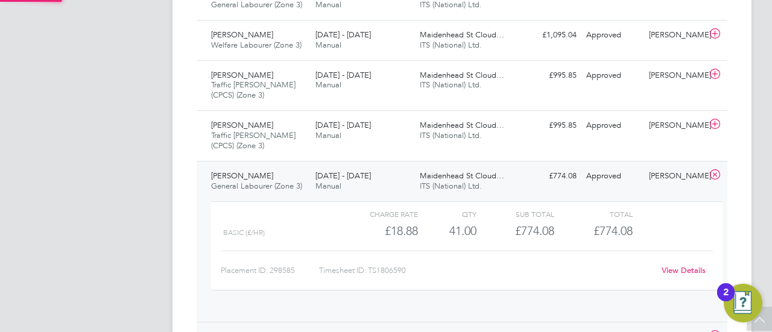
scroll to position [20, 118]
click at [417, 274] on div "Timesheet ID: TS1806590" at bounding box center [486, 270] width 335 height 19
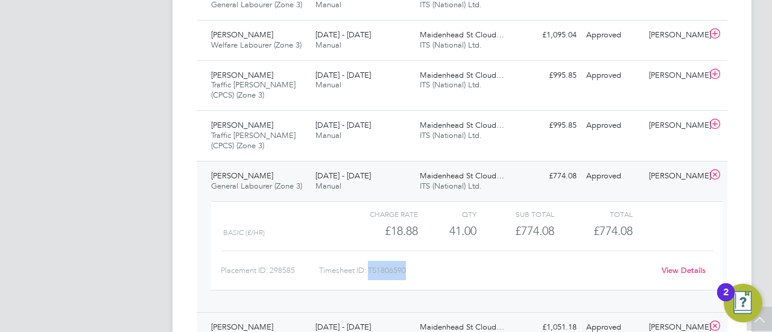
drag, startPoint x: 370, startPoint y: 269, endPoint x: 407, endPoint y: 271, distance: 36.8
click at [407, 271] on div "Timesheet ID: TS1806590" at bounding box center [486, 270] width 335 height 19
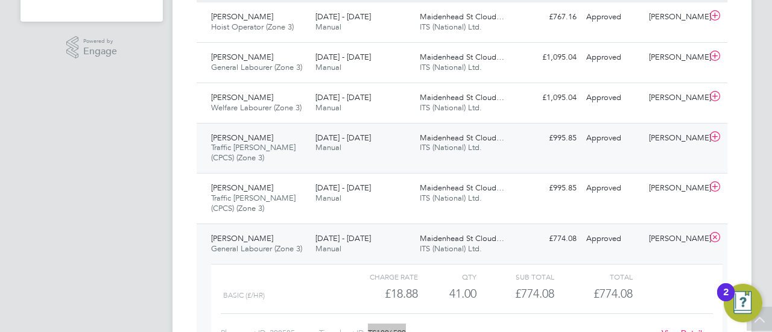
scroll to position [301, 0]
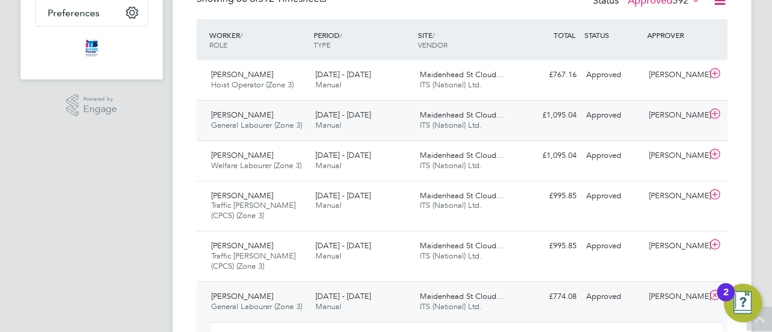
click at [251, 117] on span "[PERSON_NAME]" at bounding box center [242, 115] width 62 height 10
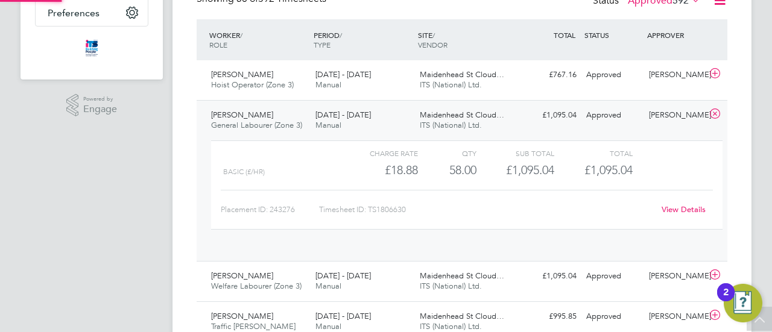
scroll to position [20, 118]
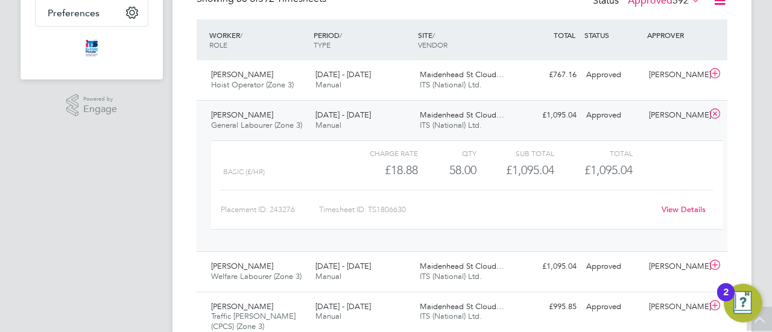
click at [392, 204] on div "Timesheet ID: TS1806630" at bounding box center [486, 209] width 335 height 19
drag, startPoint x: 370, startPoint y: 206, endPoint x: 412, endPoint y: 206, distance: 41.6
click at [412, 206] on div "Timesheet ID: TS1806630" at bounding box center [486, 209] width 335 height 19
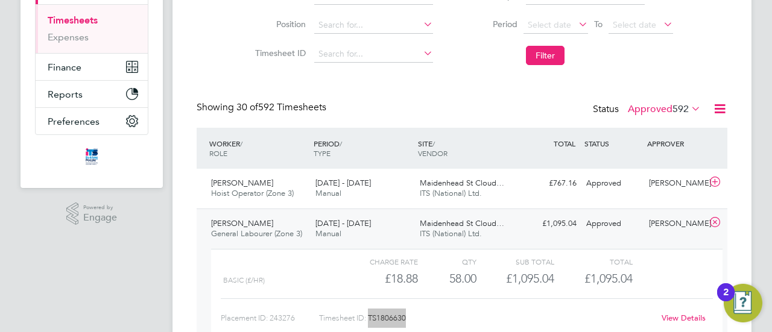
scroll to position [318, 0]
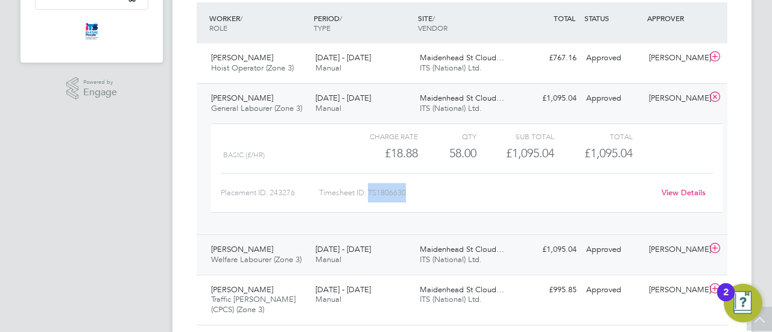
click at [272, 250] on span "[PERSON_NAME]" at bounding box center [242, 249] width 62 height 10
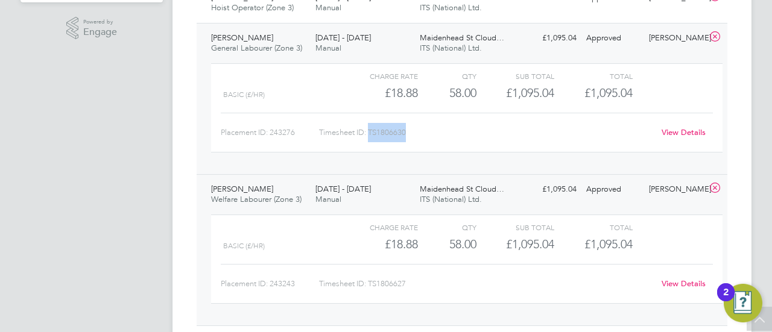
scroll to position [439, 0]
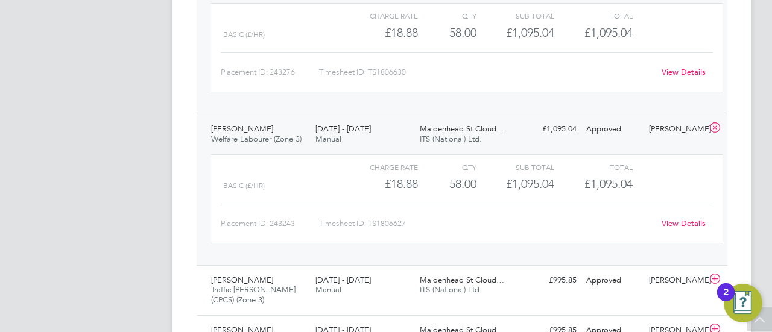
click at [398, 220] on div "Timesheet ID: TS1806627" at bounding box center [486, 223] width 335 height 19
drag, startPoint x: 370, startPoint y: 221, endPoint x: 409, endPoint y: 219, distance: 39.2
click at [409, 219] on div "Timesheet ID: TS1806627" at bounding box center [486, 223] width 335 height 19
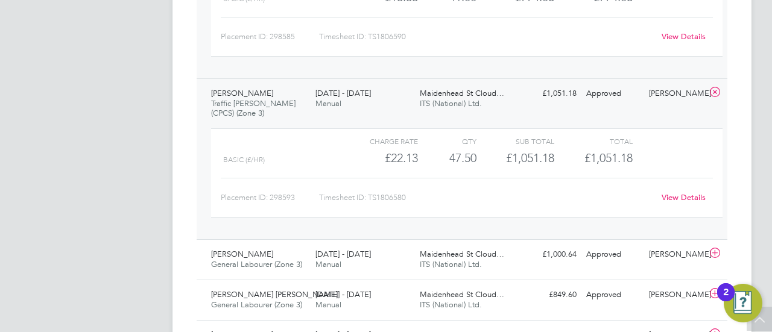
scroll to position [921, 0]
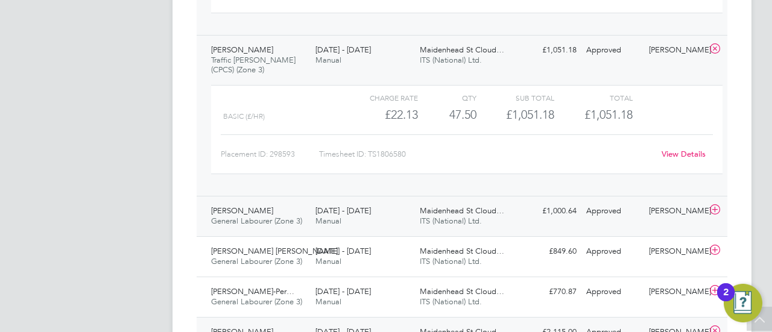
click at [251, 216] on span "General Labourer (Zone 3)" at bounding box center [256, 221] width 91 height 10
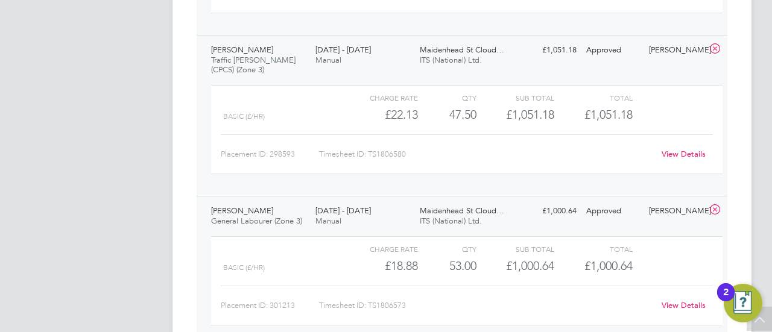
scroll to position [1042, 0]
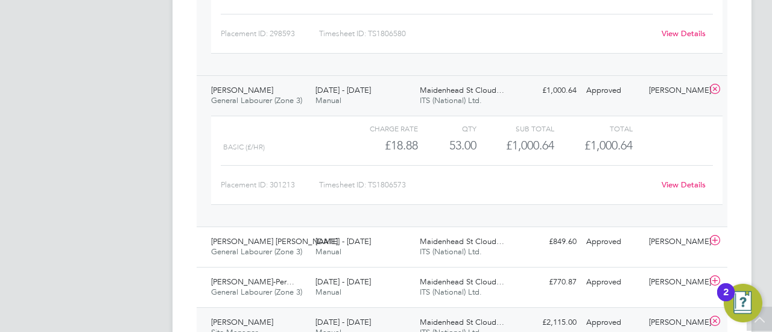
click at [385, 185] on div "Timesheet ID: TS1806573" at bounding box center [486, 184] width 335 height 19
drag, startPoint x: 382, startPoint y: 181, endPoint x: 412, endPoint y: 184, distance: 30.8
click at [412, 184] on div "Timesheet ID: TS1806573" at bounding box center [486, 184] width 335 height 19
click at [271, 238] on span "[PERSON_NAME] [PERSON_NAME]" at bounding box center [274, 241] width 127 height 10
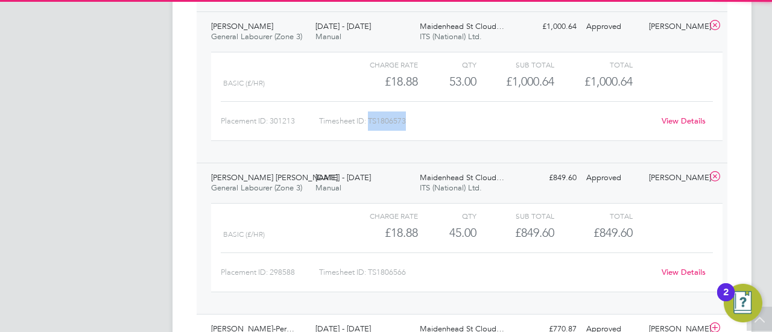
scroll to position [1223, 0]
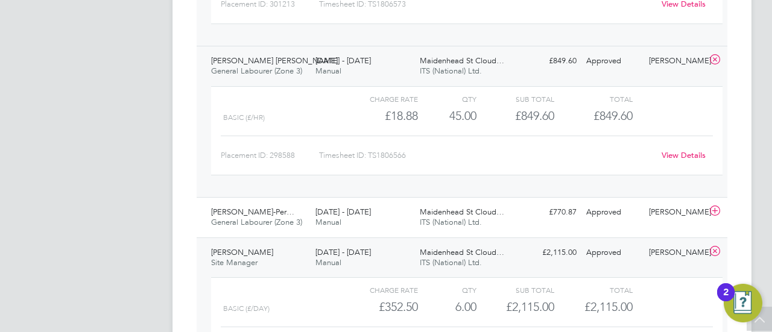
click at [382, 151] on div "Timesheet ID: TS1806566" at bounding box center [486, 155] width 335 height 19
drag, startPoint x: 370, startPoint y: 153, endPoint x: 408, endPoint y: 154, distance: 38.0
click at [408, 154] on div "Timesheet ID: TS1806566" at bounding box center [486, 155] width 335 height 19
click at [258, 210] on span "[PERSON_NAME]-Per…" at bounding box center [252, 212] width 83 height 10
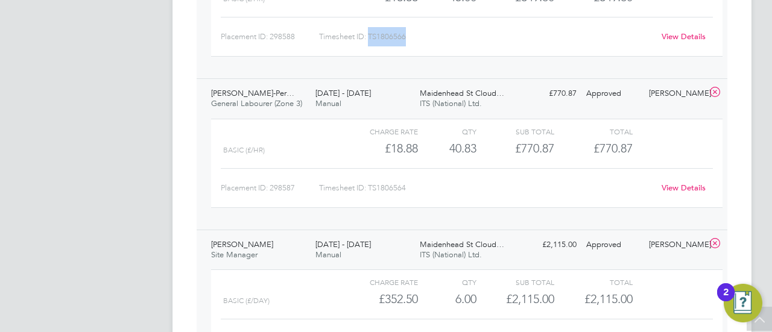
scroll to position [1343, 0]
click at [410, 185] on div "Timesheet ID: TS1806564" at bounding box center [486, 186] width 335 height 19
drag, startPoint x: 370, startPoint y: 181, endPoint x: 417, endPoint y: 181, distance: 47.0
click at [417, 181] on div "Timesheet ID: TS1806564" at bounding box center [486, 186] width 335 height 19
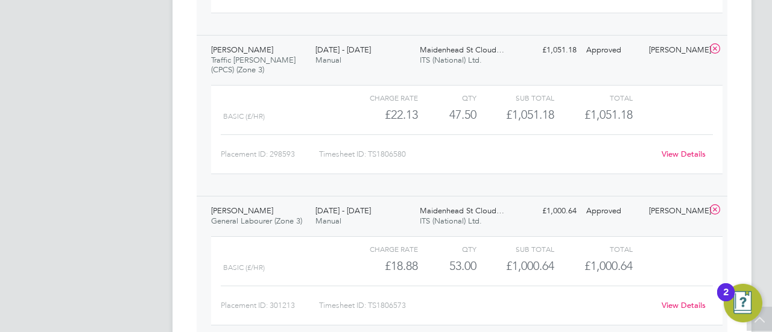
scroll to position [680, 0]
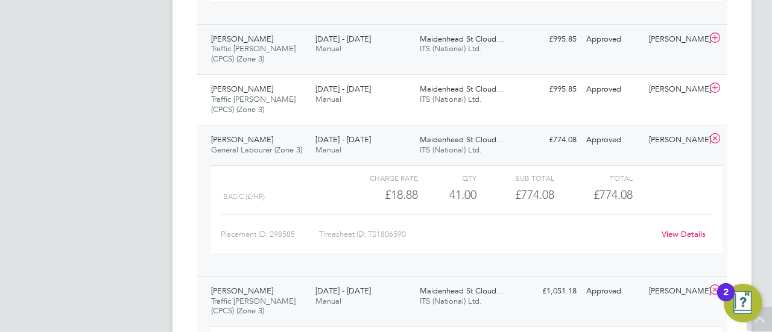
click at [253, 51] on span "Traffic [PERSON_NAME] (CPCS) (Zone 3)" at bounding box center [253, 53] width 84 height 20
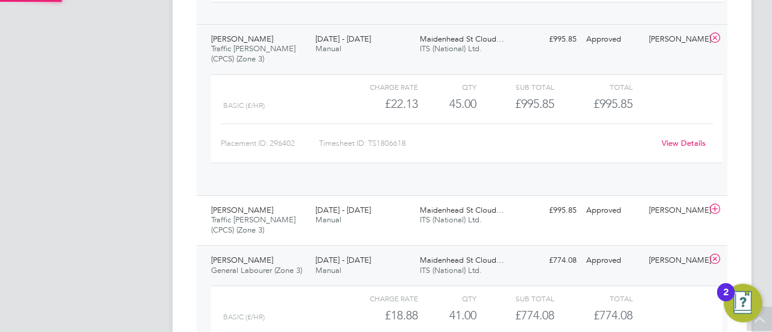
scroll to position [20, 118]
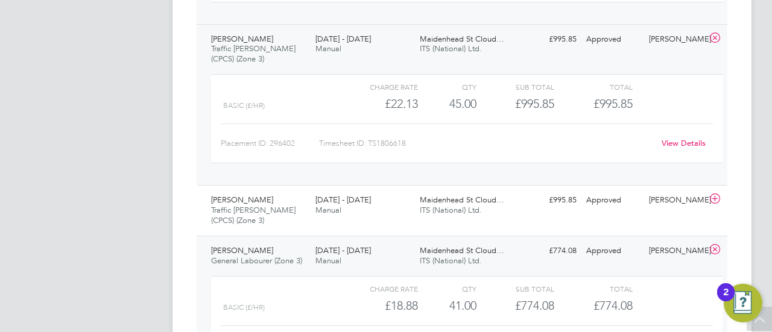
click at [379, 139] on div "Timesheet ID: TS1806618" at bounding box center [486, 143] width 335 height 19
drag, startPoint x: 370, startPoint y: 141, endPoint x: 411, endPoint y: 142, distance: 41.6
click at [411, 142] on div "Timesheet ID: TS1806618" at bounding box center [486, 143] width 335 height 19
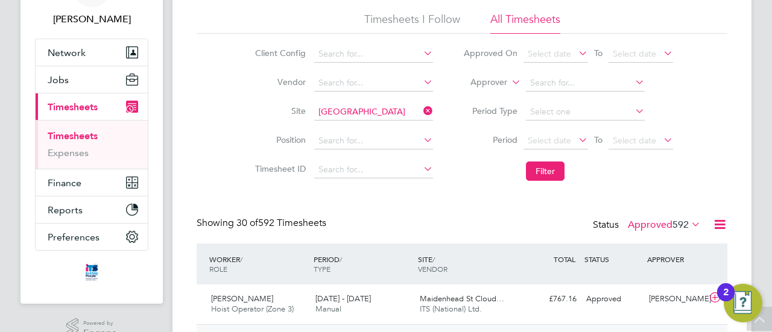
scroll to position [0, 0]
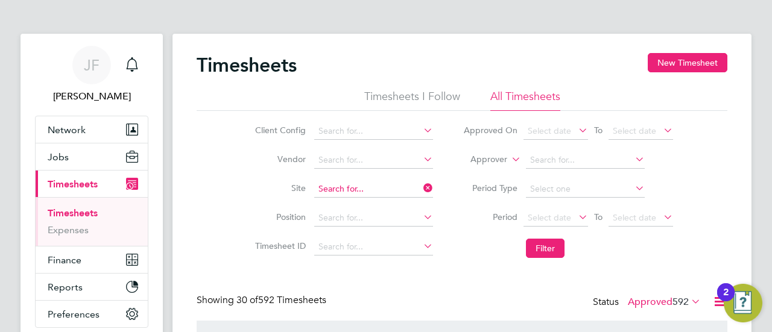
click at [379, 191] on input at bounding box center [373, 189] width 119 height 17
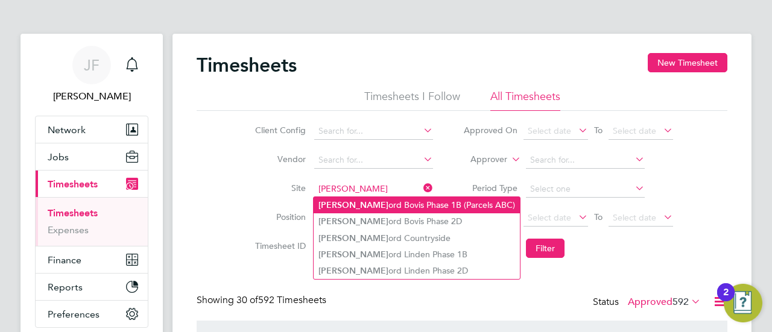
click at [368, 204] on li "[PERSON_NAME] ord Bovis Phase 1B (Parcels ABC)" at bounding box center [416, 205] width 206 height 16
type input "Sherford Bovis Phase 1B (Parcels ABC)"
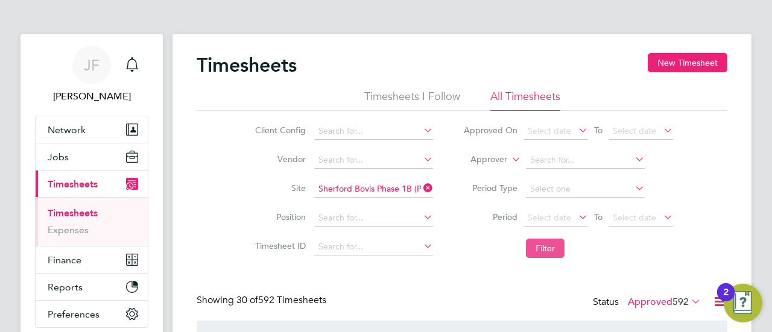
click at [559, 250] on button "Filter" at bounding box center [545, 248] width 39 height 19
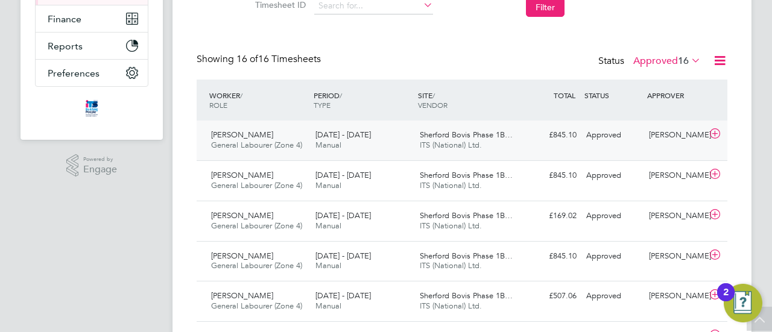
click at [390, 138] on div "[DATE] - [DATE] Manual" at bounding box center [362, 140] width 104 height 30
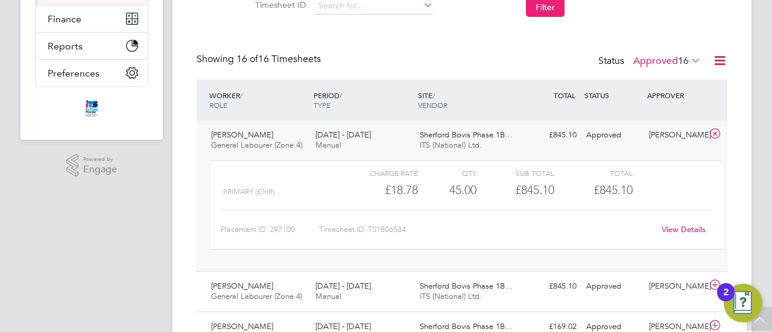
click at [432, 232] on div "Timesheet ID: TS1806534" at bounding box center [486, 229] width 335 height 19
drag, startPoint x: 370, startPoint y: 229, endPoint x: 415, endPoint y: 234, distance: 44.9
click at [417, 234] on div "Timesheet ID: TS1806534" at bounding box center [486, 229] width 335 height 19
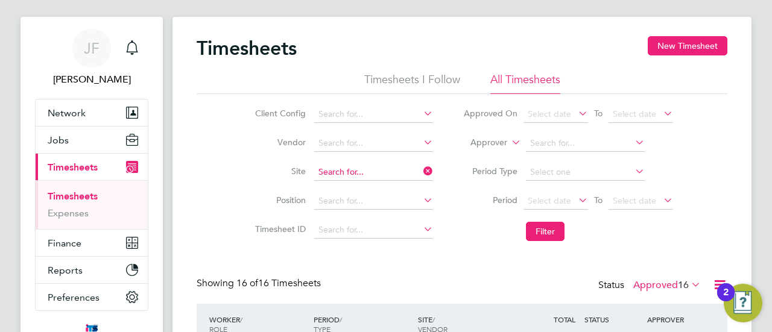
click at [383, 166] on input at bounding box center [373, 172] width 119 height 17
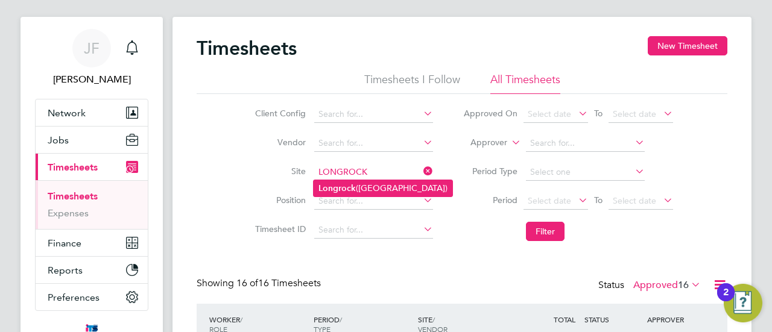
click at [370, 184] on li "Longrock ([GEOGRAPHIC_DATA])" at bounding box center [382, 188] width 139 height 16
type input "Longrock ([GEOGRAPHIC_DATA])"
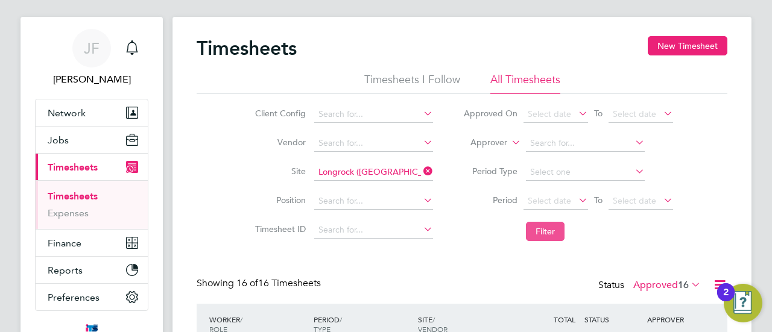
click at [543, 235] on button "Filter" at bounding box center [545, 231] width 39 height 19
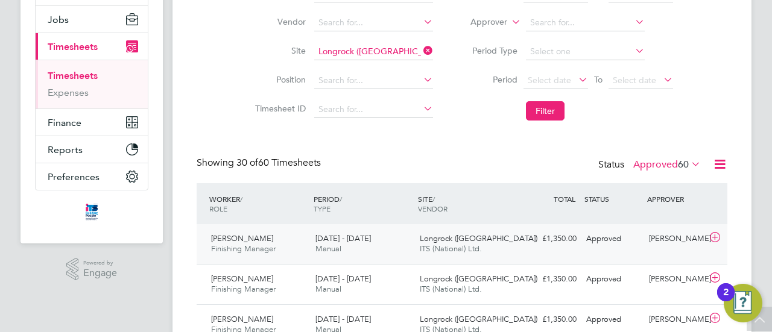
click at [286, 242] on div "[PERSON_NAME] Finishing Manager [DATE] - [DATE]" at bounding box center [258, 244] width 104 height 30
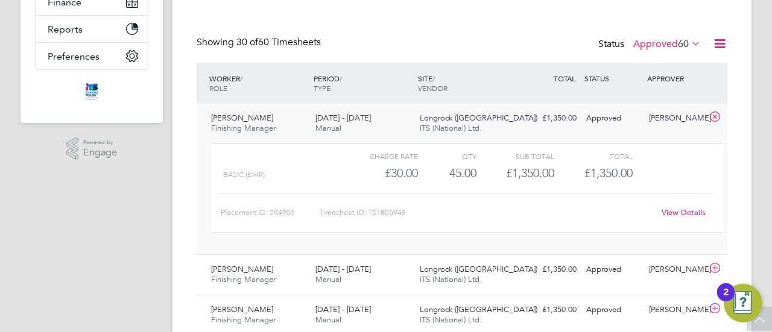
click at [385, 209] on div "Timesheet ID: TS1805948" at bounding box center [486, 212] width 335 height 19
drag, startPoint x: 368, startPoint y: 209, endPoint x: 411, endPoint y: 210, distance: 42.2
click at [411, 210] on div "Timesheet ID: TS1805948" at bounding box center [486, 212] width 335 height 19
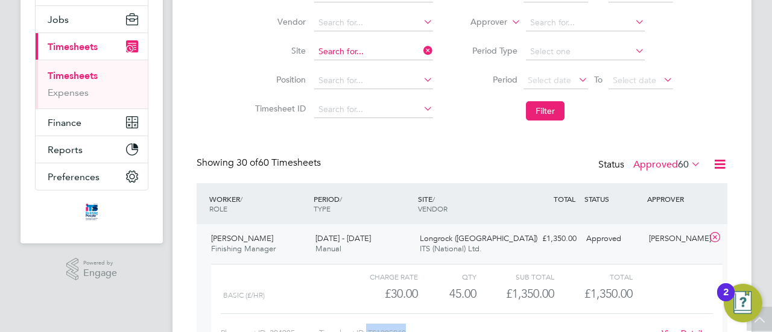
click at [376, 48] on input at bounding box center [373, 51] width 119 height 17
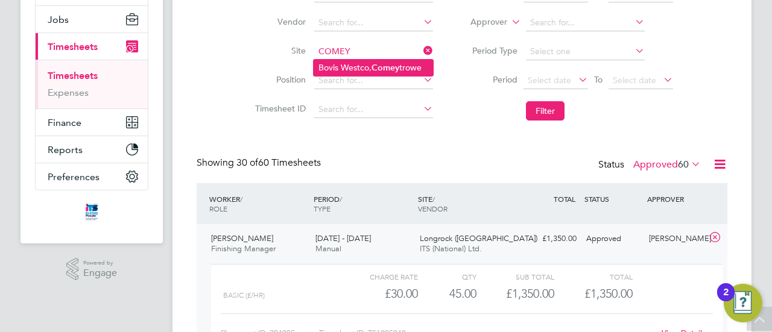
click at [363, 69] on li "Bovis Westco, Comey trowe" at bounding box center [372, 68] width 119 height 16
type input "[PERSON_NAME], Comeytrowe"
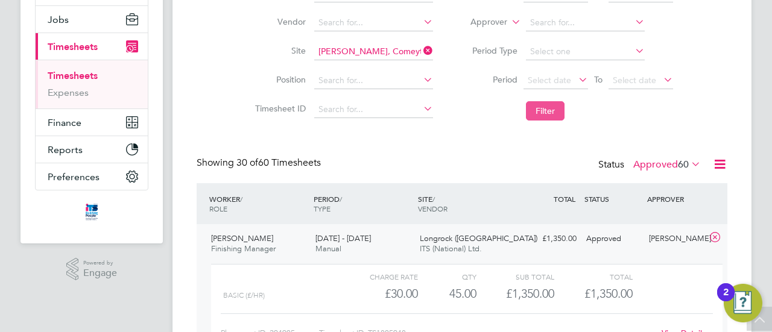
click at [545, 112] on button "Filter" at bounding box center [545, 110] width 39 height 19
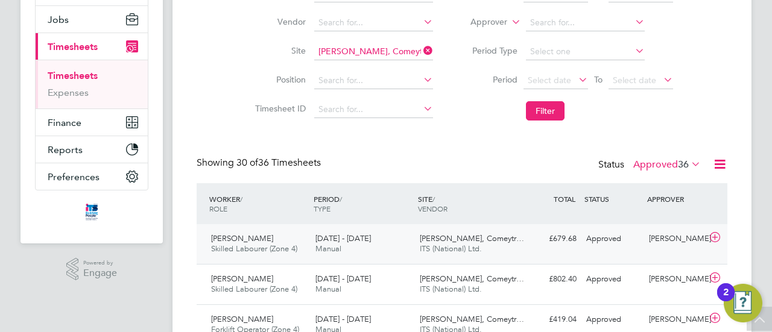
click at [297, 242] on div "[PERSON_NAME] Skilled Labourer (Zone 4) [DATE] - [DATE]" at bounding box center [258, 244] width 104 height 30
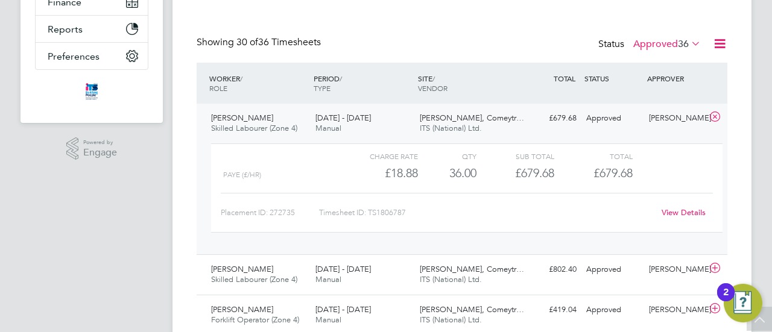
drag, startPoint x: 445, startPoint y: 217, endPoint x: 409, endPoint y: 209, distance: 36.4
click at [444, 216] on div "Timesheet ID: TS1806787" at bounding box center [486, 212] width 335 height 19
drag, startPoint x: 371, startPoint y: 211, endPoint x: 410, endPoint y: 210, distance: 38.6
click at [410, 210] on div "Timesheet ID: TS1806787" at bounding box center [486, 212] width 335 height 19
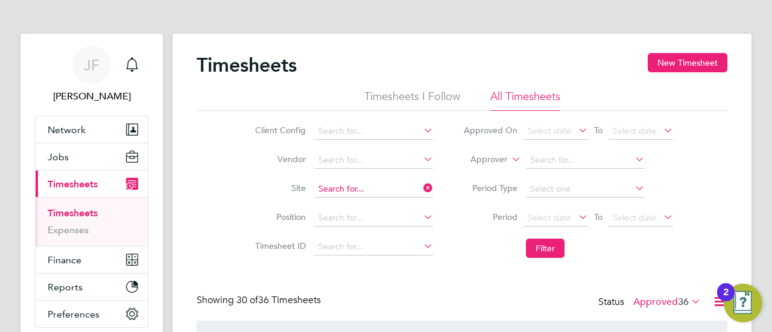
click at [369, 185] on input at bounding box center [373, 189] width 119 height 17
click at [372, 205] on li "Drak elow Riverside" at bounding box center [372, 205] width 119 height 16
type input "Drakelow Riverside"
click at [546, 246] on button "Filter" at bounding box center [545, 248] width 39 height 19
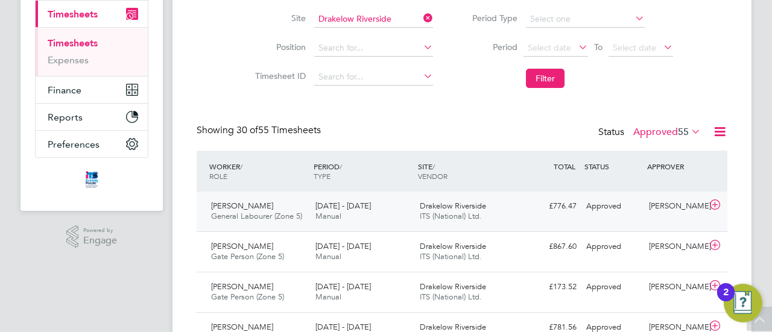
click at [286, 212] on span "General Labourer (Zone 5)" at bounding box center [256, 216] width 91 height 10
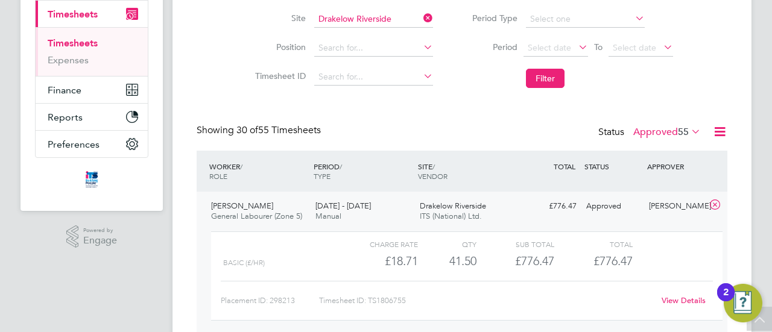
click at [379, 300] on div "Timesheet ID: TS1806755" at bounding box center [486, 300] width 335 height 19
drag, startPoint x: 369, startPoint y: 299, endPoint x: 433, endPoint y: 300, distance: 63.9
click at [433, 300] on div "Timesheet ID: TS1806755" at bounding box center [486, 300] width 335 height 19
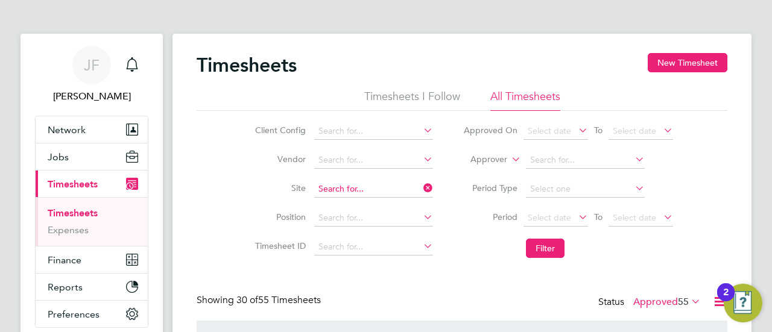
click at [392, 187] on input at bounding box center [373, 189] width 119 height 17
click at [373, 183] on input "COUNTRYSIDE 2D" at bounding box center [373, 189] width 119 height 17
drag, startPoint x: 377, startPoint y: 185, endPoint x: 312, endPoint y: 185, distance: 64.5
click at [312, 185] on li "Site COUNTRYSIDE 2D" at bounding box center [342, 189] width 212 height 29
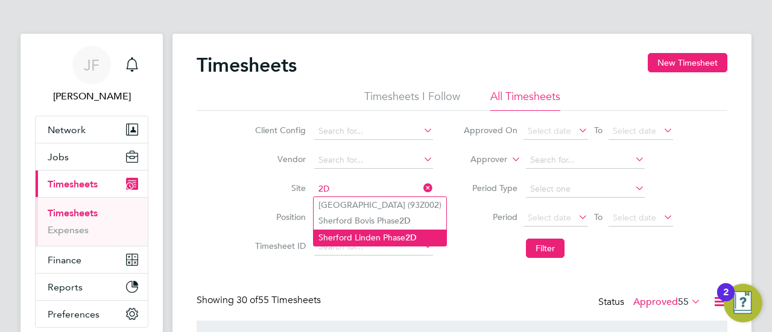
click at [350, 235] on li "Sherford Linden Phase 2D" at bounding box center [379, 238] width 133 height 16
type input "Sherford Linden Phase 2D"
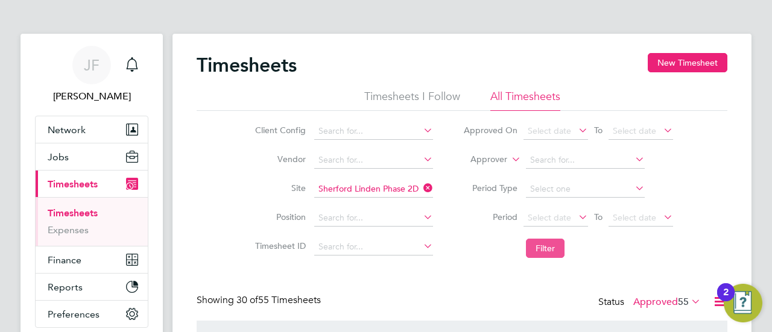
click at [545, 242] on button "Filter" at bounding box center [545, 248] width 39 height 19
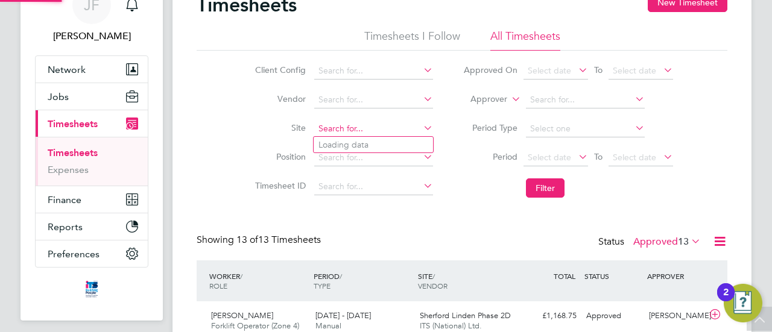
click at [373, 124] on input at bounding box center [373, 129] width 119 height 17
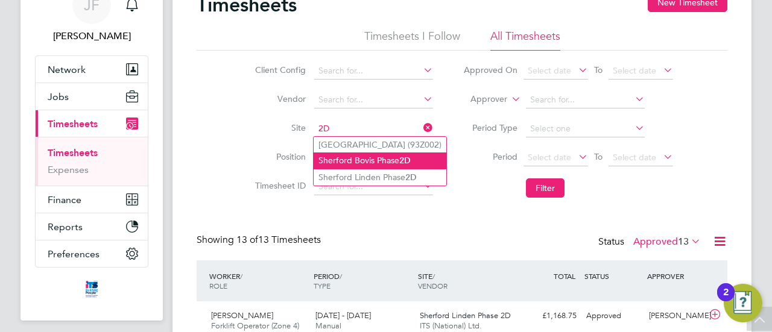
click at [359, 162] on li "Sherford Bovis Phase 2D" at bounding box center [379, 161] width 133 height 16
type input "Sherford Bovis Phase 2D"
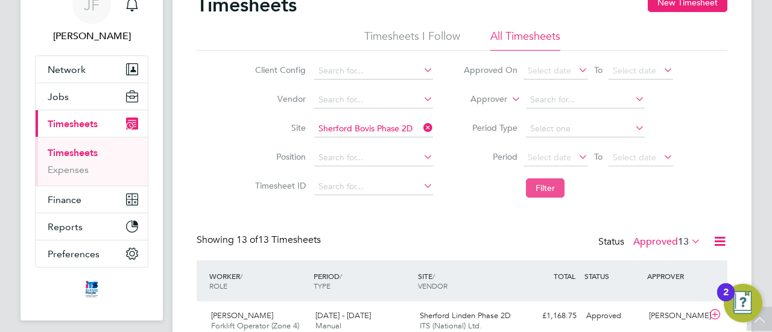
click at [550, 184] on button "Filter" at bounding box center [545, 187] width 39 height 19
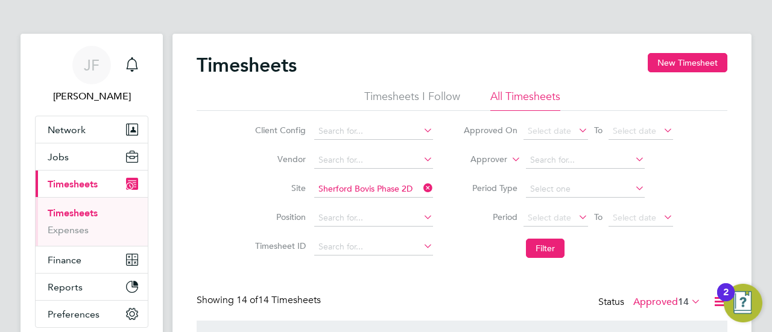
click at [421, 186] on icon at bounding box center [421, 188] width 0 height 17
click at [336, 184] on input at bounding box center [373, 189] width 119 height 17
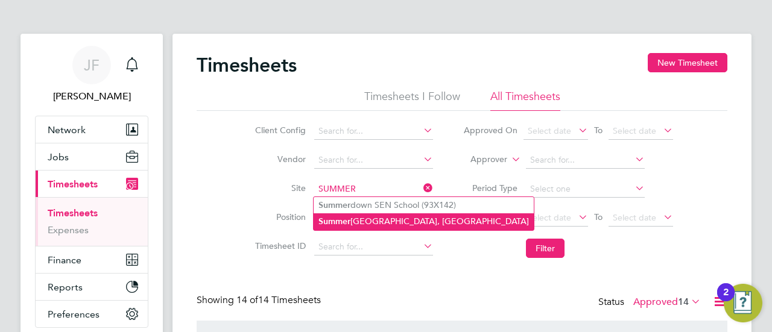
click at [357, 222] on li "[GEOGRAPHIC_DATA], [GEOGRAPHIC_DATA]" at bounding box center [423, 221] width 220 height 16
type input "[GEOGRAPHIC_DATA], [GEOGRAPHIC_DATA]"
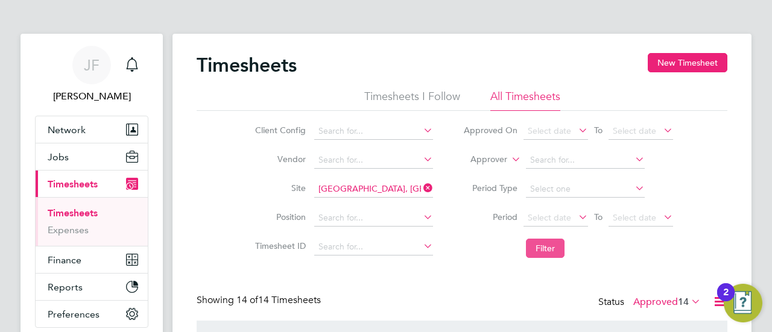
click at [537, 248] on button "Filter" at bounding box center [545, 248] width 39 height 19
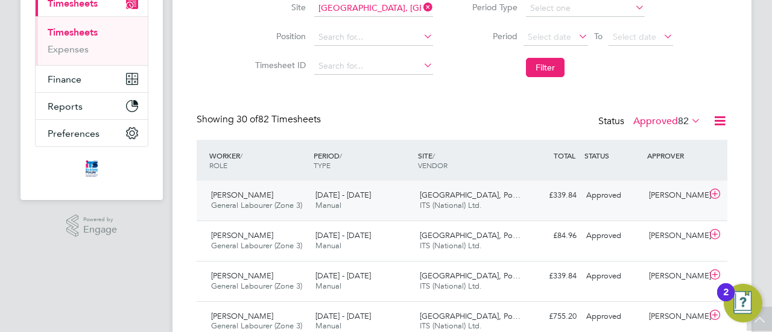
click at [251, 198] on span "[PERSON_NAME]" at bounding box center [242, 195] width 62 height 10
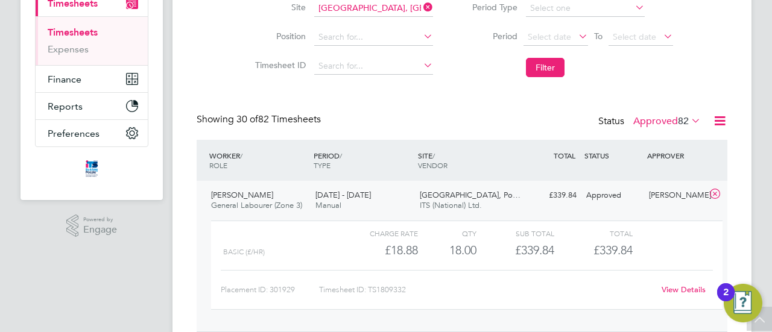
click at [389, 294] on div "Timesheet ID: TS1809332" at bounding box center [486, 289] width 335 height 19
drag, startPoint x: 373, startPoint y: 286, endPoint x: 390, endPoint y: 289, distance: 17.1
click at [398, 286] on div "Timesheet ID: TS1809332" at bounding box center [486, 289] width 335 height 19
drag, startPoint x: 370, startPoint y: 289, endPoint x: 394, endPoint y: 290, distance: 24.1
click at [411, 289] on div "Timesheet ID: TS1809332" at bounding box center [486, 289] width 335 height 19
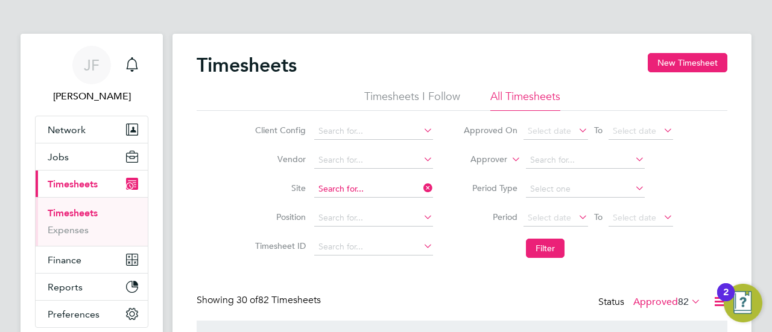
click at [371, 189] on input at bounding box center [373, 189] width 119 height 17
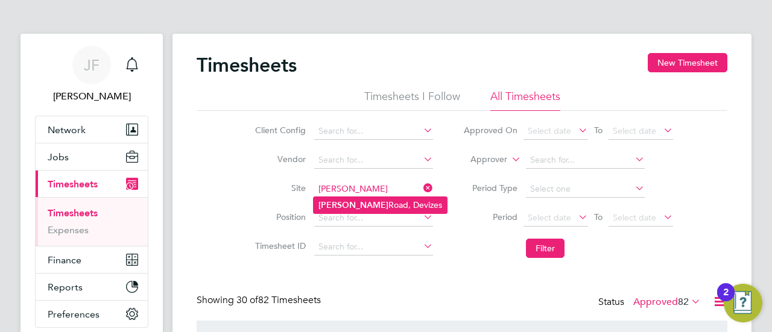
drag, startPoint x: 380, startPoint y: 200, endPoint x: 394, endPoint y: 210, distance: 17.6
click at [380, 200] on li "[PERSON_NAME] Road, Devizes" at bounding box center [379, 205] width 133 height 16
type input "[PERSON_NAME] Road, Devizes"
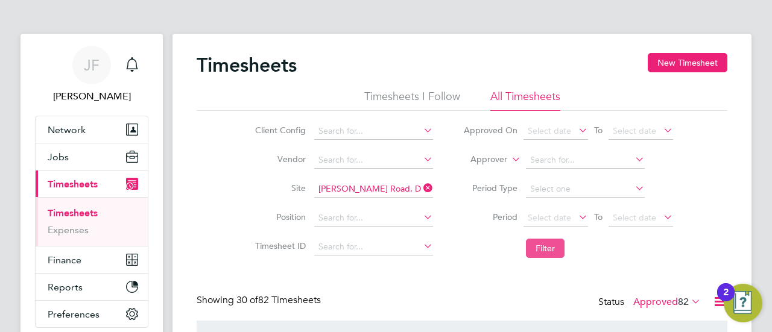
click at [543, 247] on button "Filter" at bounding box center [545, 248] width 39 height 19
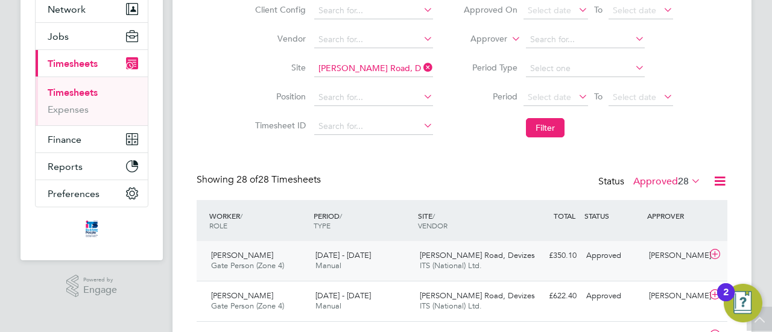
click at [368, 268] on div "[DATE] - [DATE] Manual" at bounding box center [362, 261] width 104 height 30
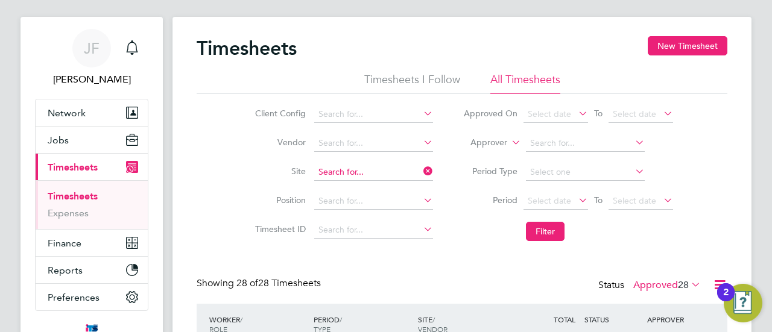
click at [373, 167] on input at bounding box center [373, 172] width 119 height 17
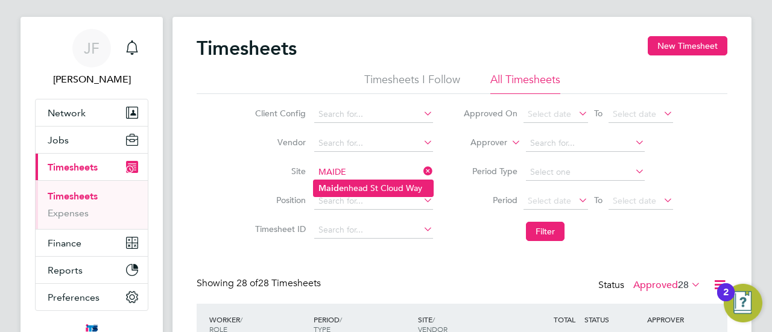
click at [375, 189] on li "Maide nhead St Cloud Way" at bounding box center [372, 188] width 119 height 16
type input "[GEOGRAPHIC_DATA]"
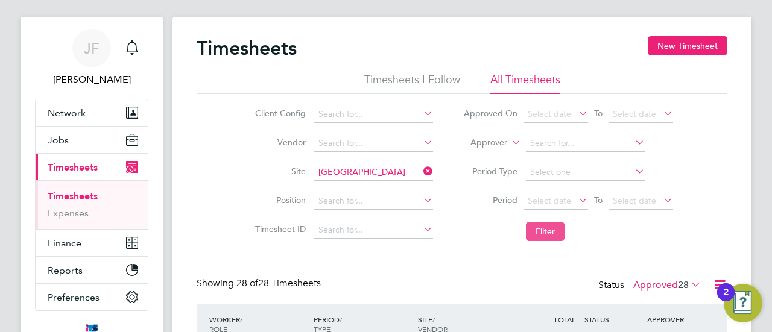
click at [544, 229] on button "Filter" at bounding box center [545, 231] width 39 height 19
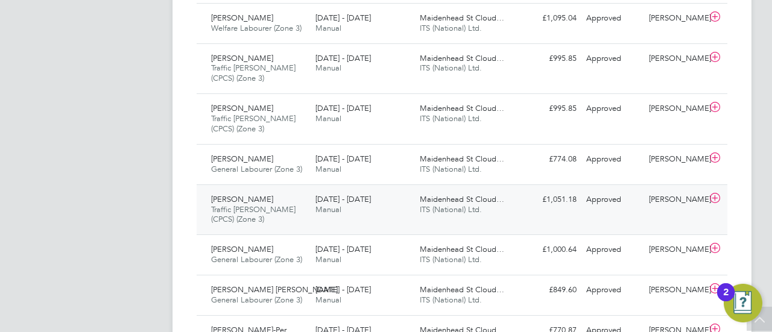
click at [265, 208] on span "Traffic [PERSON_NAME] (CPCS) (Zone 3)" at bounding box center [253, 214] width 84 height 20
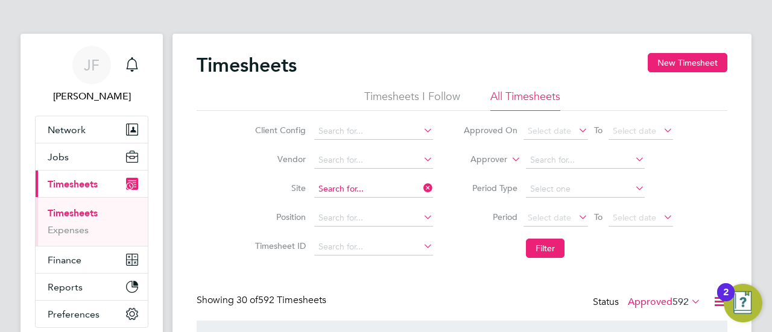
click at [376, 185] on input at bounding box center [373, 189] width 119 height 17
type input "P"
click at [344, 184] on input at bounding box center [373, 189] width 119 height 17
click at [350, 201] on li "[PERSON_NAME] all Road, Devizes" at bounding box center [384, 205] width 143 height 16
type input "[PERSON_NAME] Road, Devizes"
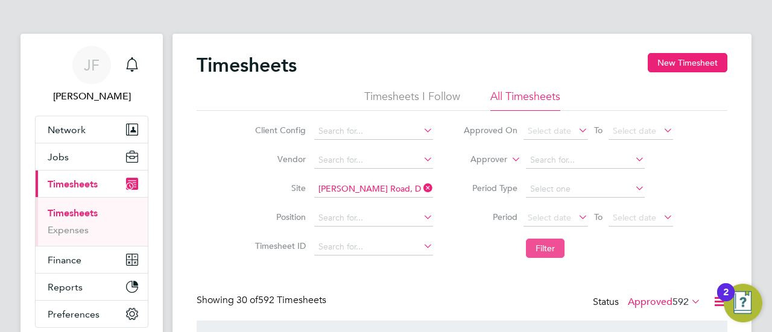
click at [543, 243] on button "Filter" at bounding box center [545, 248] width 39 height 19
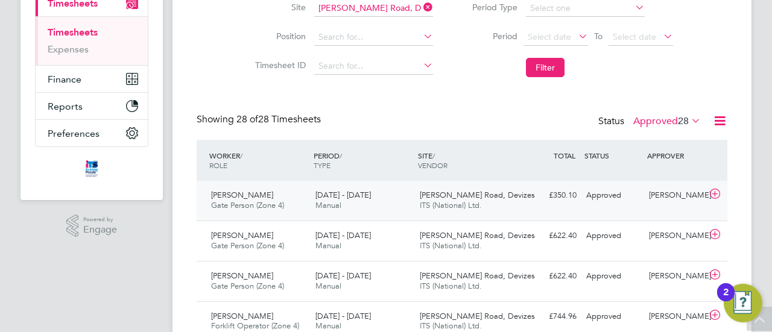
click at [266, 201] on span "Gate Person (Zone 4)" at bounding box center [247, 205] width 73 height 10
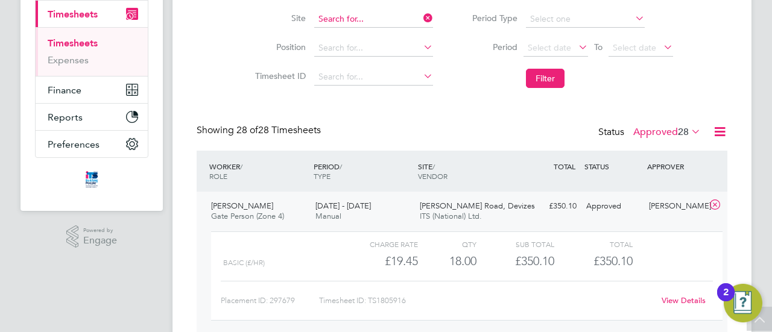
click at [364, 19] on input at bounding box center [373, 19] width 119 height 17
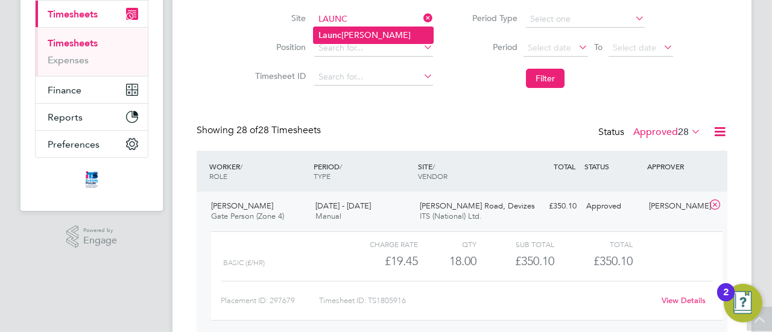
click at [348, 37] on li "Launc [PERSON_NAME]" at bounding box center [372, 35] width 119 height 16
type input "Launceston"
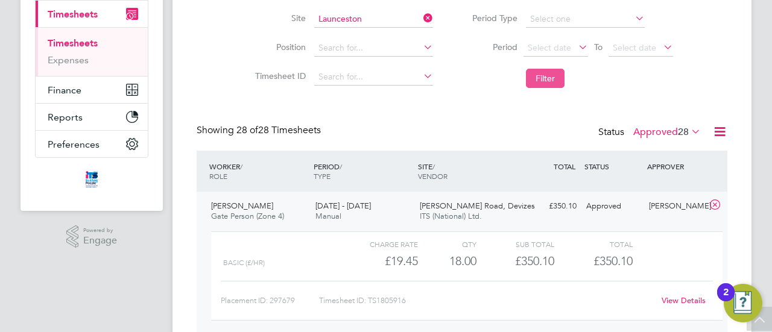
click at [543, 78] on button "Filter" at bounding box center [545, 78] width 39 height 19
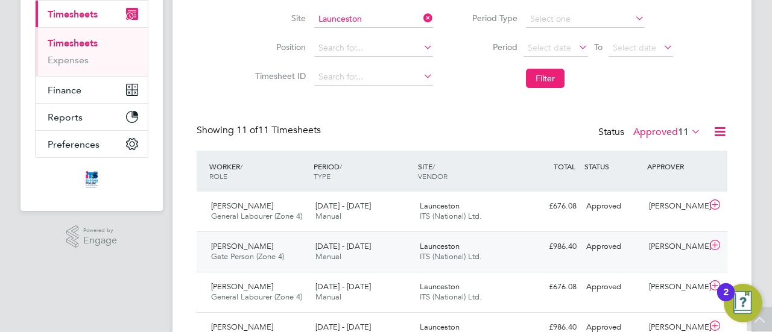
click at [268, 245] on div "[PERSON_NAME] Gate Person (Zone 4) [DATE] - [DATE]" at bounding box center [258, 252] width 104 height 30
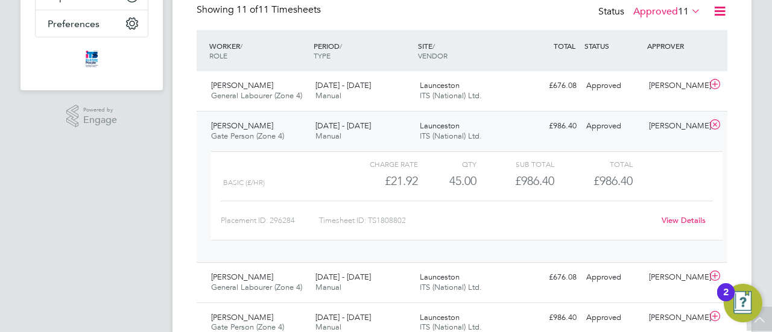
click at [371, 219] on div "Timesheet ID: TS1808802" at bounding box center [486, 220] width 335 height 19
drag, startPoint x: 370, startPoint y: 219, endPoint x: 399, endPoint y: 219, distance: 28.9
click at [413, 218] on div "Timesheet ID: TS1808802" at bounding box center [486, 220] width 335 height 19
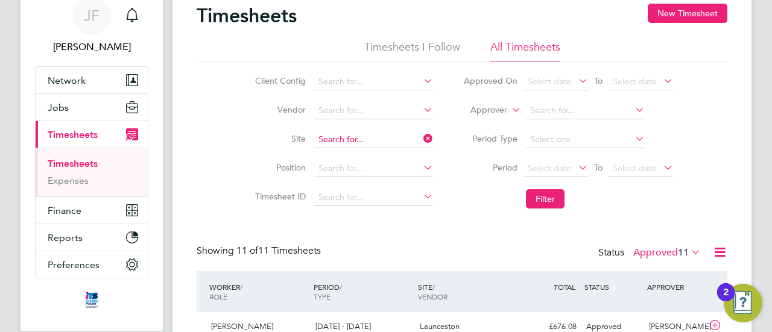
click at [377, 142] on input at bounding box center [373, 139] width 119 height 17
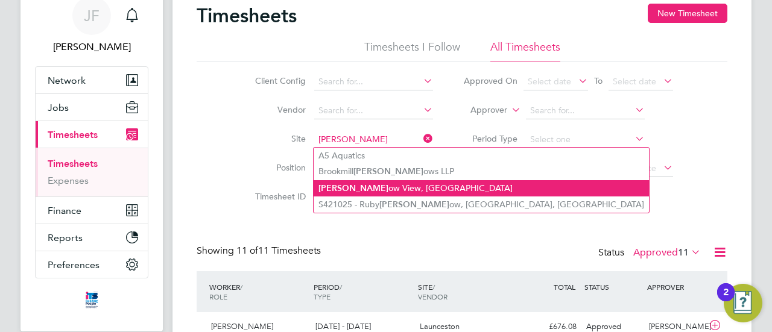
click at [381, 184] on li "[PERSON_NAME] View, [GEOGRAPHIC_DATA]" at bounding box center [480, 188] width 335 height 16
type input "[GEOGRAPHIC_DATA], [GEOGRAPHIC_DATA]"
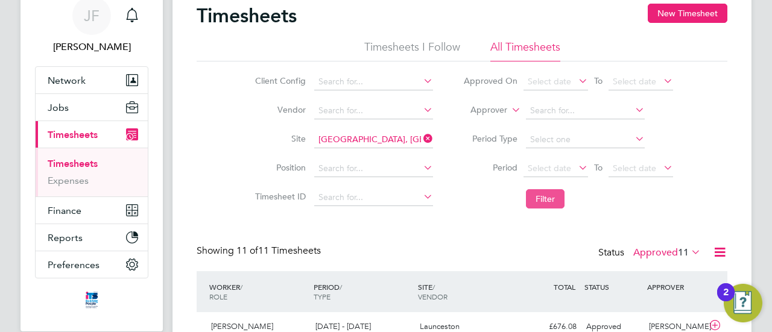
click at [544, 193] on button "Filter" at bounding box center [545, 198] width 39 height 19
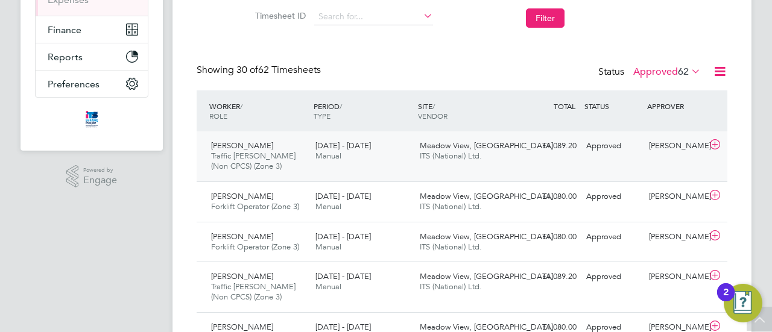
click at [287, 159] on div "[PERSON_NAME] Traffic [PERSON_NAME] (Non CPCS) (Zone 3) [DATE] - [DATE]" at bounding box center [258, 156] width 104 height 40
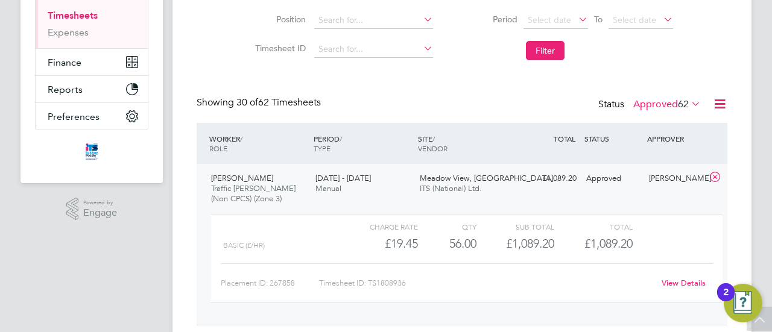
click at [303, 226] on div at bounding box center [281, 226] width 117 height 14
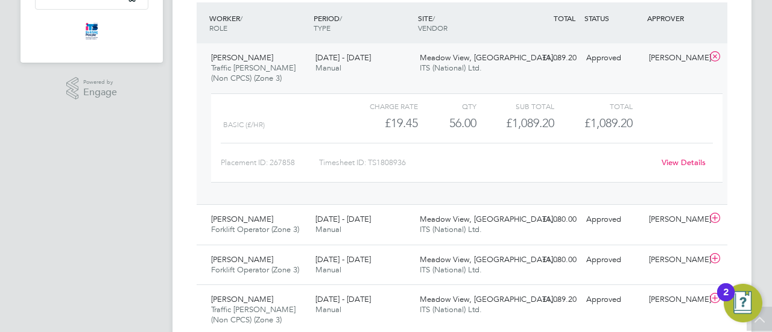
click at [385, 166] on div "Timesheet ID: TS1808936" at bounding box center [486, 162] width 335 height 19
drag, startPoint x: 369, startPoint y: 161, endPoint x: 409, endPoint y: 162, distance: 39.8
click at [409, 162] on div "Timesheet ID: TS1808936" at bounding box center [486, 162] width 335 height 19
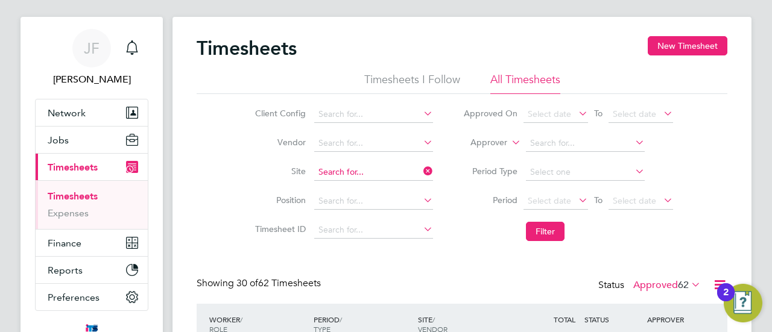
click at [376, 168] on input at bounding box center [373, 172] width 119 height 17
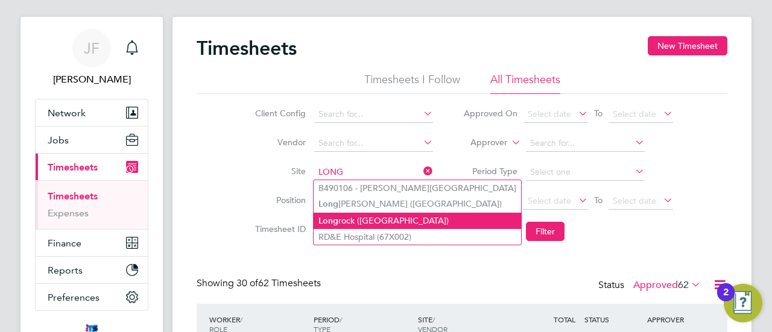
click at [371, 218] on li "Long rock ([GEOGRAPHIC_DATA])" at bounding box center [416, 221] width 207 height 16
type input "Longrock ([GEOGRAPHIC_DATA])"
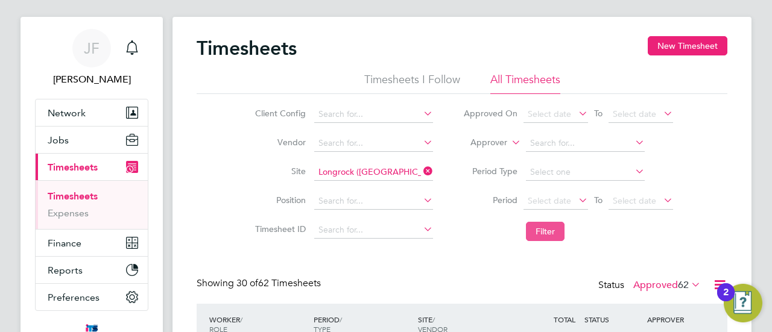
click at [544, 226] on button "Filter" at bounding box center [545, 231] width 39 height 19
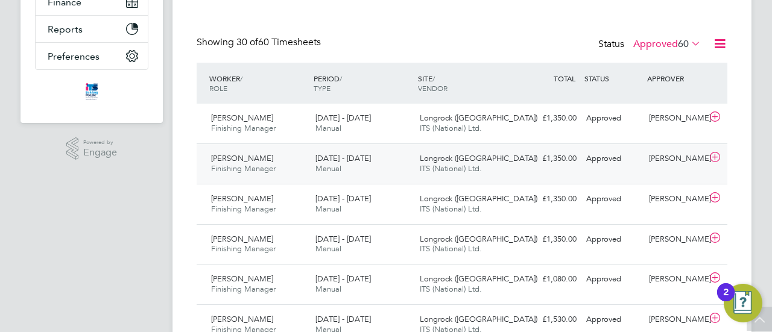
click at [347, 160] on span "[DATE] - [DATE]" at bounding box center [342, 158] width 55 height 10
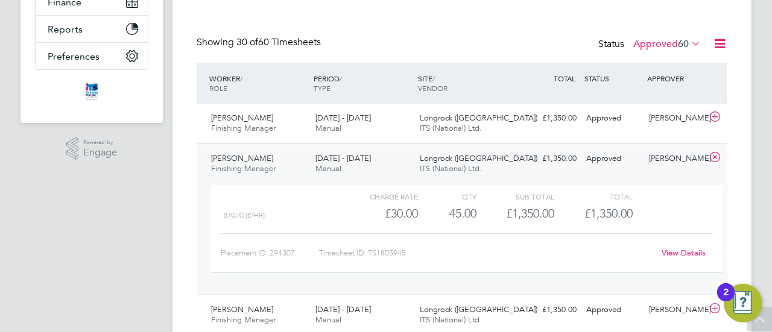
click at [383, 253] on div "Timesheet ID: TS1805945" at bounding box center [486, 253] width 335 height 19
drag, startPoint x: 370, startPoint y: 251, endPoint x: 400, endPoint y: 250, distance: 29.6
click at [420, 251] on div "Timesheet ID: TS1805945" at bounding box center [486, 253] width 335 height 19
click at [469, 227] on div "Charge rate QTY Sub Total Total Basic (£/HR) £30.00 45 45.00 45 £1,350.00 £1,35…" at bounding box center [466, 228] width 511 height 89
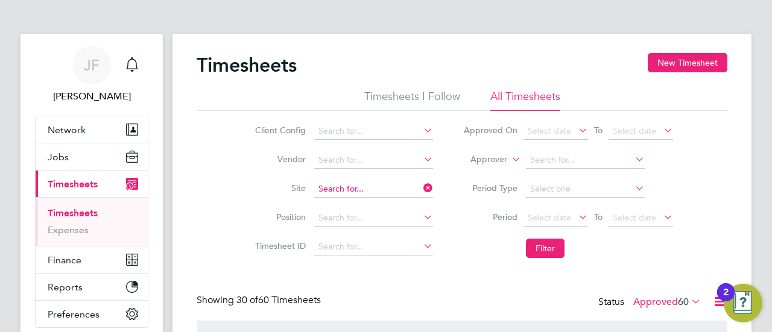
click at [367, 189] on input at bounding box center [373, 189] width 119 height 17
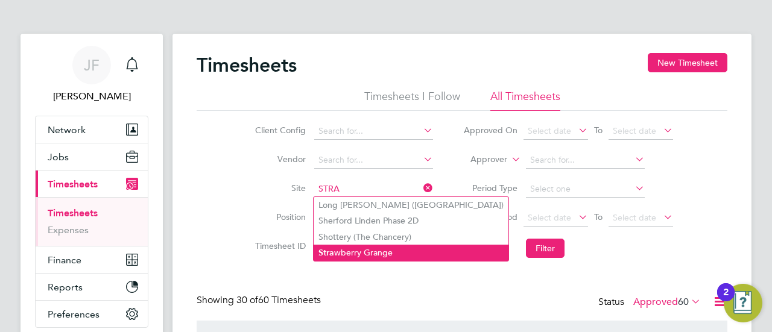
click at [374, 252] on li "Stra wberry Grange" at bounding box center [410, 253] width 195 height 16
type input "Strawberry Grange"
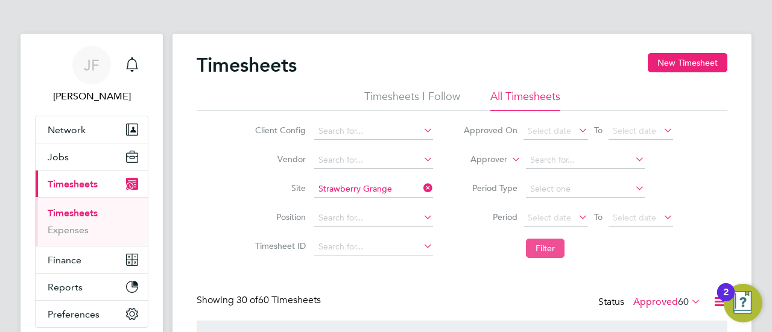
click at [529, 245] on button "Filter" at bounding box center [545, 248] width 39 height 19
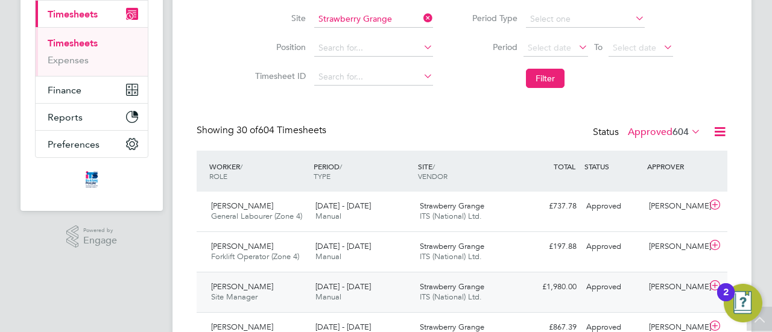
click at [269, 291] on div "[PERSON_NAME] Site Manager [DATE] - [DATE]" at bounding box center [258, 292] width 104 height 30
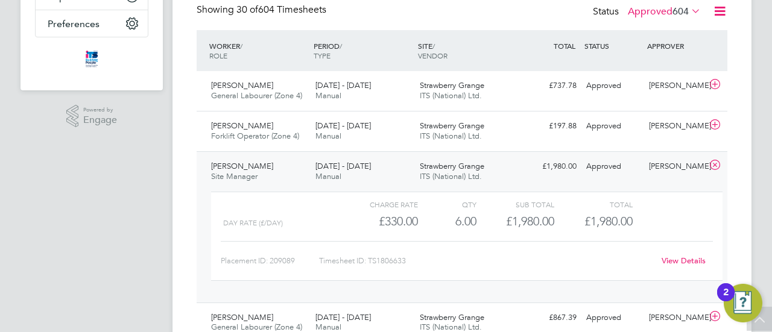
click at [421, 259] on div "Timesheet ID: TS1806633" at bounding box center [486, 260] width 335 height 19
drag, startPoint x: 370, startPoint y: 258, endPoint x: 419, endPoint y: 262, distance: 49.0
click at [420, 262] on div "Timesheet ID: TS1806633" at bounding box center [486, 260] width 335 height 19
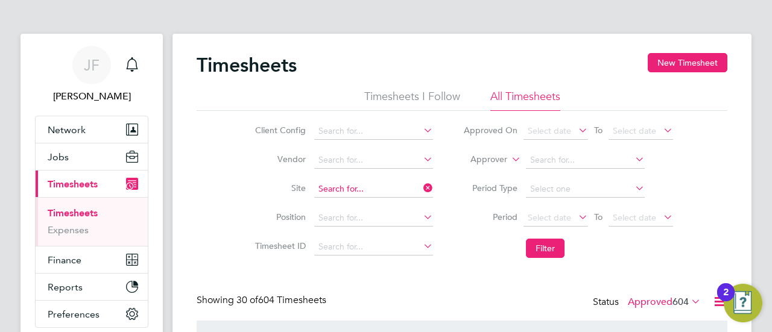
click at [366, 184] on input at bounding box center [373, 189] width 119 height 17
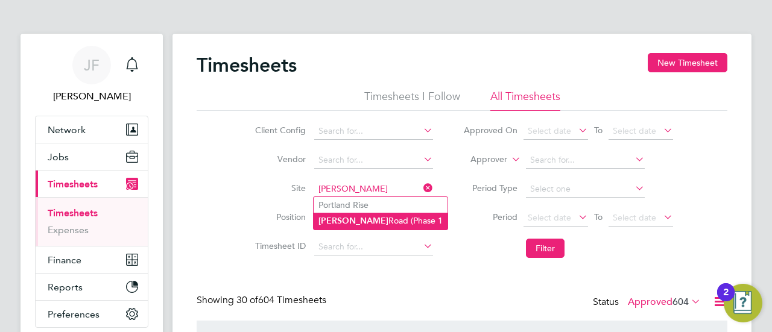
click at [367, 220] on li "[PERSON_NAME][GEOGRAPHIC_DATA] (Phase 1" at bounding box center [380, 221] width 134 height 16
type input "[PERSON_NAME][GEOGRAPHIC_DATA] (Phase 1"
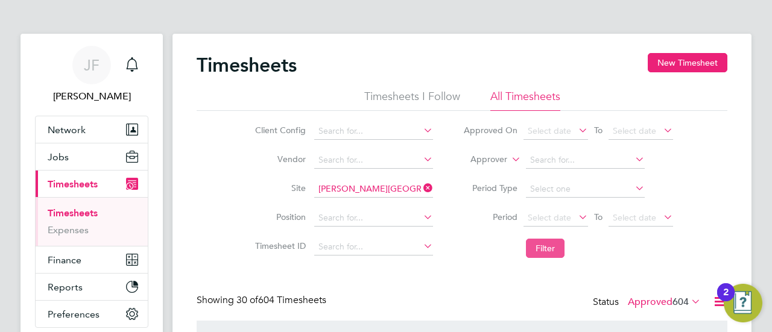
click at [553, 246] on button "Filter" at bounding box center [545, 248] width 39 height 19
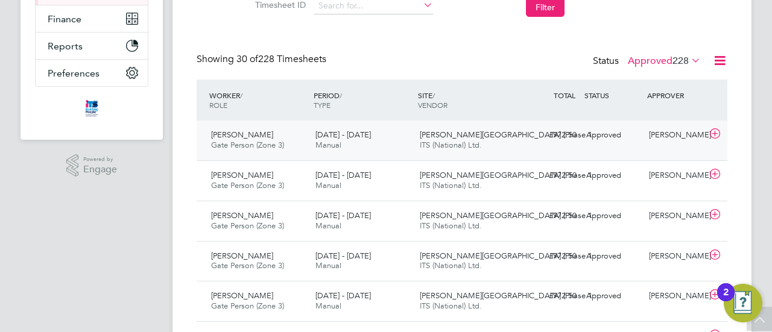
click at [340, 138] on span "[DATE] - [DATE]" at bounding box center [342, 135] width 55 height 10
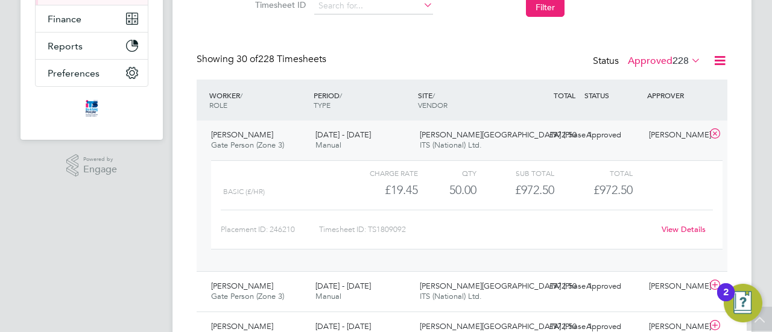
click at [416, 208] on div "Charge rate QTY Sub Total Total Basic (£/HR) £19.45 50 50.00 50 £972.50 £972.50…" at bounding box center [466, 204] width 511 height 89
drag, startPoint x: 370, startPoint y: 228, endPoint x: 411, endPoint y: 230, distance: 41.0
click at [411, 230] on div "Timesheet ID: TS1809092" at bounding box center [486, 229] width 335 height 19
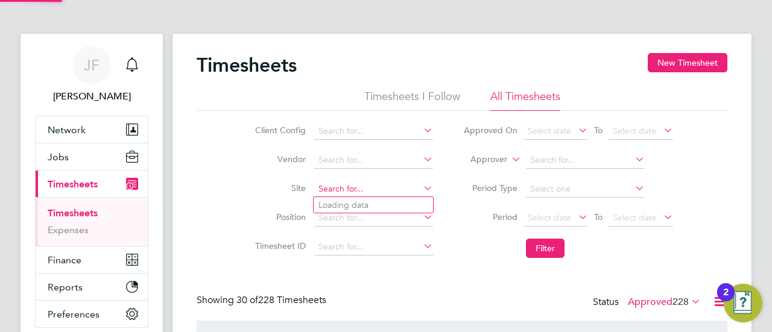
click at [379, 190] on input at bounding box center [373, 189] width 119 height 17
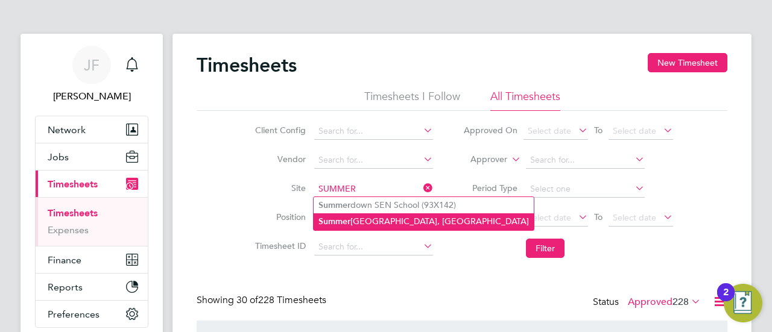
click at [379, 222] on li "[GEOGRAPHIC_DATA], [GEOGRAPHIC_DATA]" at bounding box center [423, 221] width 220 height 16
type input "[GEOGRAPHIC_DATA], [GEOGRAPHIC_DATA]"
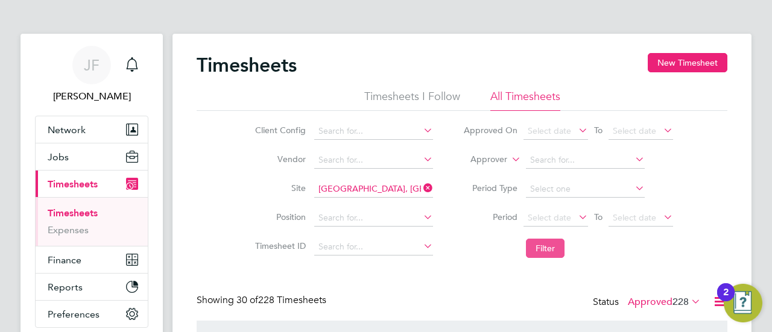
click at [544, 248] on button "Filter" at bounding box center [545, 248] width 39 height 19
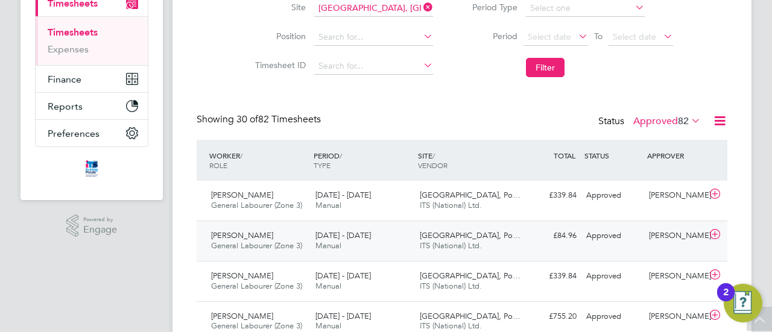
click at [365, 241] on div "[DATE] - [DATE] Manual" at bounding box center [362, 241] width 104 height 30
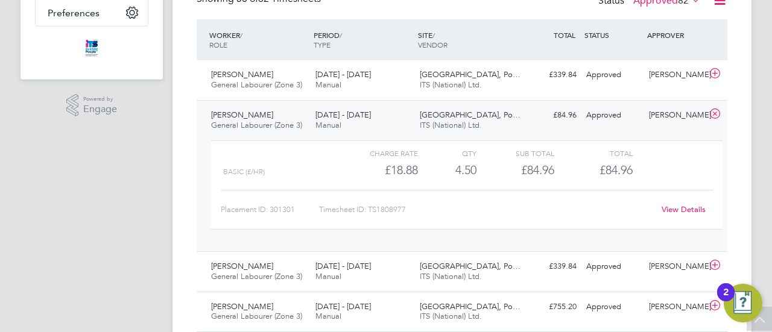
drag, startPoint x: 420, startPoint y: 196, endPoint x: 397, endPoint y: 205, distance: 24.1
click at [418, 195] on div "Placement ID: 301301 Timesheet ID: TS1808977 View Details" at bounding box center [467, 205] width 492 height 30
drag, startPoint x: 371, startPoint y: 208, endPoint x: 396, endPoint y: 210, distance: 25.4
click at [416, 208] on div "Timesheet ID: TS1808977" at bounding box center [486, 209] width 335 height 19
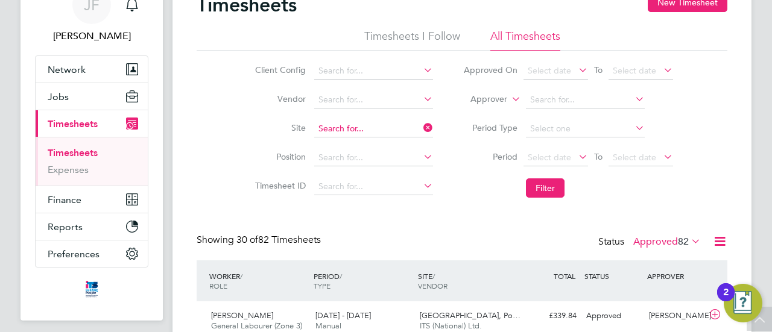
click at [370, 125] on input at bounding box center [373, 129] width 119 height 17
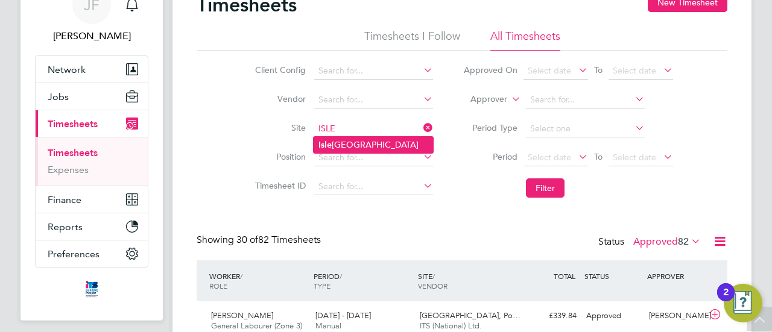
click at [342, 144] on li "[GEOGRAPHIC_DATA]" at bounding box center [372, 145] width 119 height 16
type input "[GEOGRAPHIC_DATA]"
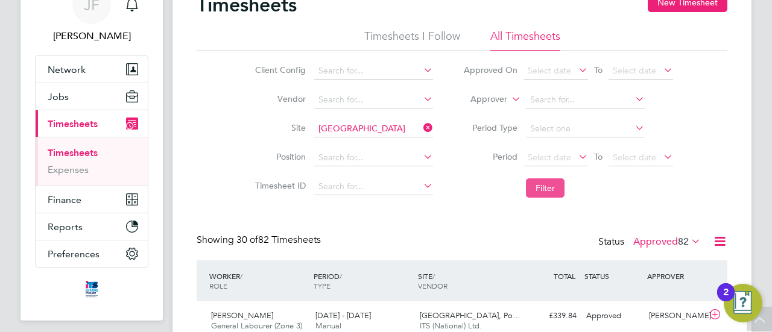
click at [545, 188] on button "Filter" at bounding box center [545, 187] width 39 height 19
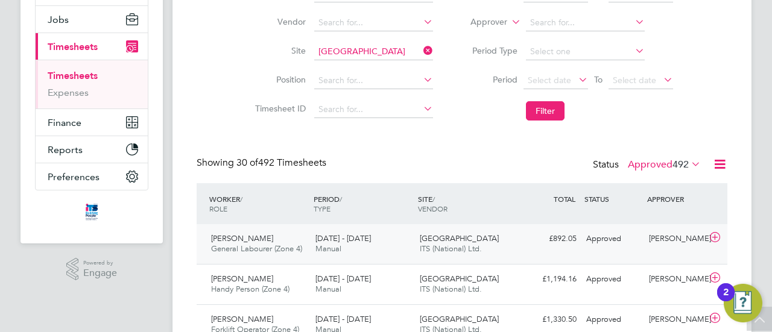
click at [271, 242] on div "[PERSON_NAME] General Labourer (Zone 4) [DATE] - [DATE]" at bounding box center [258, 244] width 104 height 30
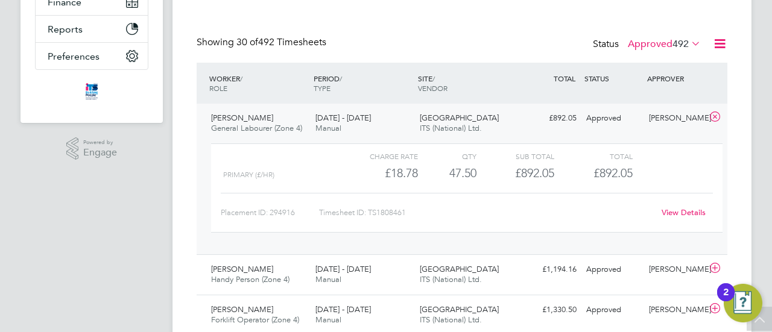
click at [385, 212] on div "Timesheet ID: TS1808461" at bounding box center [486, 212] width 335 height 19
drag, startPoint x: 371, startPoint y: 212, endPoint x: 410, endPoint y: 212, distance: 39.2
click at [410, 212] on div "Timesheet ID: TS1808461" at bounding box center [486, 212] width 335 height 19
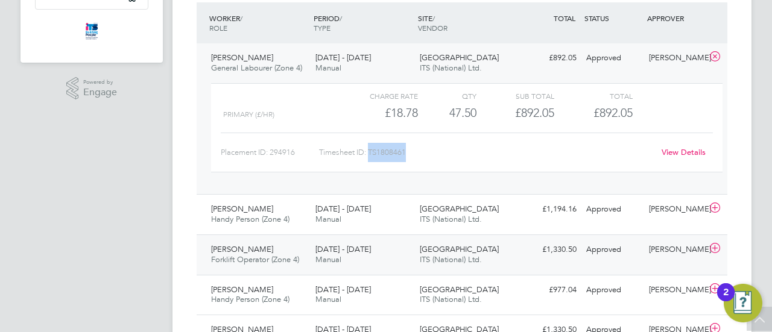
click at [279, 250] on div "[PERSON_NAME] Forklift Operator (Zone 4) [DATE] - [DATE]" at bounding box center [258, 255] width 104 height 30
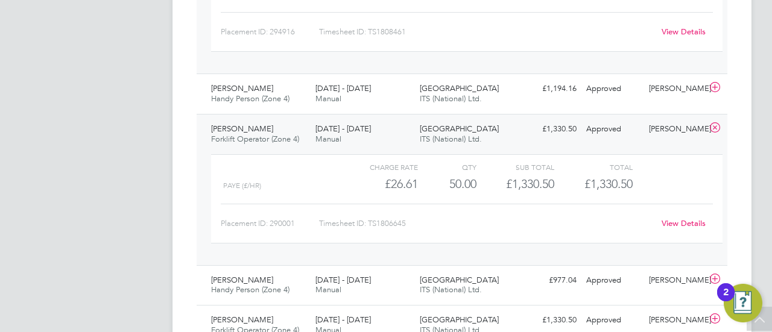
click at [406, 230] on div "Timesheet ID: TS1806645" at bounding box center [486, 223] width 335 height 19
drag, startPoint x: 369, startPoint y: 221, endPoint x: 396, endPoint y: 225, distance: 27.4
click at [412, 222] on div "Timesheet ID: TS1806645" at bounding box center [486, 223] width 335 height 19
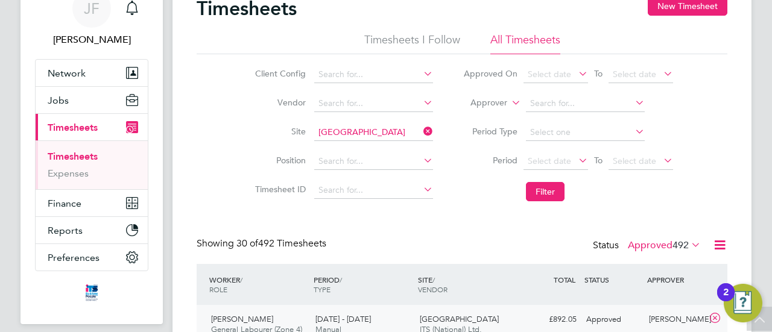
scroll to position [0, 0]
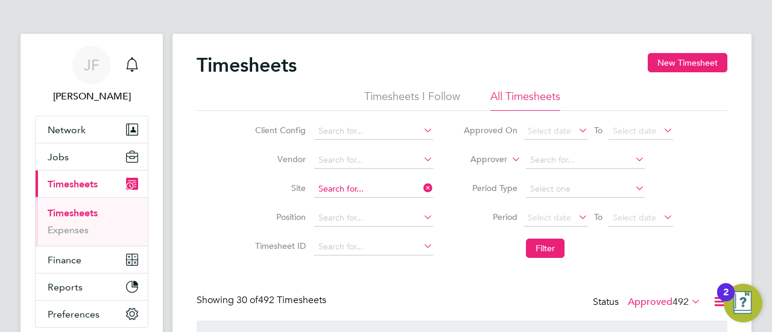
click at [382, 188] on input at bounding box center [373, 189] width 119 height 17
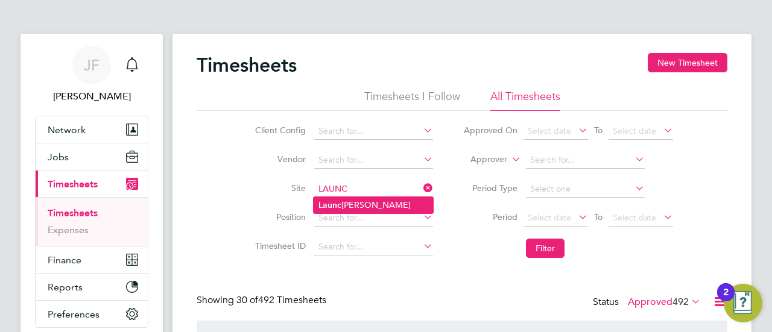
click at [354, 206] on li "Launc [PERSON_NAME]" at bounding box center [372, 205] width 119 height 16
type input "Launceston"
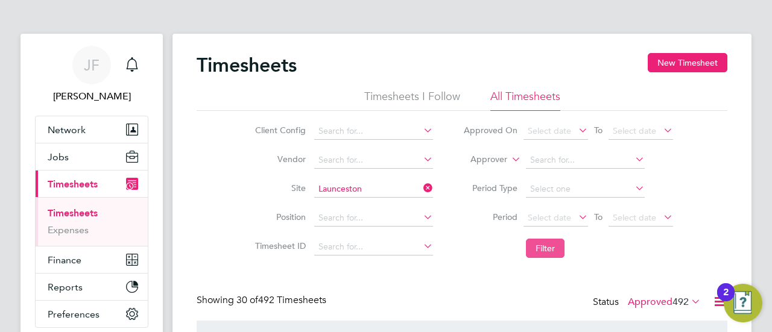
click at [545, 251] on button "Filter" at bounding box center [545, 248] width 39 height 19
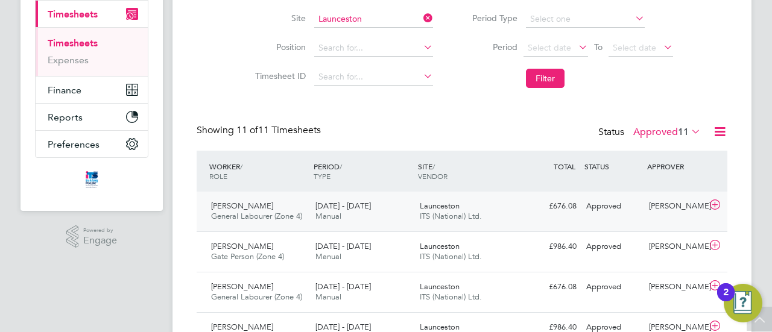
click at [382, 213] on div "[DATE] - [DATE] Manual" at bounding box center [362, 212] width 104 height 30
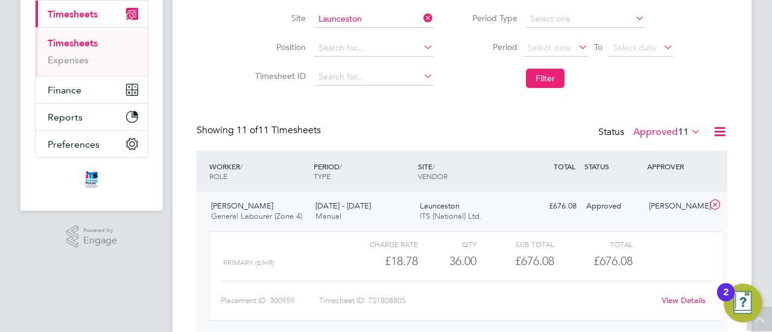
click at [422, 289] on div "Placement ID: 300959 Timesheet ID: TS1808805 View Details" at bounding box center [467, 296] width 492 height 30
drag, startPoint x: 370, startPoint y: 298, endPoint x: 412, endPoint y: 299, distance: 42.2
click at [412, 298] on div "Timesheet ID: TS1808805" at bounding box center [486, 300] width 335 height 19
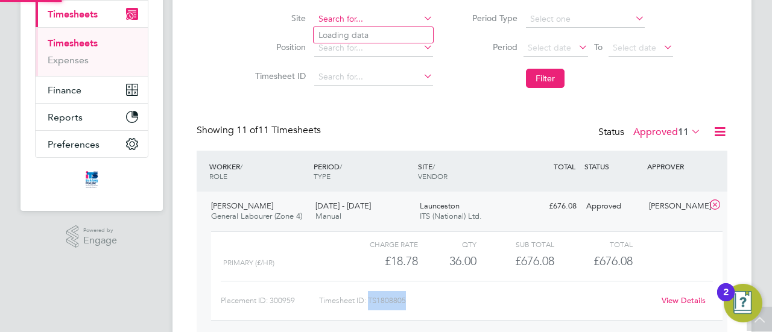
click at [361, 22] on input at bounding box center [373, 19] width 119 height 17
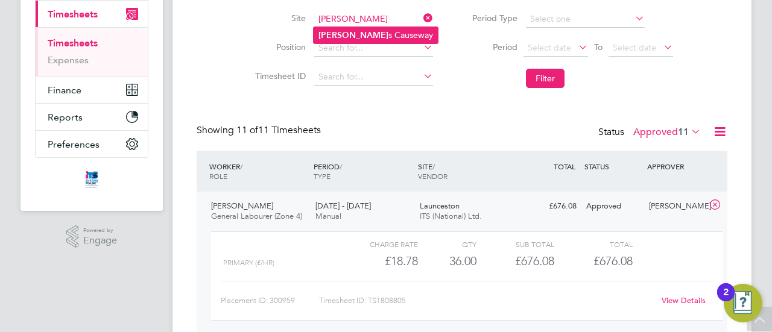
click at [358, 31] on li "[PERSON_NAME] s Causeway" at bounding box center [375, 35] width 124 height 16
type input "[PERSON_NAME] Causeway"
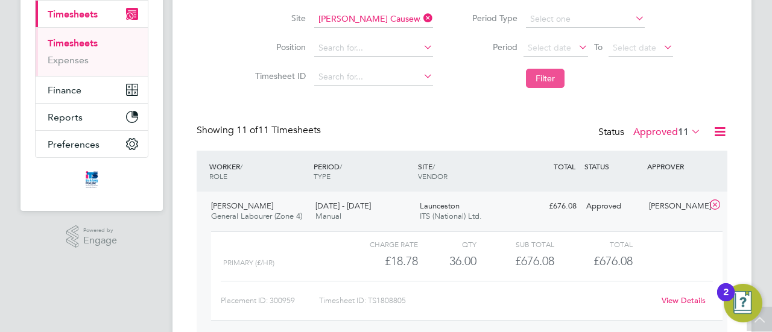
click at [545, 78] on button "Filter" at bounding box center [545, 78] width 39 height 19
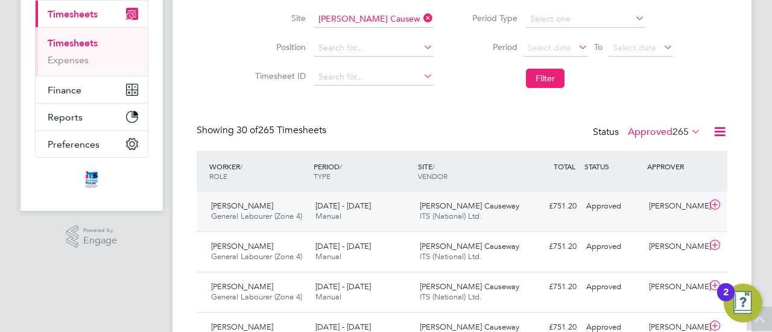
click at [256, 210] on span "[PERSON_NAME]" at bounding box center [242, 206] width 62 height 10
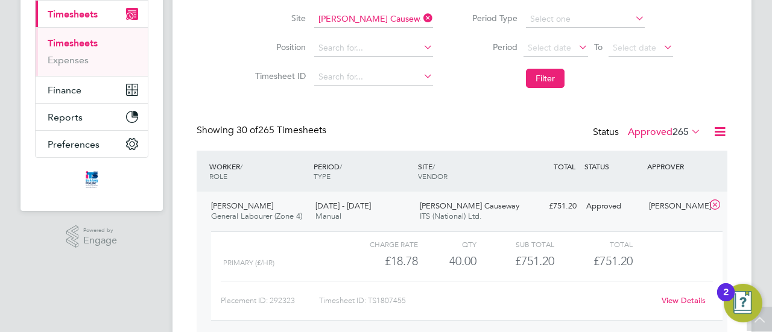
click at [394, 294] on div "Timesheet ID: TS1807455" at bounding box center [486, 300] width 335 height 19
drag, startPoint x: 369, startPoint y: 298, endPoint x: 395, endPoint y: 301, distance: 26.6
click at [410, 301] on div "Timesheet ID: TS1807455" at bounding box center [486, 300] width 335 height 19
click at [373, 20] on input at bounding box center [373, 19] width 119 height 17
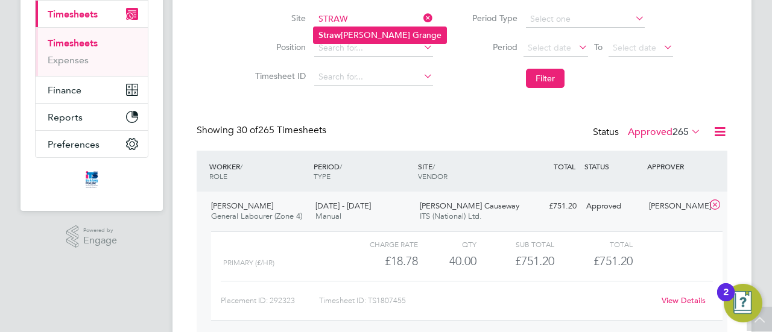
click at [356, 35] on li "Straw [PERSON_NAME] Grange" at bounding box center [379, 35] width 133 height 16
type input "Strawberry Grange"
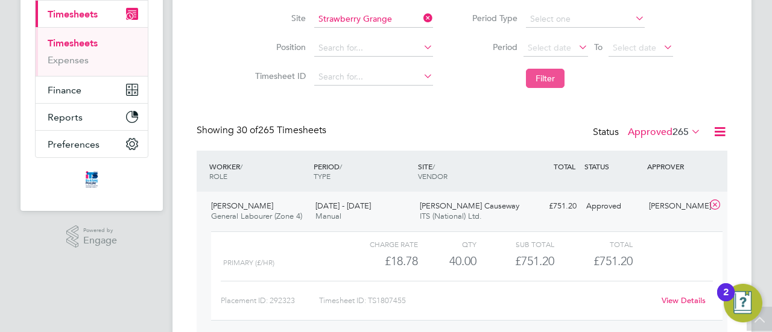
click at [548, 79] on button "Filter" at bounding box center [545, 78] width 39 height 19
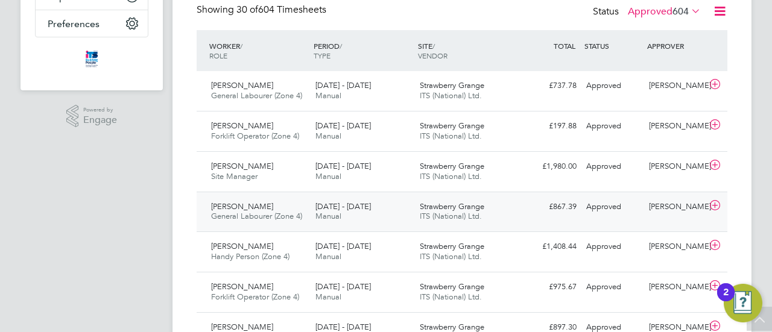
click at [265, 209] on div "[PERSON_NAME] General Labourer (Zone 4) [DATE] - [DATE]" at bounding box center [258, 212] width 104 height 30
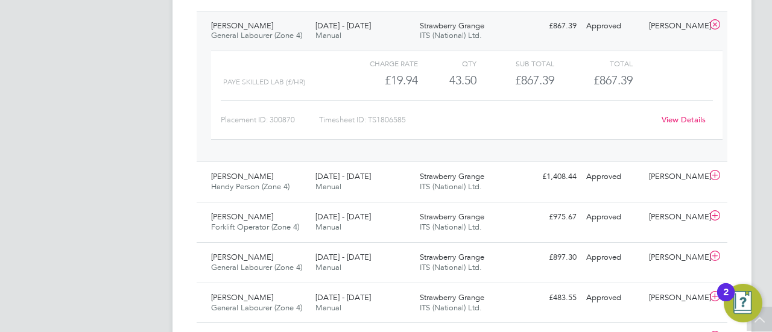
click at [390, 119] on div "Timesheet ID: TS1806585" at bounding box center [486, 119] width 335 height 19
drag, startPoint x: 369, startPoint y: 116, endPoint x: 403, endPoint y: 120, distance: 34.0
click at [427, 122] on div "Timesheet ID: TS1806585" at bounding box center [486, 119] width 335 height 19
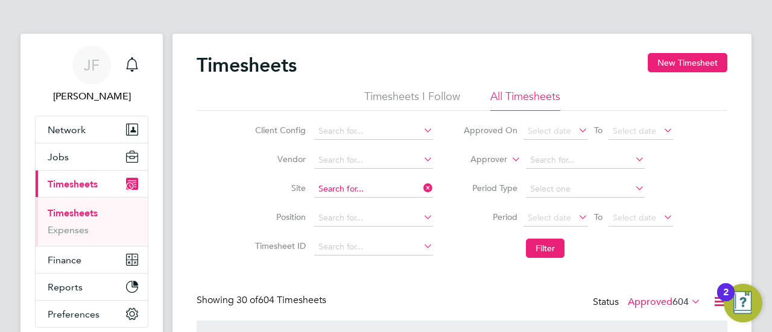
click at [380, 187] on input at bounding box center [373, 189] width 119 height 17
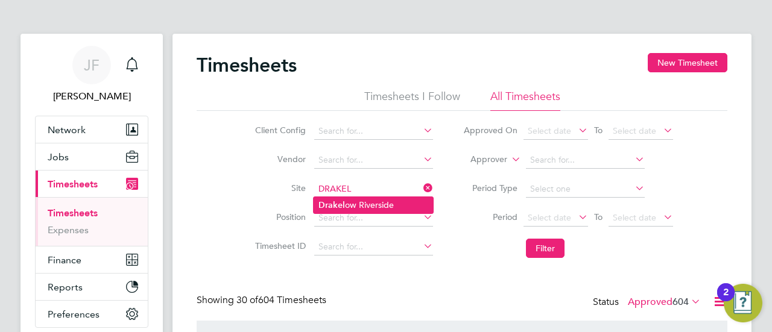
click at [358, 204] on li "Drakel ow Riverside" at bounding box center [372, 205] width 119 height 16
type input "Drakelow Riverside"
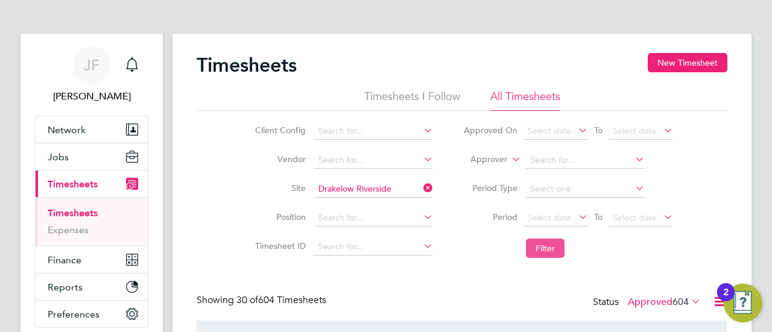
click at [543, 249] on button "Filter" at bounding box center [545, 248] width 39 height 19
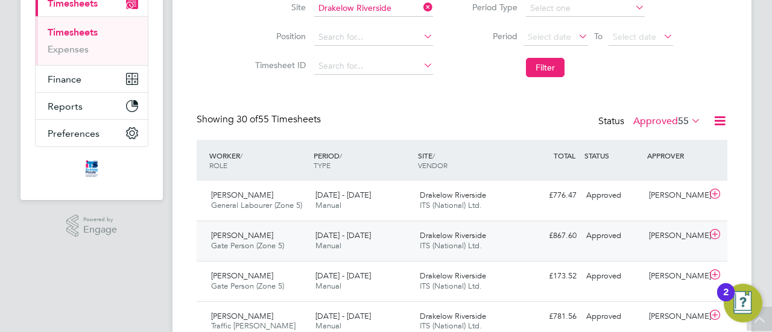
click at [342, 242] on div "[DATE] - [DATE] Manual" at bounding box center [362, 241] width 104 height 30
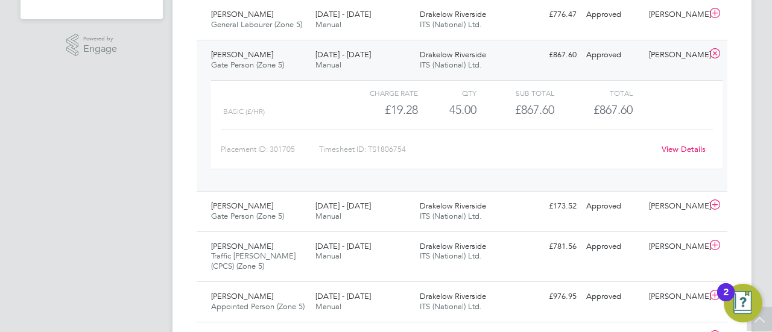
drag, startPoint x: 402, startPoint y: 148, endPoint x: 380, endPoint y: 151, distance: 21.9
click at [402, 148] on div "Timesheet ID: TS1806754" at bounding box center [486, 149] width 335 height 19
drag, startPoint x: 368, startPoint y: 146, endPoint x: 410, endPoint y: 150, distance: 41.8
click at [411, 149] on div "Timesheet ID: TS1806754" at bounding box center [486, 149] width 335 height 19
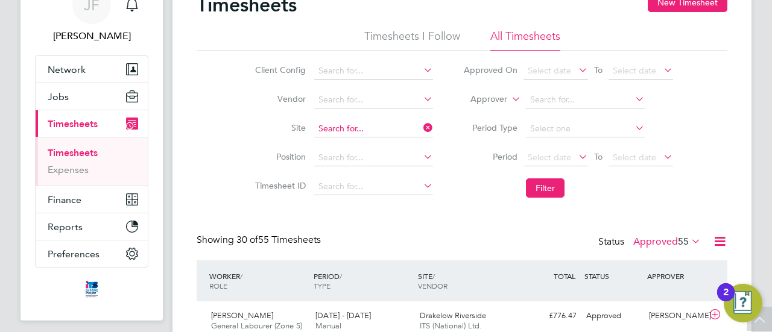
click at [394, 127] on input at bounding box center [373, 129] width 119 height 17
type input "S"
type input "B"
type input "DBID"
click at [350, 126] on input at bounding box center [373, 129] width 119 height 17
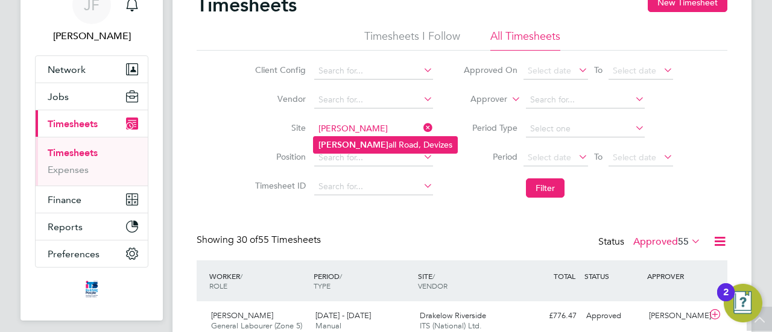
click at [365, 140] on li "[PERSON_NAME] all Road, Devizes" at bounding box center [384, 145] width 143 height 16
type input "[PERSON_NAME] Road, Devizes"
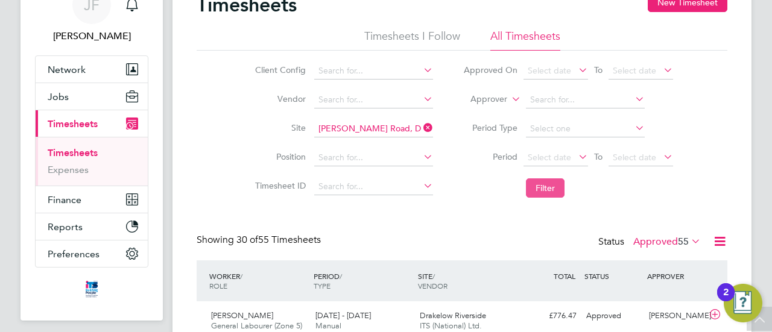
click at [548, 192] on button "Filter" at bounding box center [545, 187] width 39 height 19
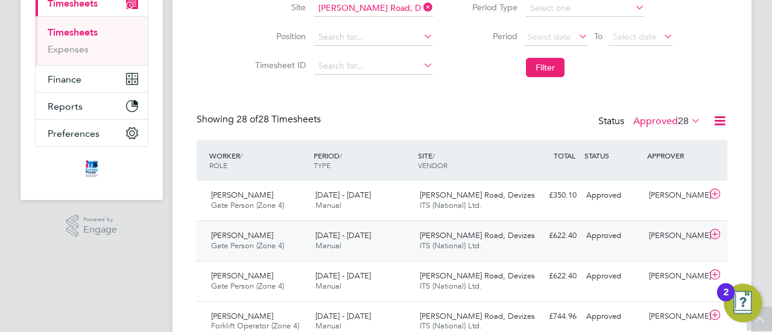
click at [387, 241] on div "[DATE] - [DATE] Manual" at bounding box center [362, 241] width 104 height 30
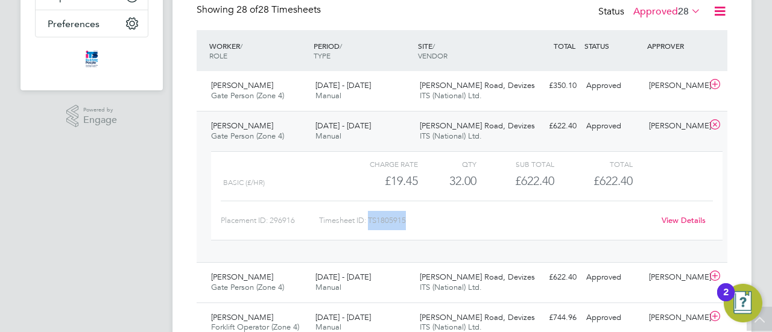
drag, startPoint x: 370, startPoint y: 219, endPoint x: 396, endPoint y: 222, distance: 26.2
click at [409, 220] on div "Timesheet ID: TS1805915" at bounding box center [486, 220] width 335 height 19
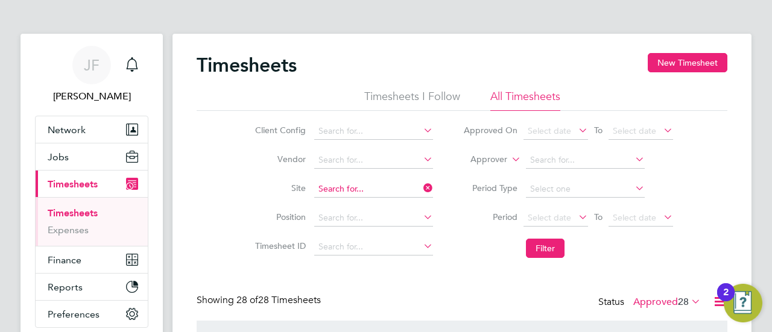
click at [386, 190] on input at bounding box center [373, 189] width 119 height 17
click at [390, 203] on li "[GEOGRAPHIC_DATA] ( [PERSON_NAME] ment View)" at bounding box center [397, 205] width 169 height 16
type input "[GEOGRAPHIC_DATA] (Monument View)"
click at [541, 253] on button "Filter" at bounding box center [545, 248] width 39 height 19
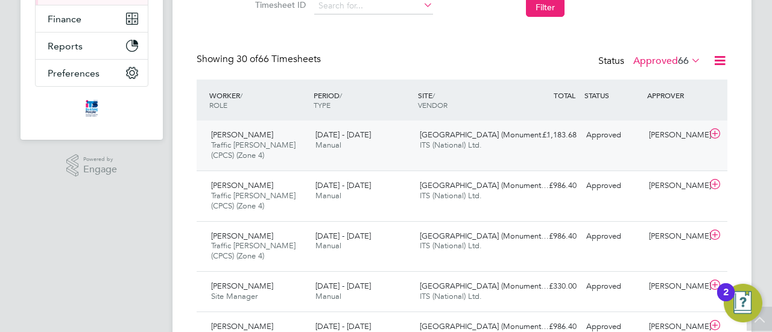
click at [274, 140] on span "Traffic [PERSON_NAME] (CPCS) (Zone 4)" at bounding box center [253, 150] width 84 height 20
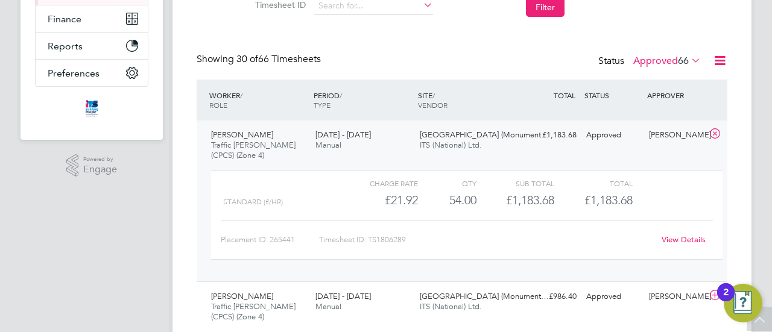
click at [385, 236] on div "Timesheet ID: TS1806289" at bounding box center [486, 239] width 335 height 19
drag, startPoint x: 371, startPoint y: 237, endPoint x: 397, endPoint y: 241, distance: 26.3
click at [414, 242] on div "Timesheet ID: TS1806289" at bounding box center [486, 239] width 335 height 19
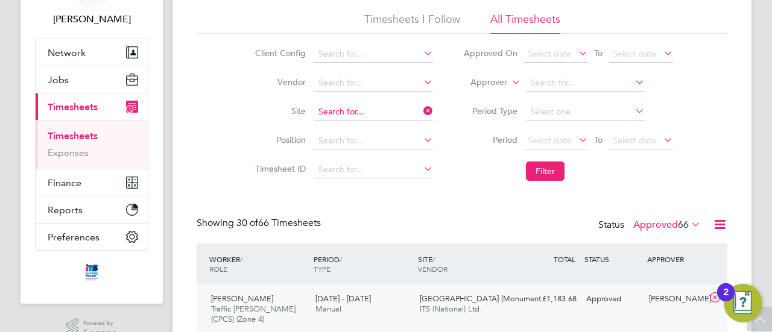
click at [368, 112] on input at bounding box center [373, 112] width 119 height 17
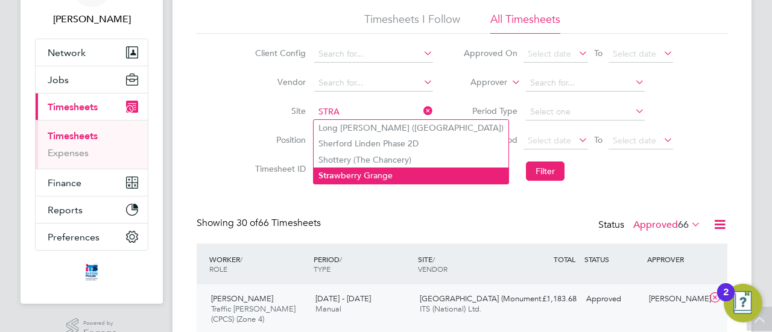
click at [382, 175] on li "Stra wberry Grange" at bounding box center [410, 176] width 195 height 16
type input "Strawberry Grange"
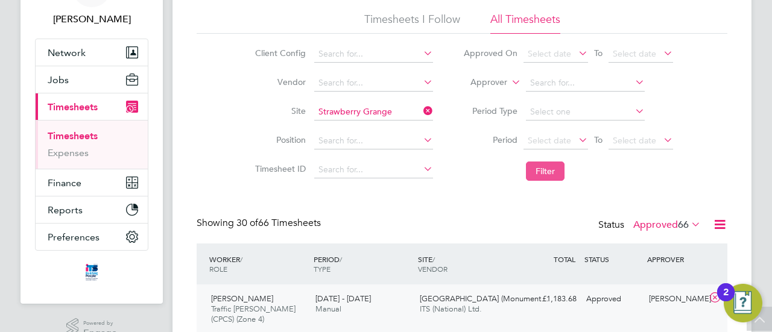
click at [555, 172] on button "Filter" at bounding box center [545, 171] width 39 height 19
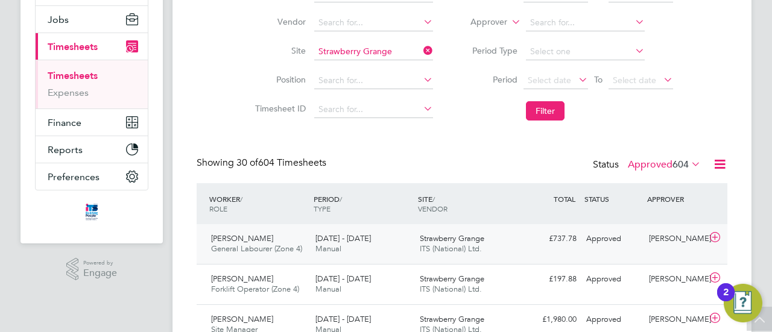
click at [330, 242] on span "[DATE] - [DATE]" at bounding box center [342, 238] width 55 height 10
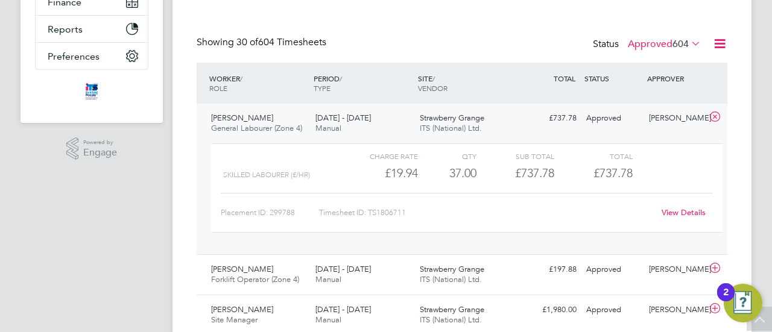
click at [444, 220] on div "Timesheet ID: TS1806711" at bounding box center [486, 212] width 335 height 19
drag, startPoint x: 371, startPoint y: 211, endPoint x: 406, endPoint y: 213, distance: 35.6
click at [406, 213] on div "Timesheet ID: TS1806711" at bounding box center [486, 212] width 335 height 19
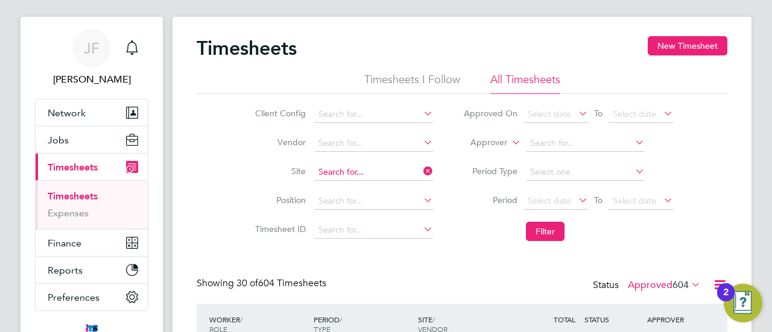
click at [362, 165] on input at bounding box center [373, 172] width 119 height 17
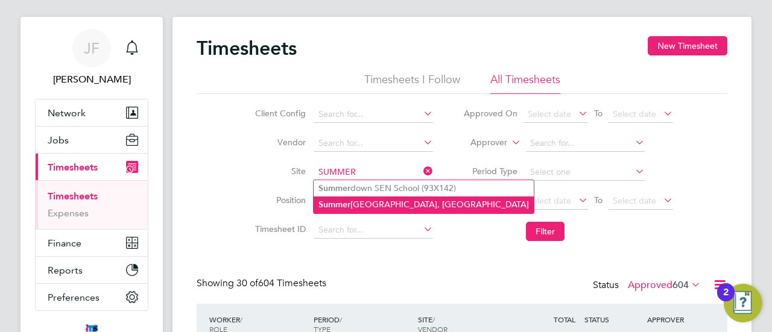
click at [356, 203] on li "[GEOGRAPHIC_DATA], [GEOGRAPHIC_DATA]" at bounding box center [423, 205] width 220 height 16
type input "[GEOGRAPHIC_DATA], [GEOGRAPHIC_DATA]"
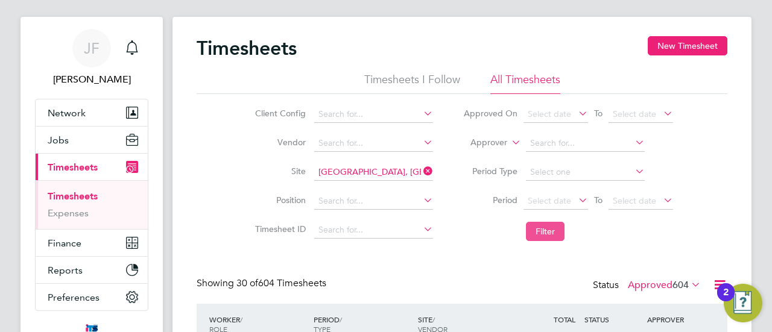
click at [540, 234] on button "Filter" at bounding box center [545, 231] width 39 height 19
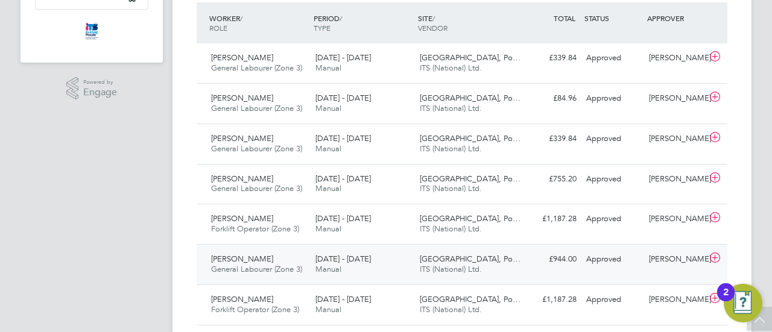
click at [250, 262] on span "[PERSON_NAME]" at bounding box center [242, 259] width 62 height 10
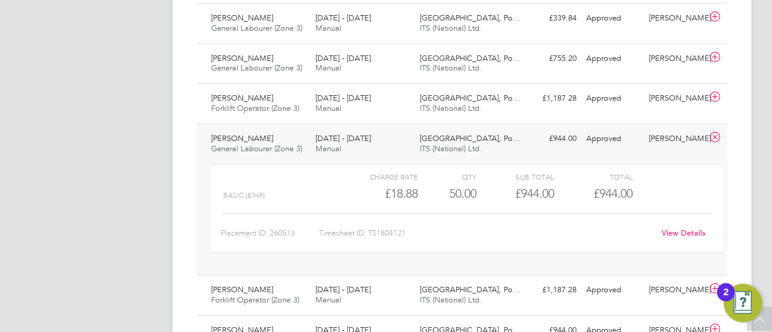
click at [435, 233] on div "Timesheet ID: TS1804121" at bounding box center [486, 233] width 335 height 19
drag, startPoint x: 371, startPoint y: 229, endPoint x: 401, endPoint y: 235, distance: 30.7
click at [410, 233] on div "Timesheet ID: TS1804121" at bounding box center [486, 233] width 335 height 19
click at [492, 224] on div "Timesheet ID: TS1804121" at bounding box center [486, 233] width 335 height 19
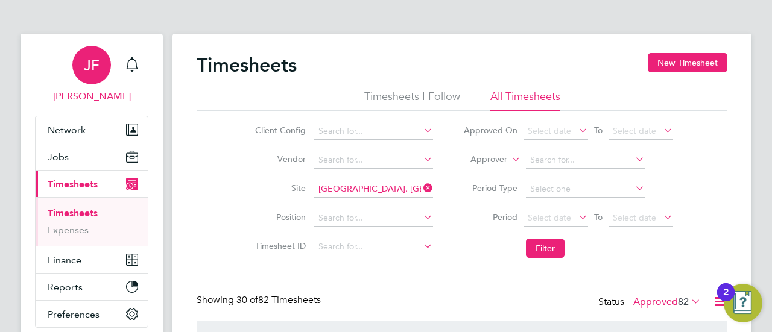
click at [94, 68] on span "JF" at bounding box center [92, 65] width 16 height 16
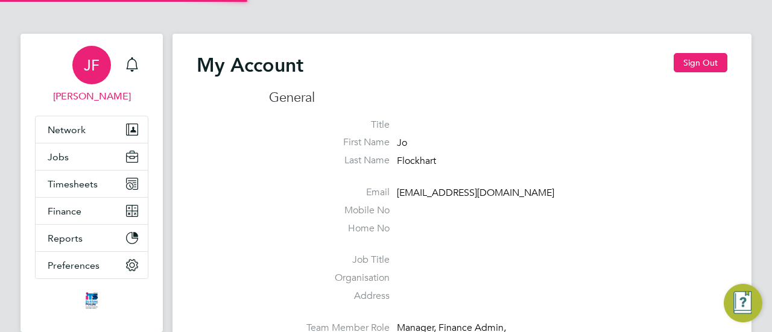
type input "[EMAIL_ADDRESS][DOMAIN_NAME]"
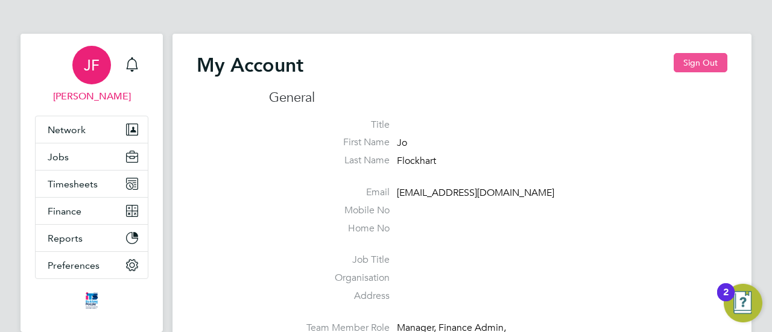
click at [695, 63] on button "Sign Out" at bounding box center [700, 62] width 54 height 19
